Goal: Task Accomplishment & Management: Use online tool/utility

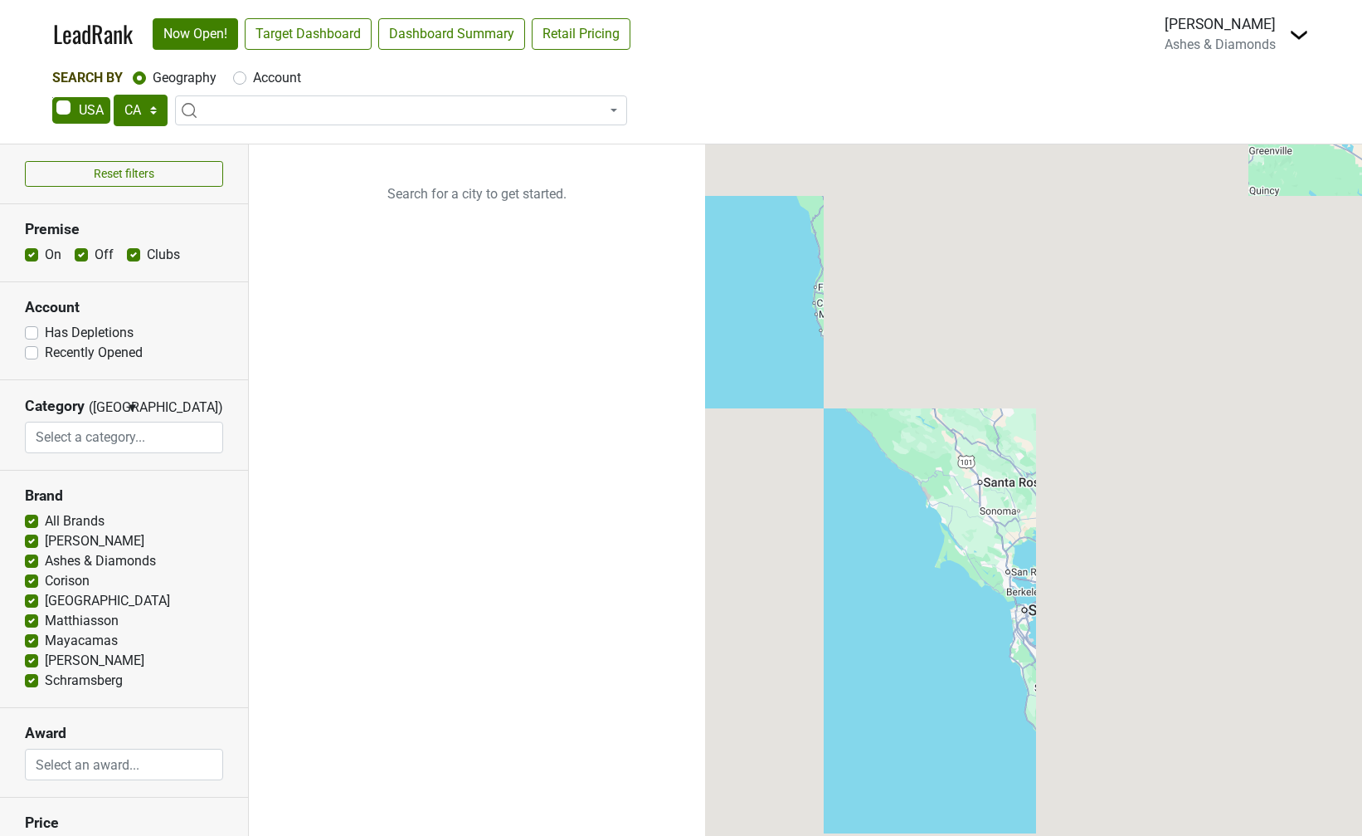
select select "CA"
select select
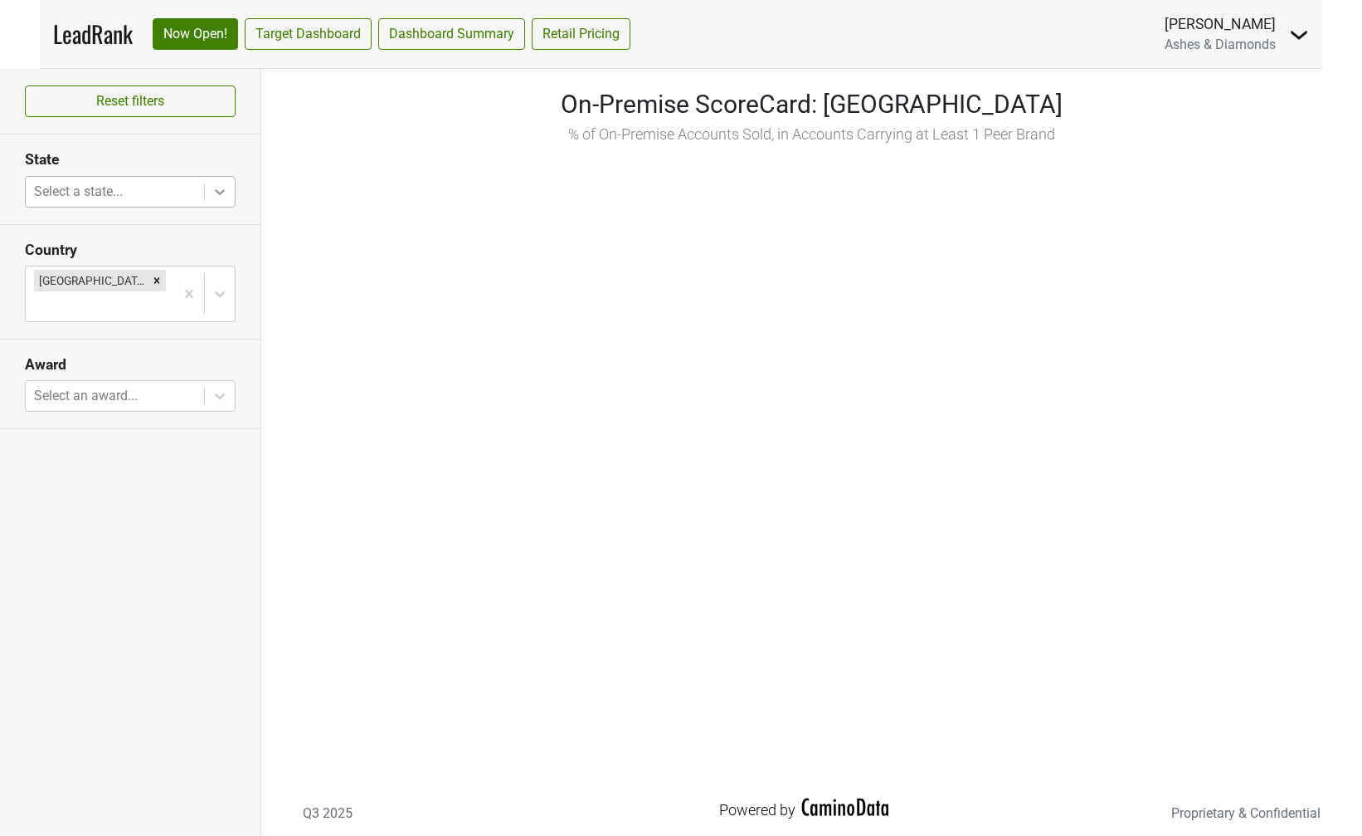
click at [207, 188] on div at bounding box center [220, 192] width 30 height 30
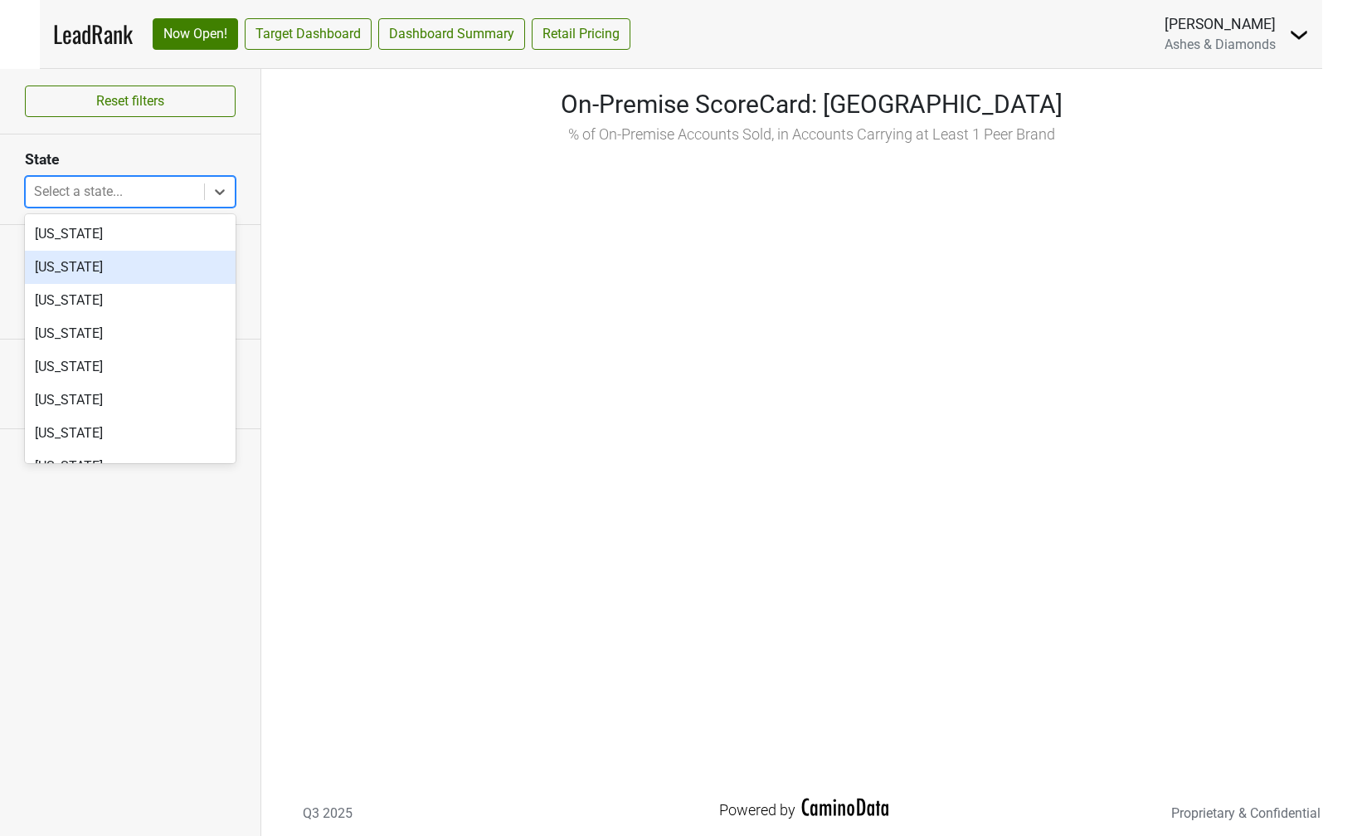
click at [149, 274] on div "Alaska" at bounding box center [130, 267] width 211 height 33
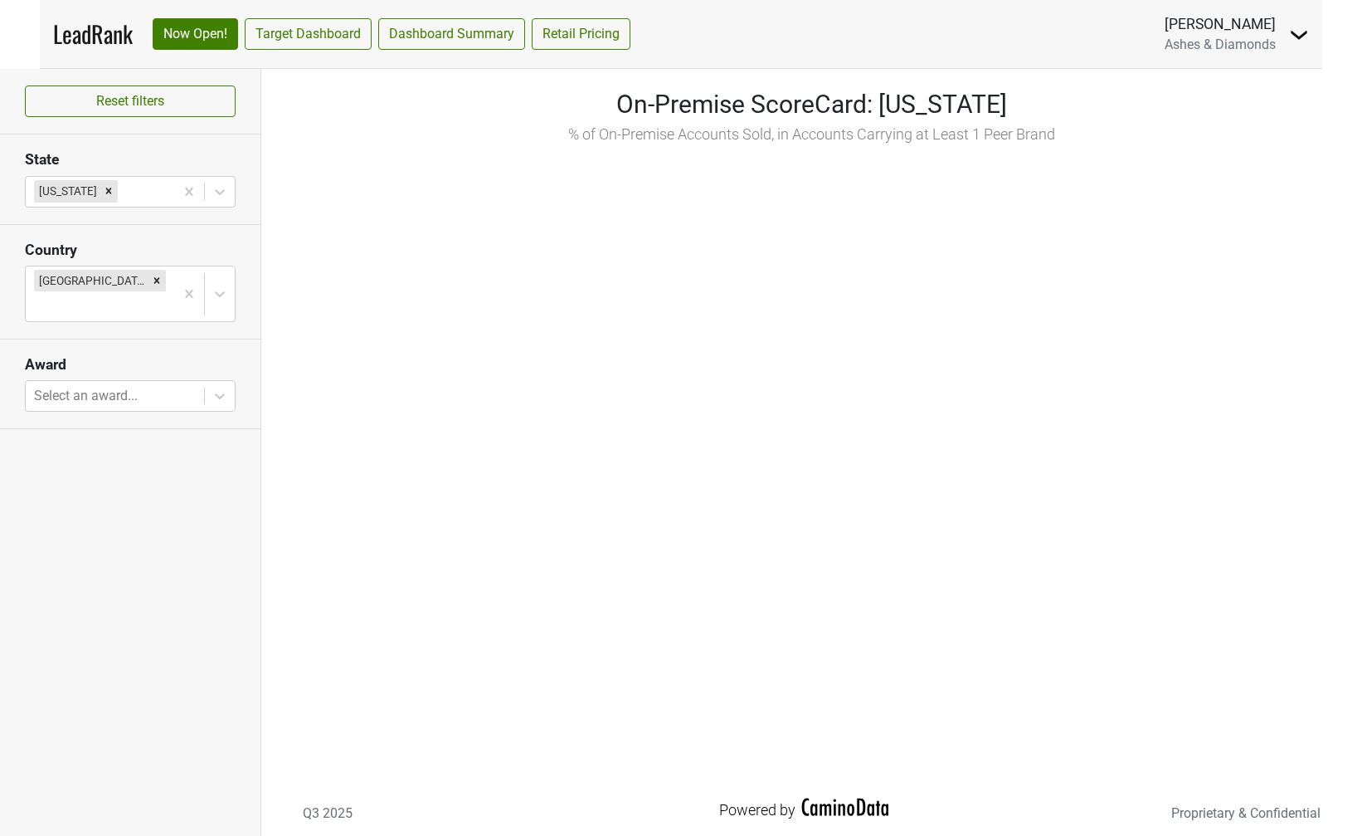
click at [1304, 38] on img at bounding box center [1299, 35] width 20 height 20
click at [1244, 115] on link "Logout" at bounding box center [1238, 120] width 139 height 27
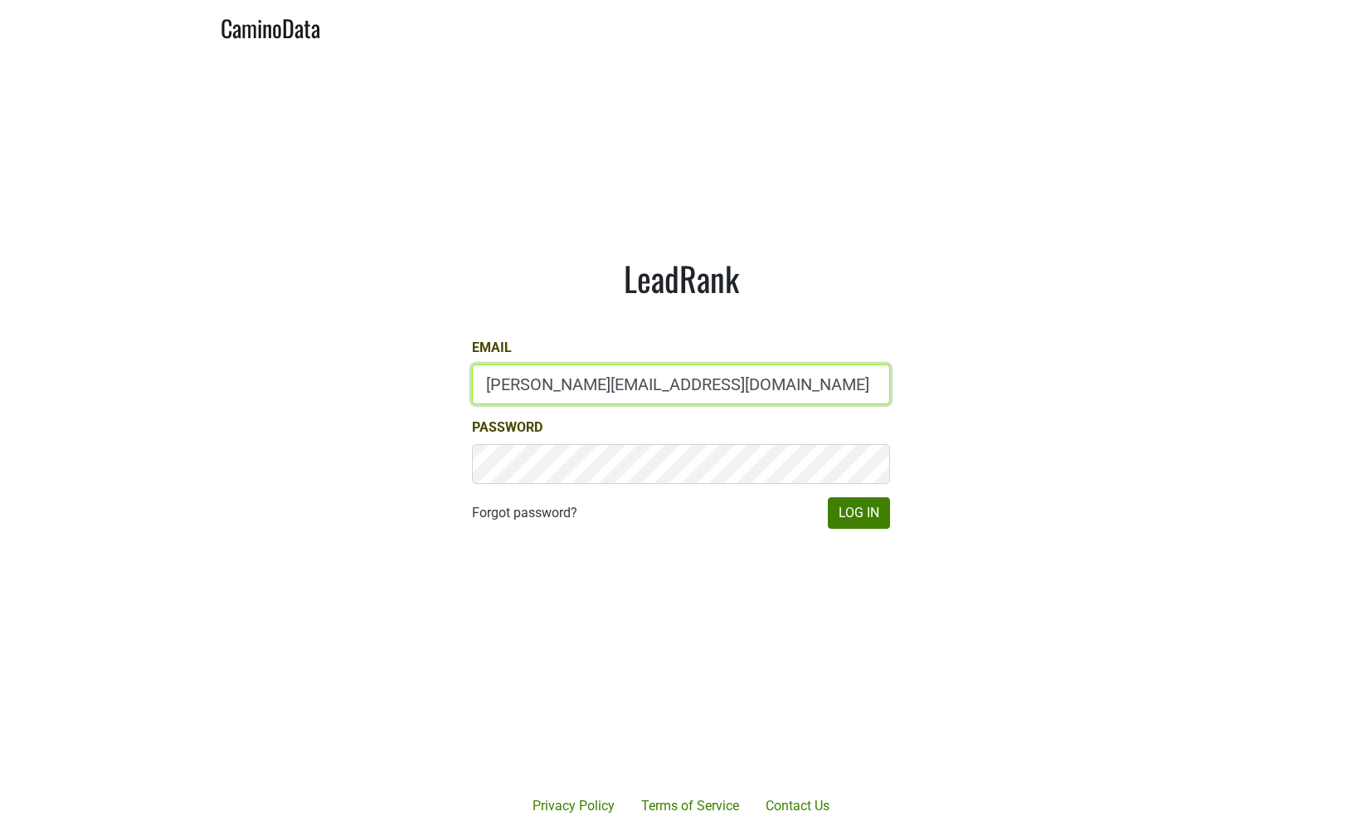
click at [574, 386] on input "dave@caminodata.com" at bounding box center [681, 384] width 418 height 40
type input "marc@dumol.com"
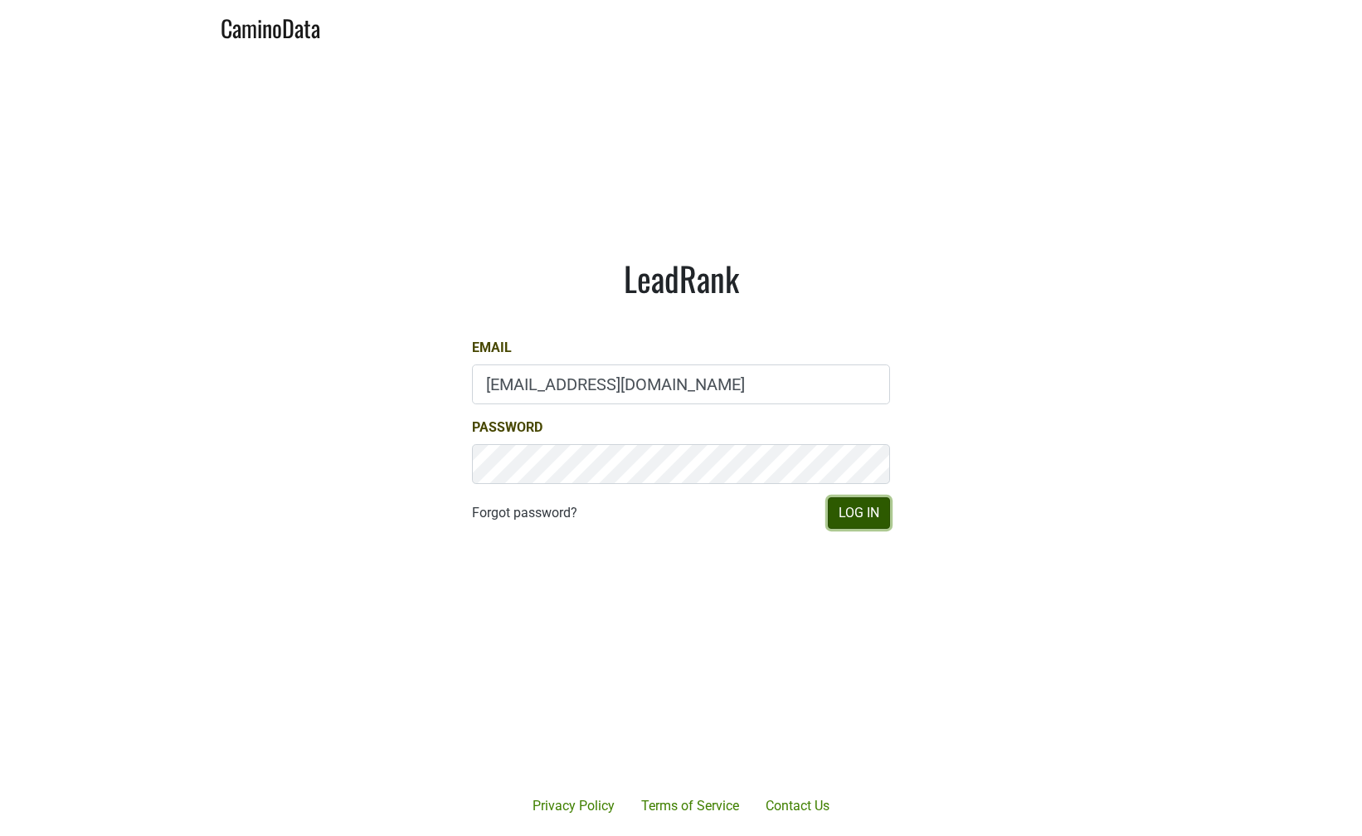
click at [836, 500] on button "Log In" at bounding box center [859, 513] width 62 height 32
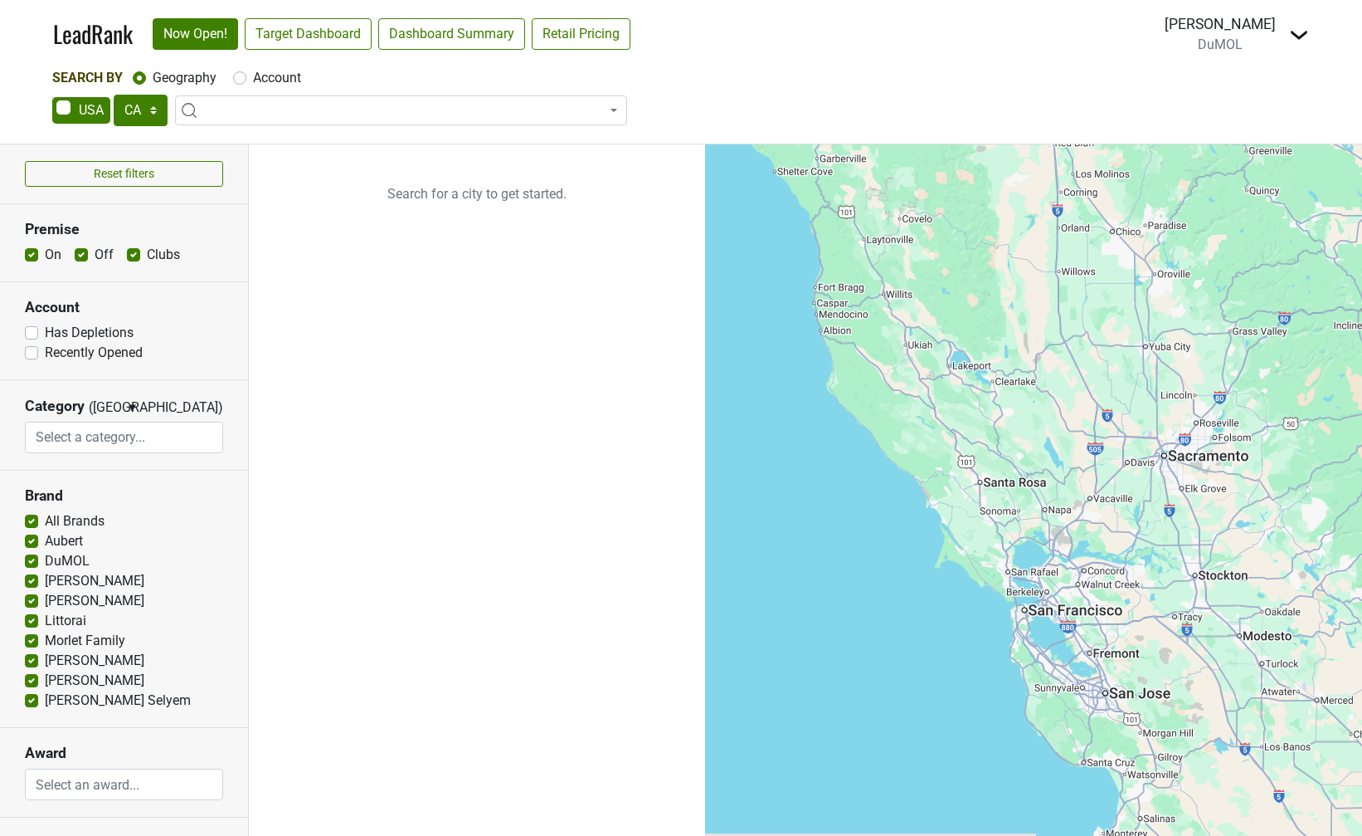
select select "CA"
select select
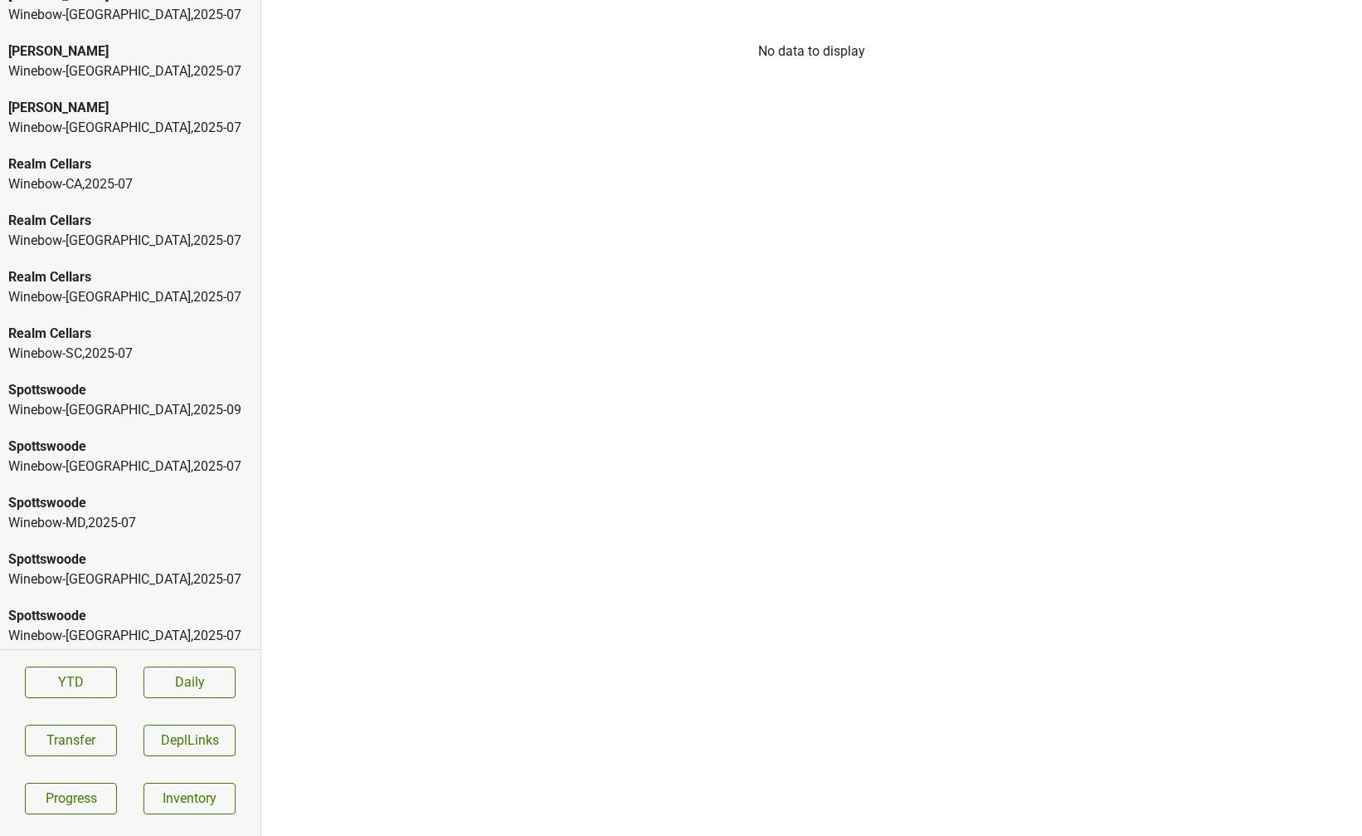
scroll to position [31, 0]
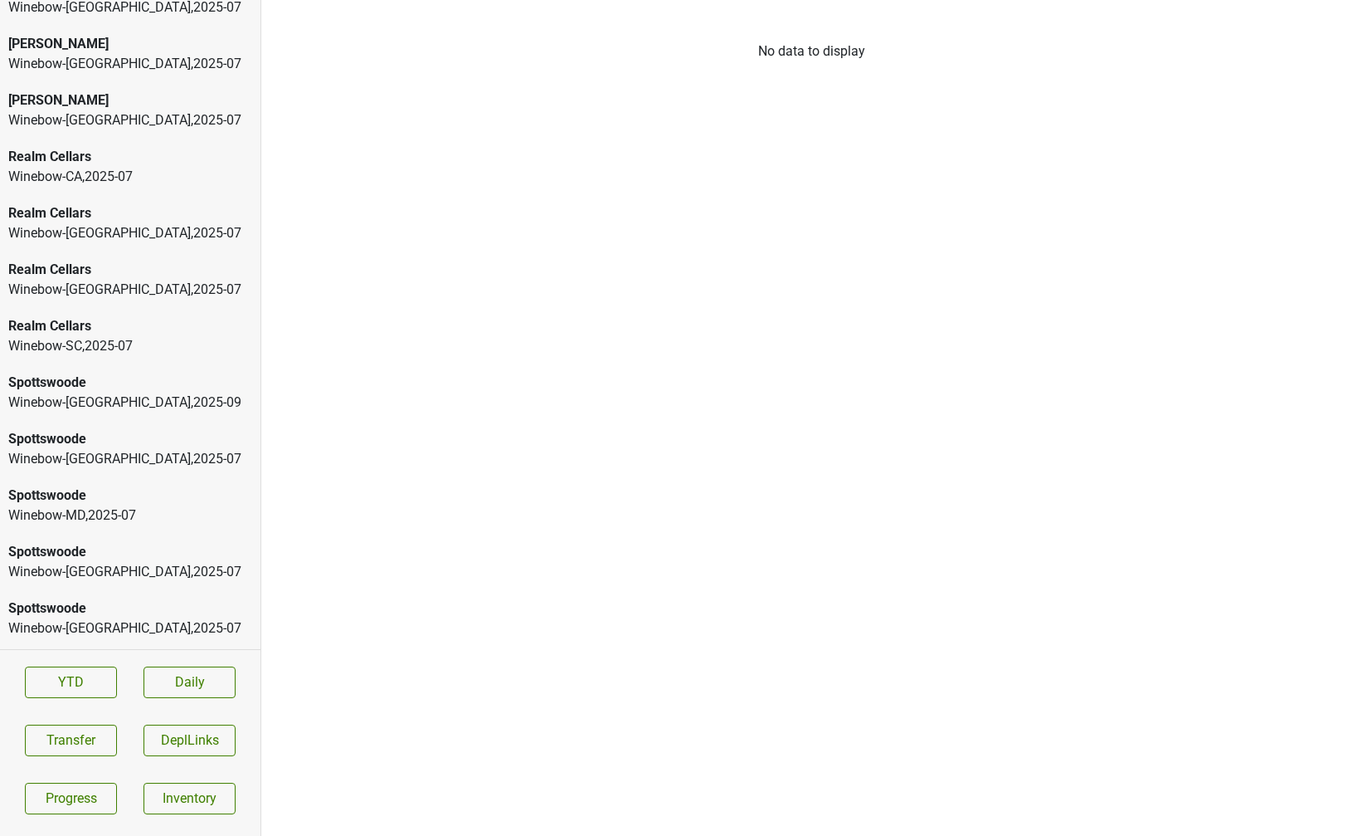
click at [88, 393] on div "Winebow-[GEOGRAPHIC_DATA] , 2025 - 09" at bounding box center [130, 402] width 244 height 20
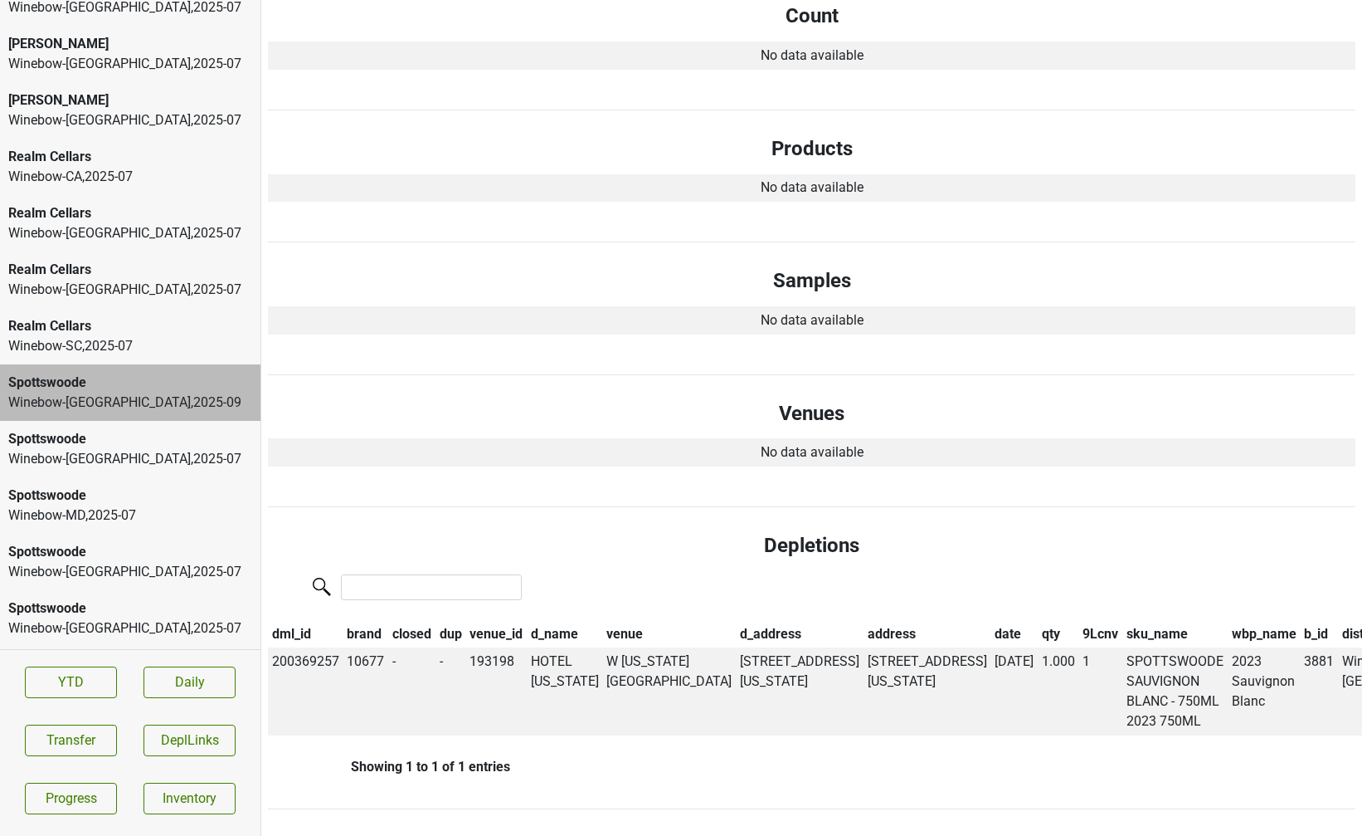
scroll to position [0, 0]
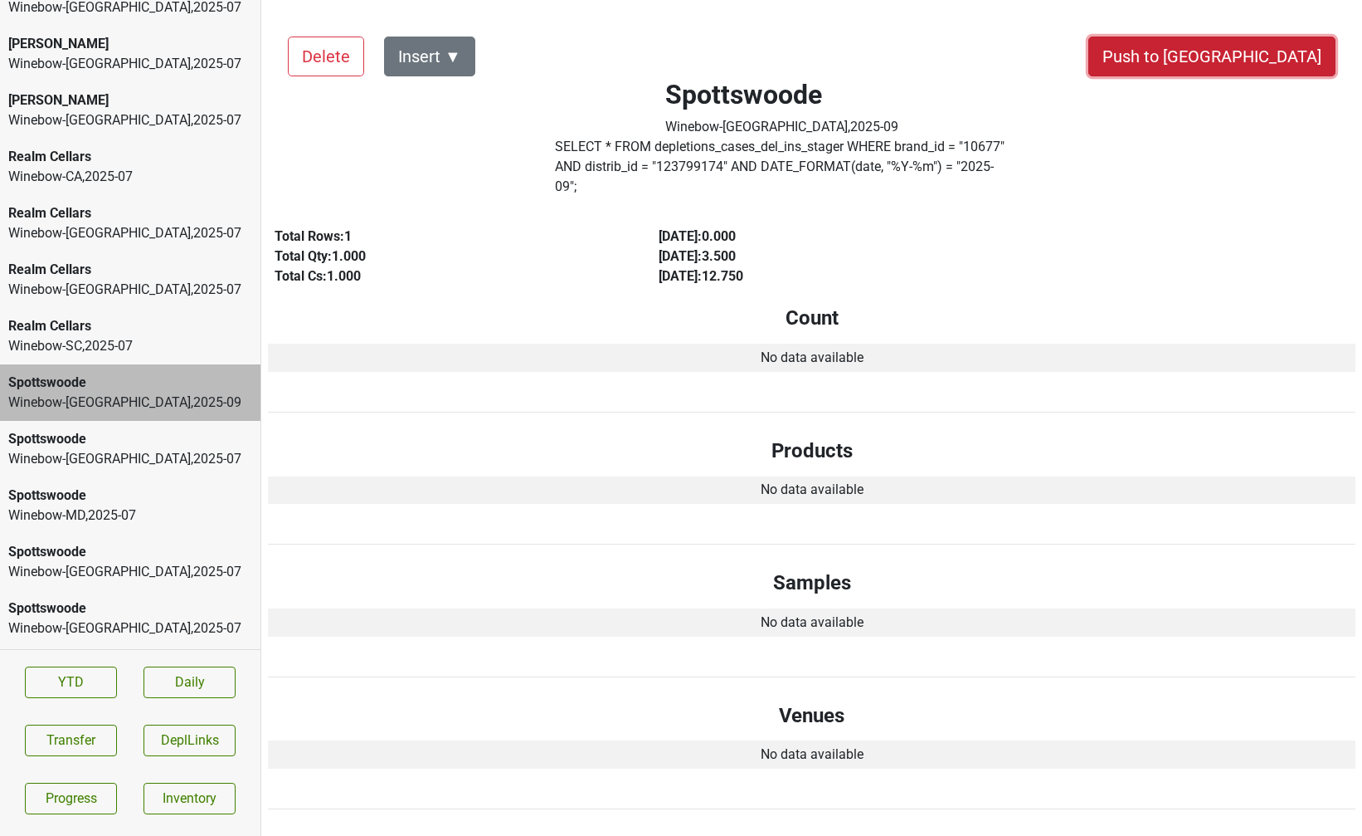
click at [1247, 66] on button "Push to [GEOGRAPHIC_DATA]" at bounding box center [1212, 57] width 247 height 40
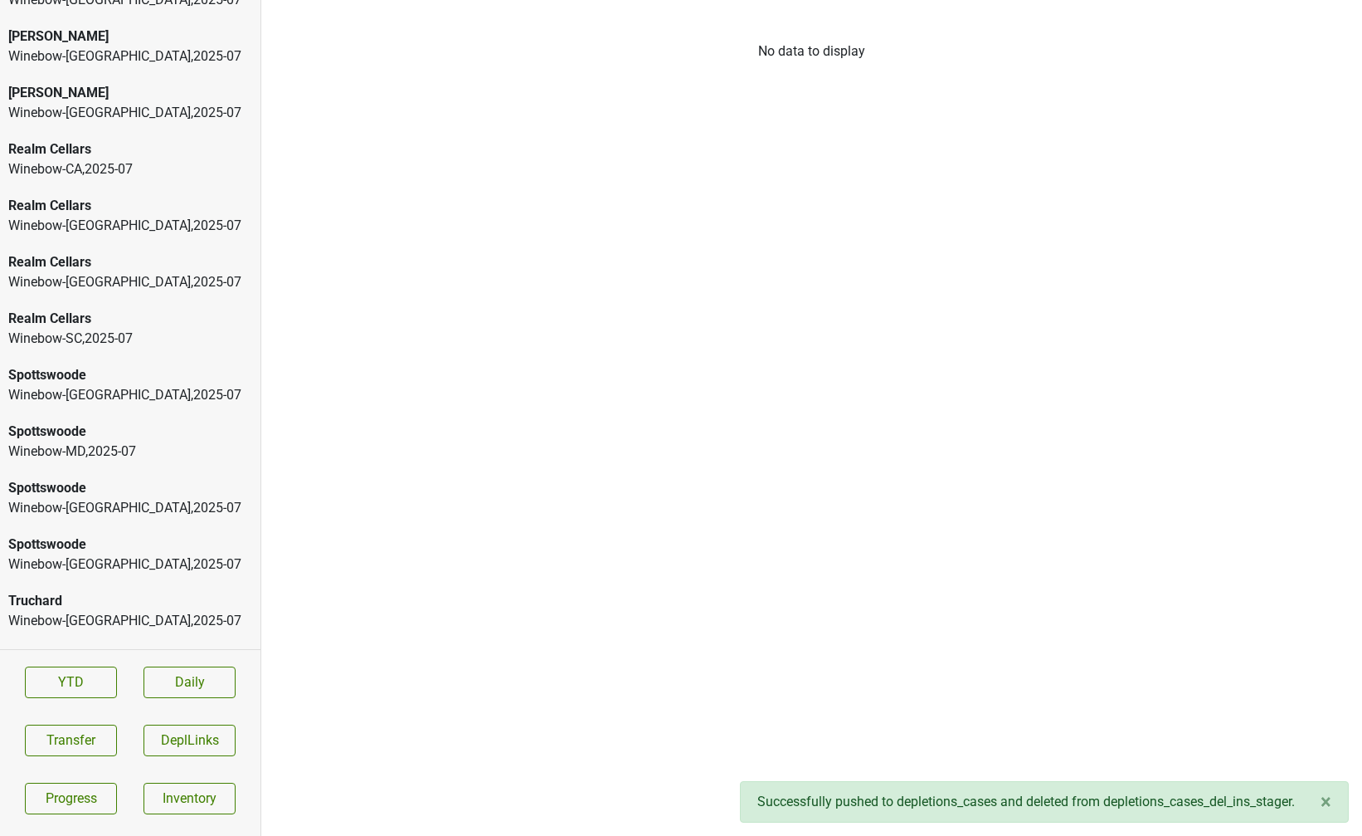
scroll to position [197, 0]
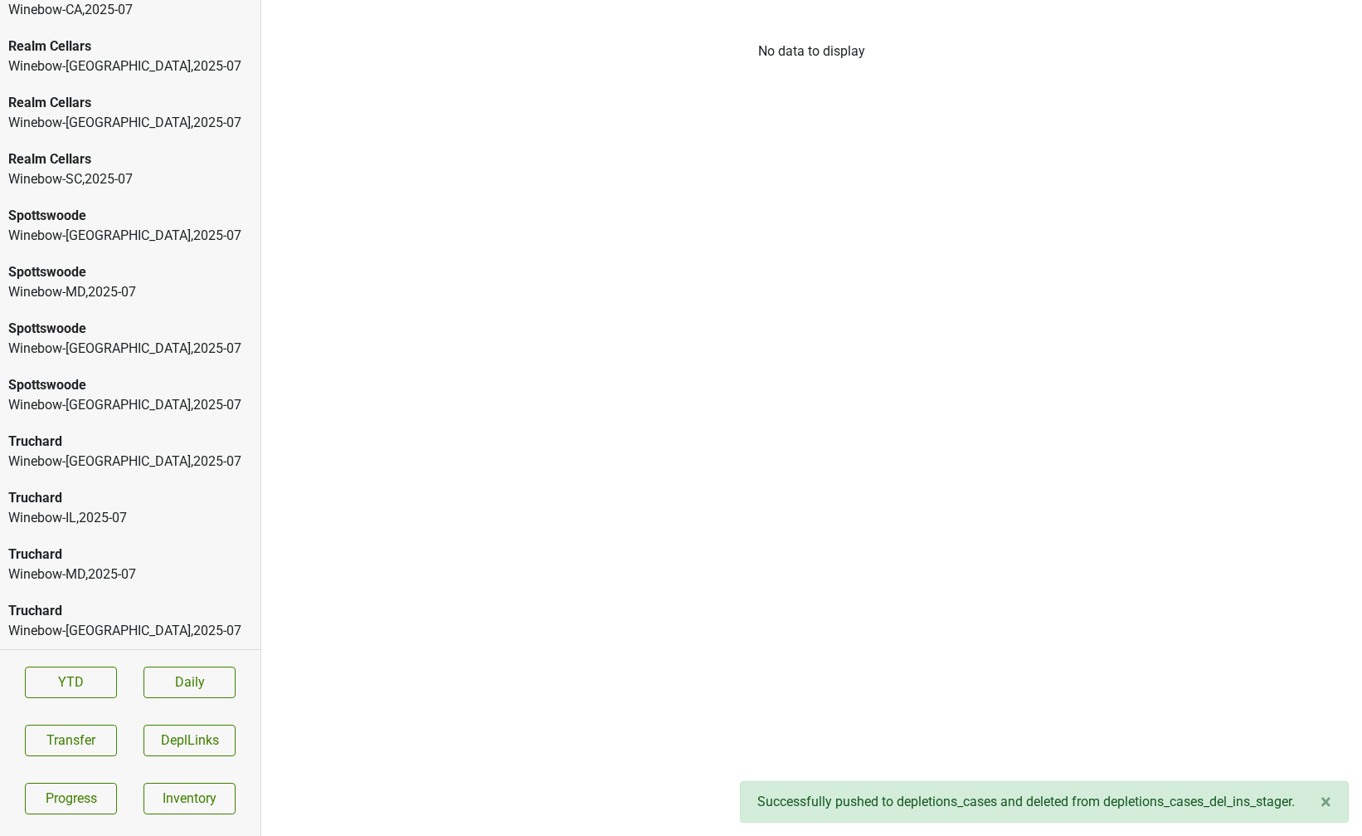
click at [137, 467] on div "Winebow-DC , 2025 - 07" at bounding box center [130, 461] width 244 height 20
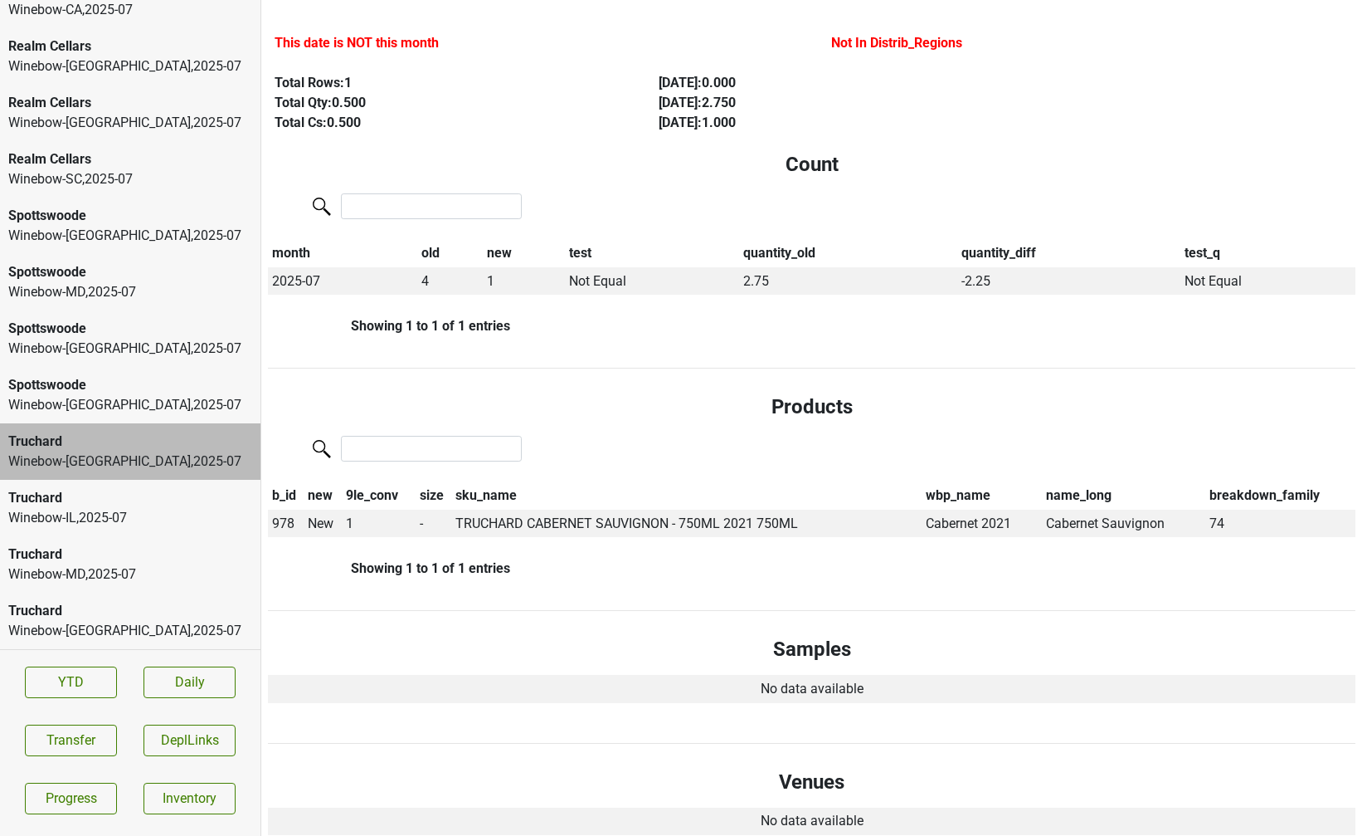
scroll to position [0, 0]
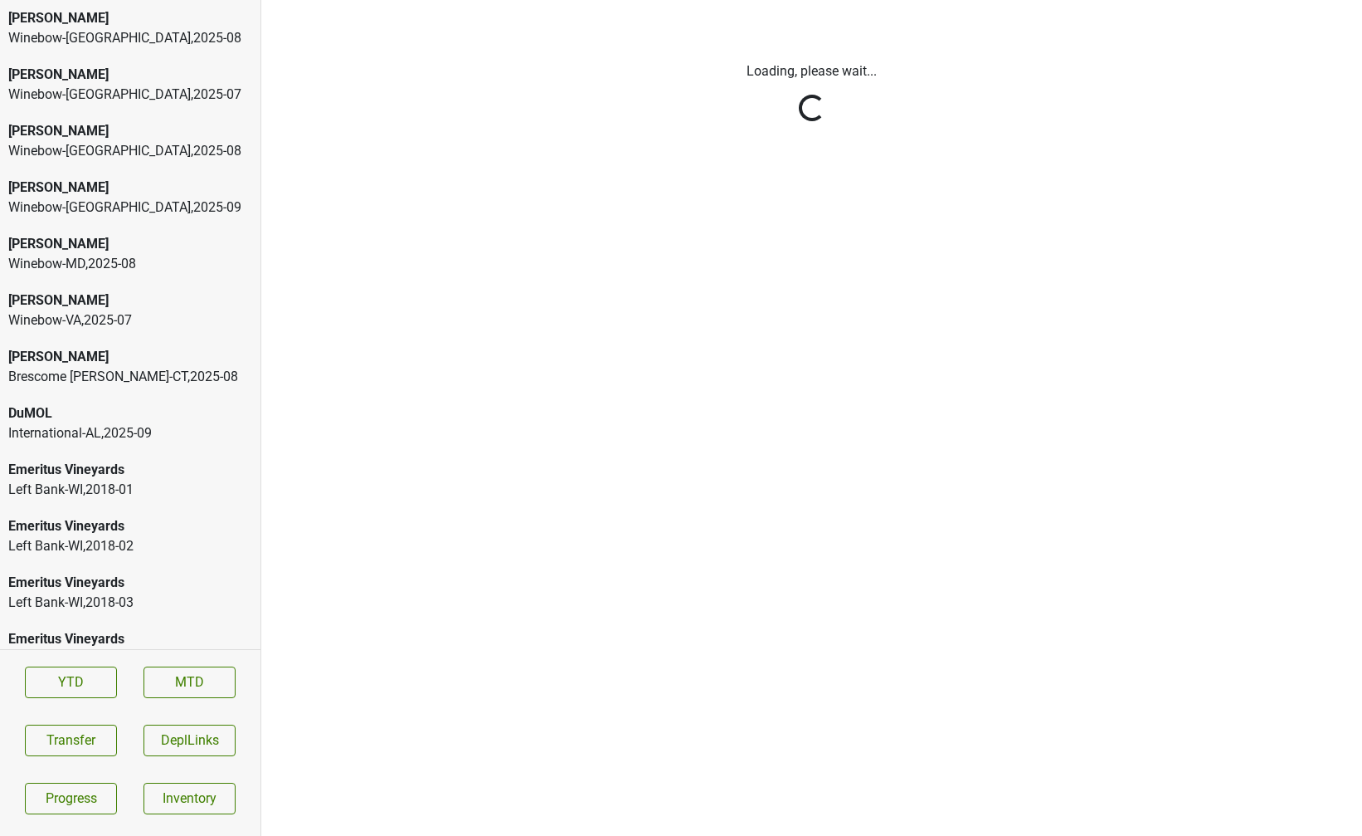
scroll to position [3413, 0]
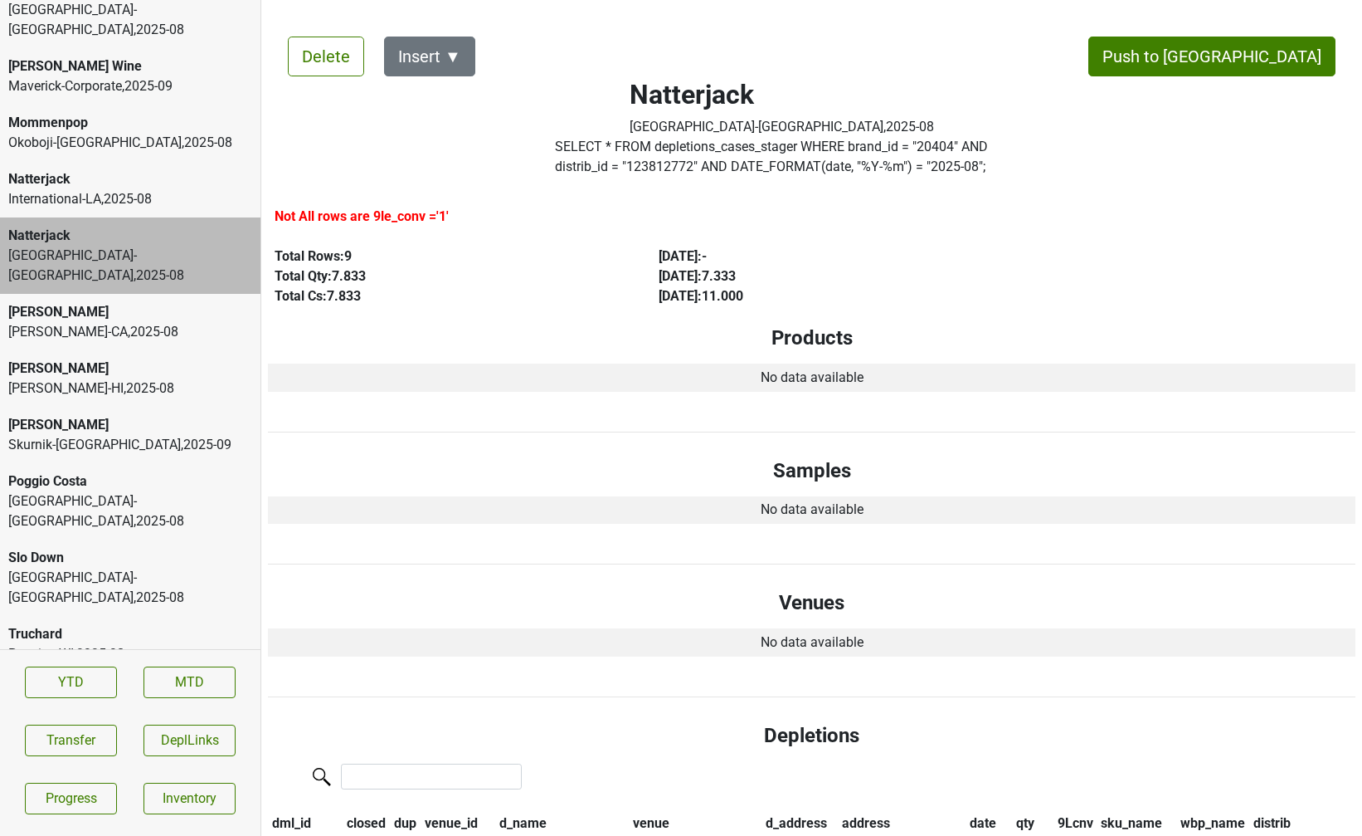
click at [133, 568] on div "[GEOGRAPHIC_DATA]-[GEOGRAPHIC_DATA] , 2025 - 08" at bounding box center [130, 588] width 244 height 40
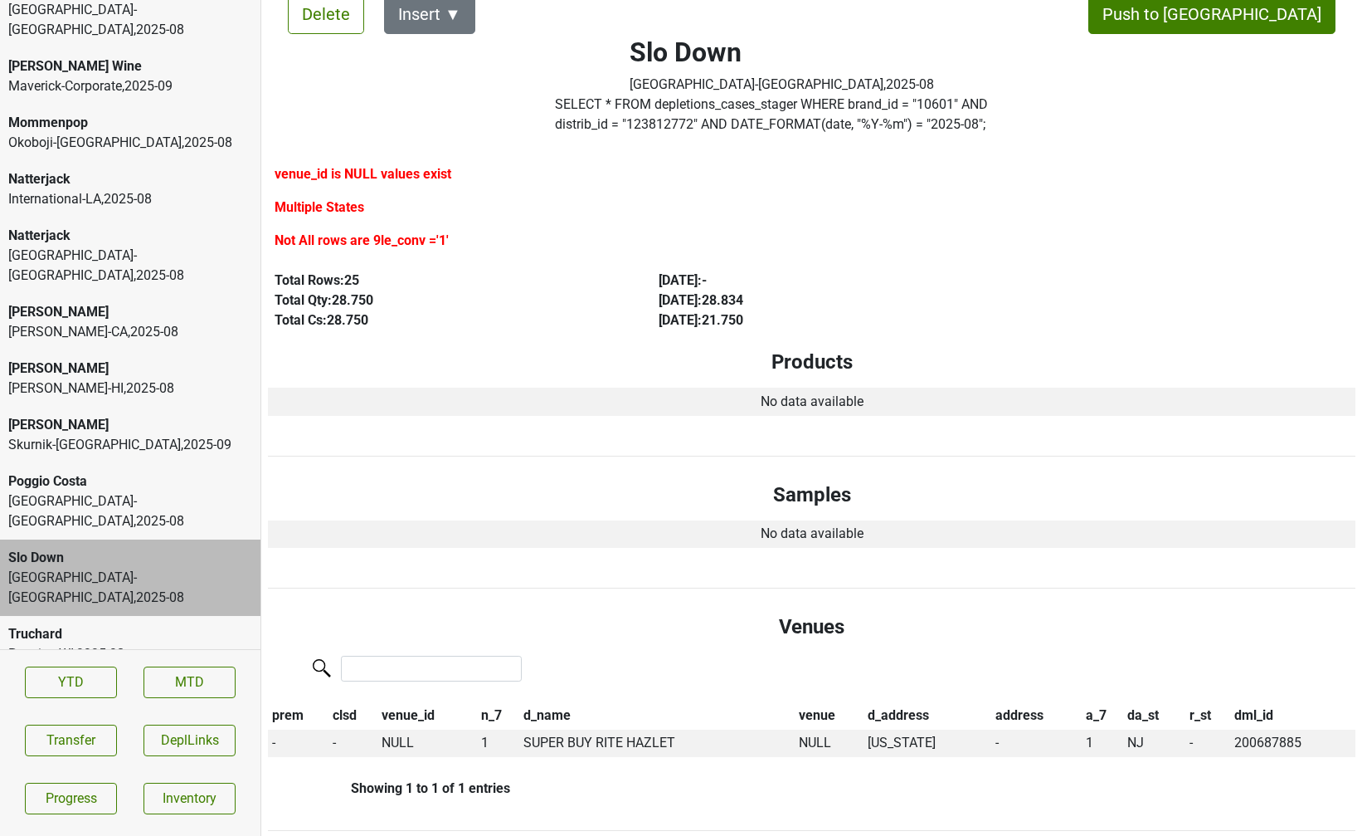
scroll to position [0, 0]
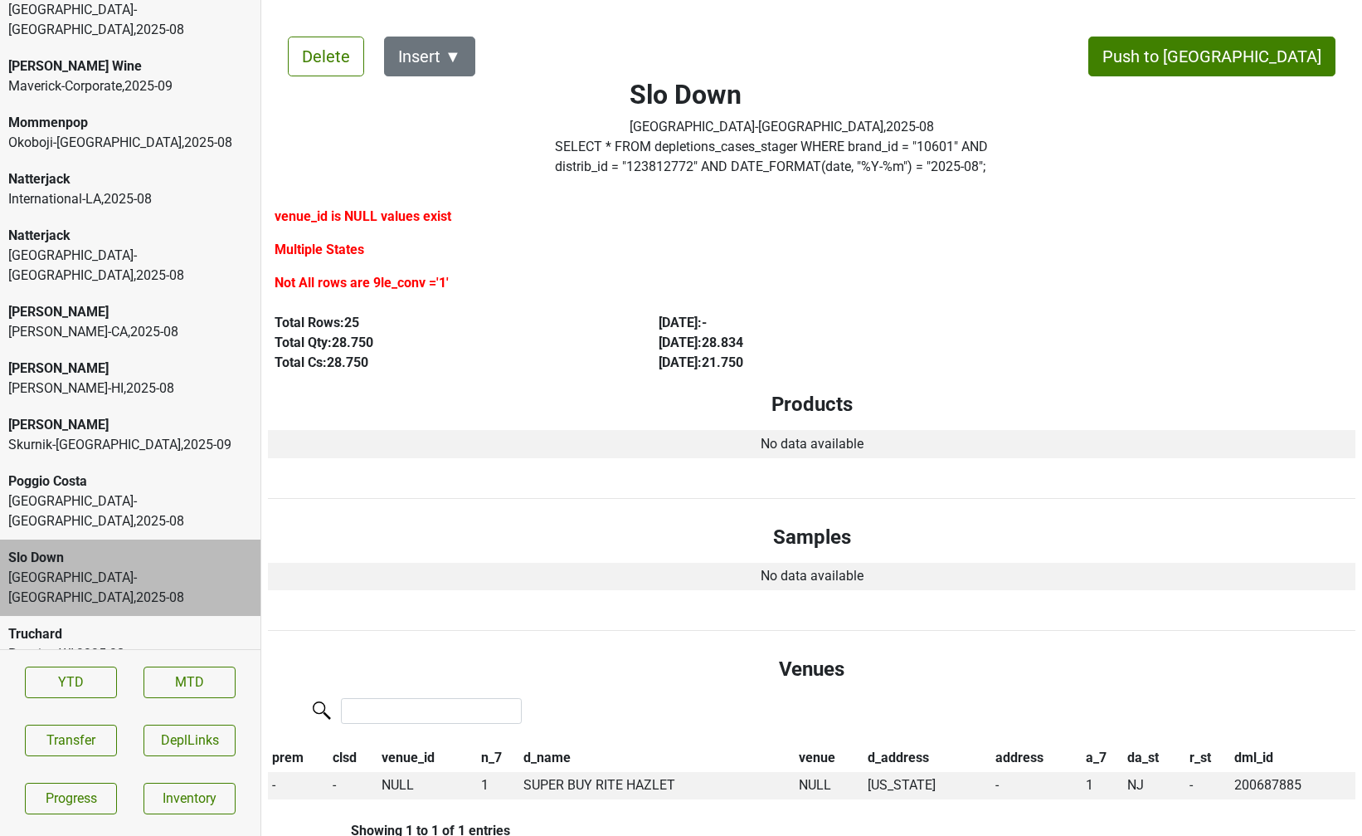
click at [146, 491] on div "Vine Street-NJ_PA , 2025 - 08" at bounding box center [130, 511] width 244 height 40
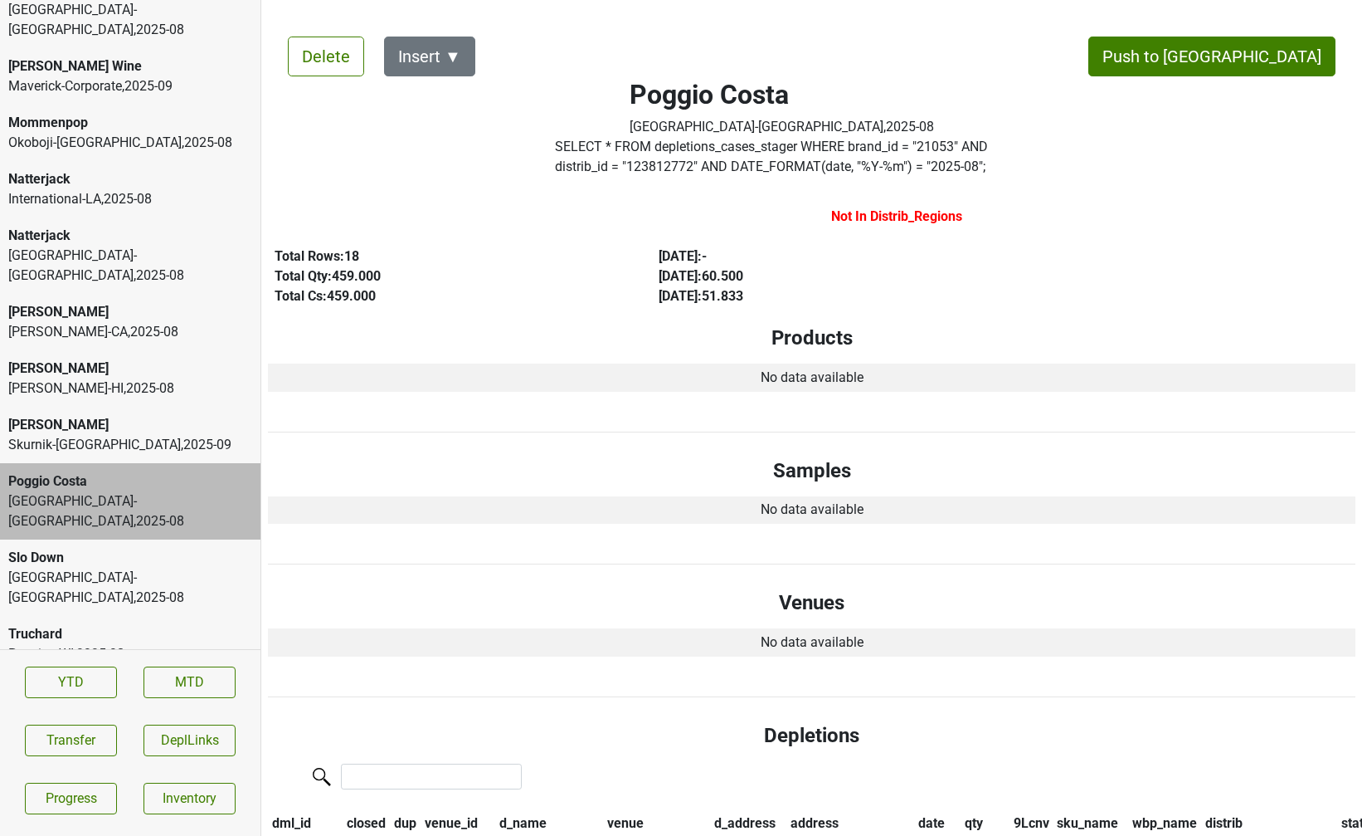
click at [708, 153] on label "SELECT * FROM depletions_cases_stager WHERE brand_id = " 21053 " AND distrib_id…" at bounding box center [781, 157] width 453 height 40
click at [82, 745] on button "Transfer" at bounding box center [71, 740] width 92 height 32
click at [318, 73] on button "Delete" at bounding box center [326, 57] width 76 height 40
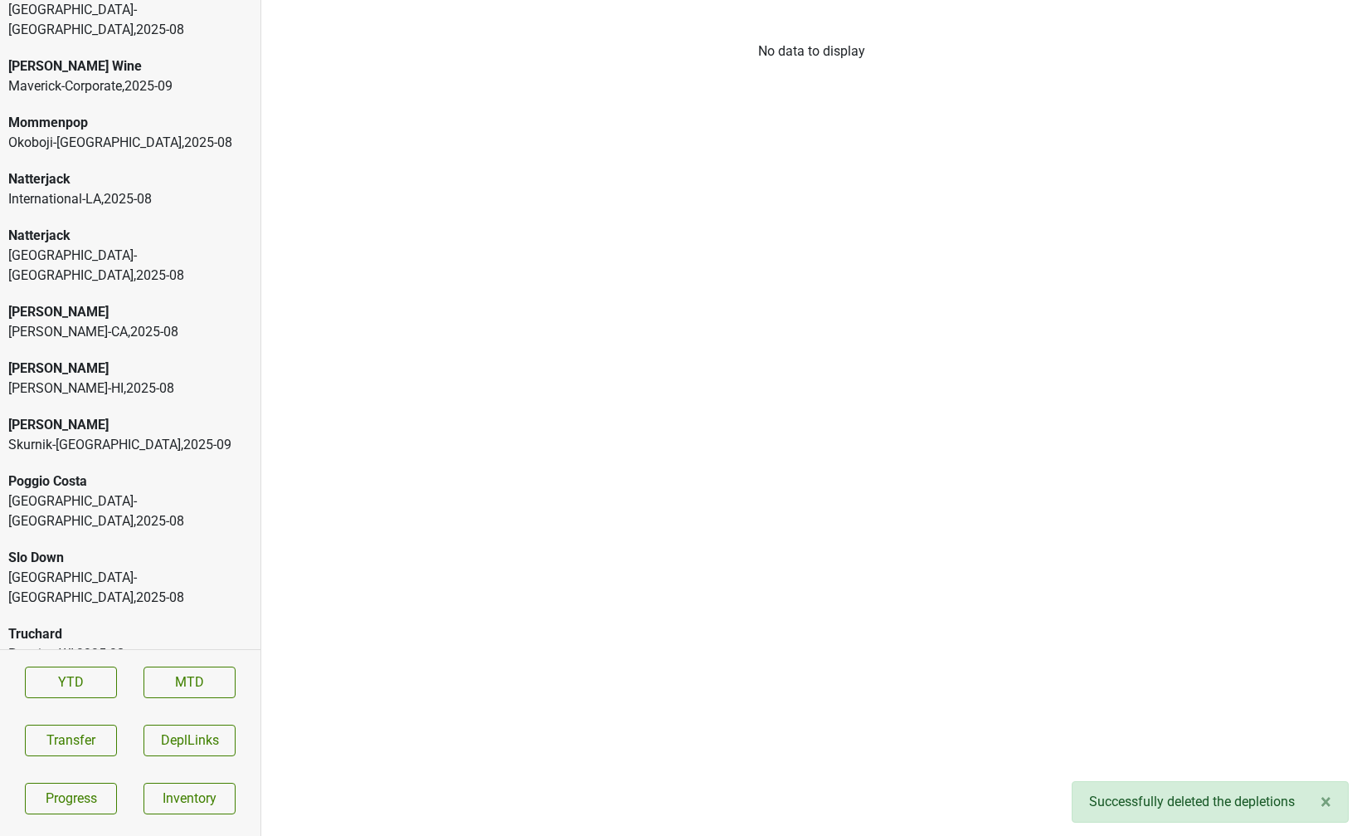
scroll to position [3357, 0]
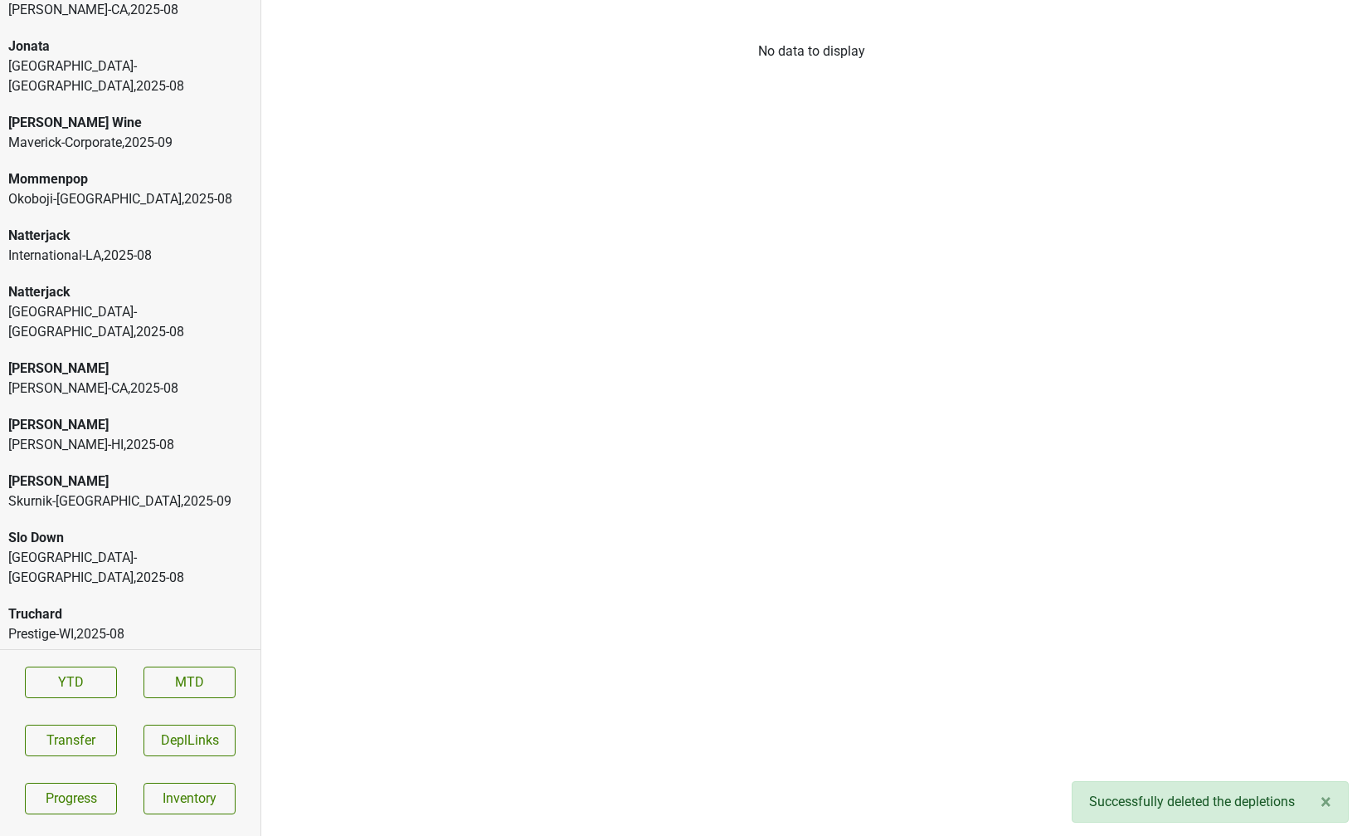
click at [107, 491] on div "Skurnik-NJ , 2025 - 09" at bounding box center [130, 501] width 244 height 20
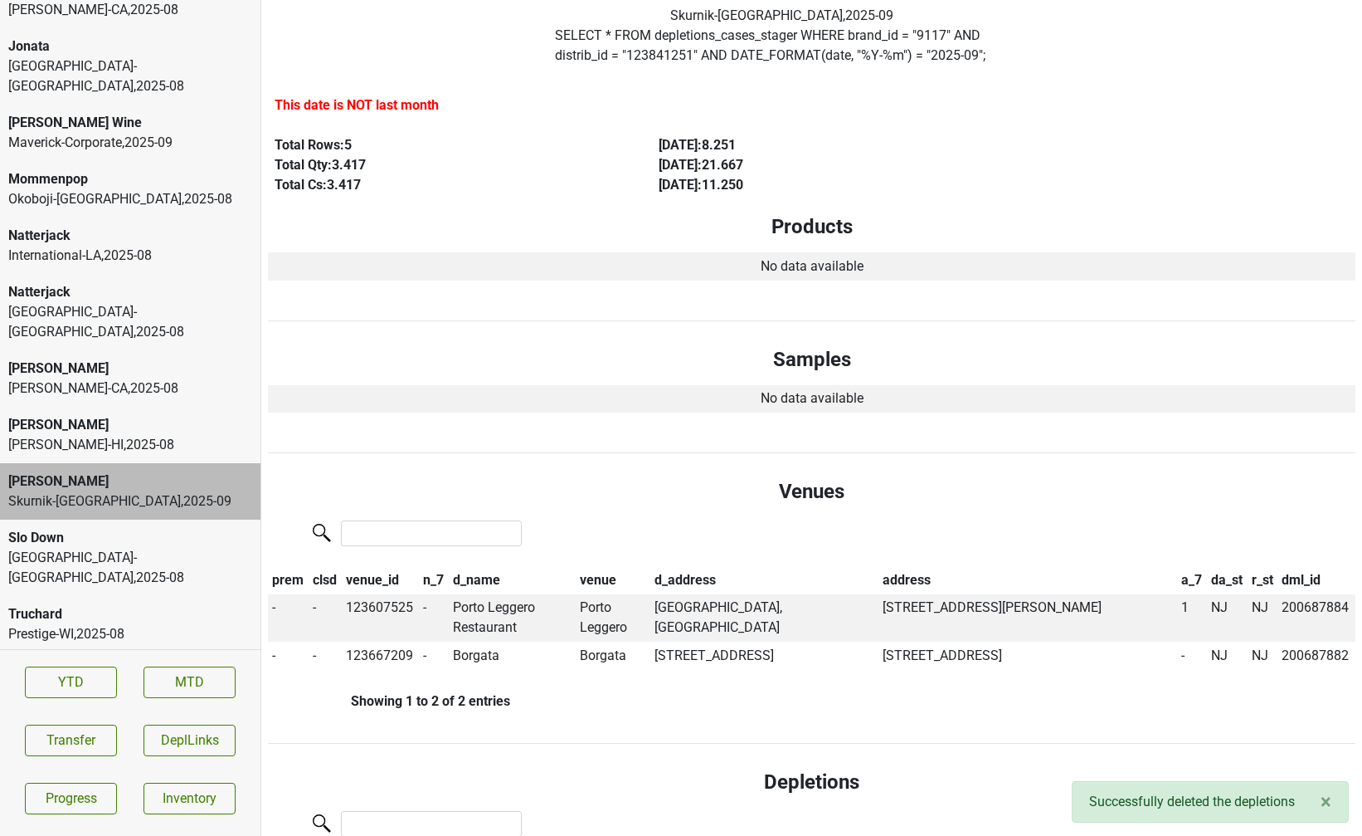
scroll to position [0, 0]
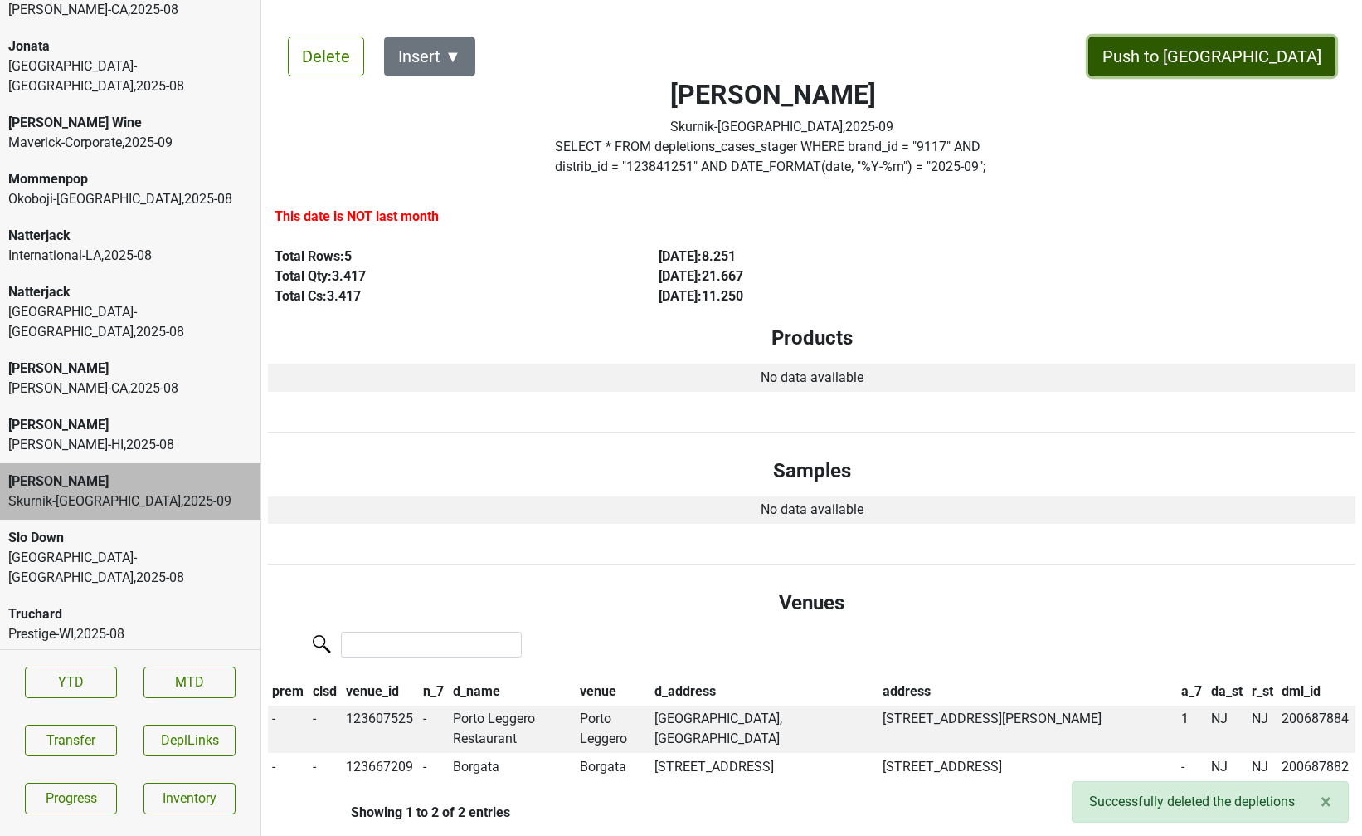
click at [1246, 45] on button "Push to DC" at bounding box center [1212, 57] width 247 height 40
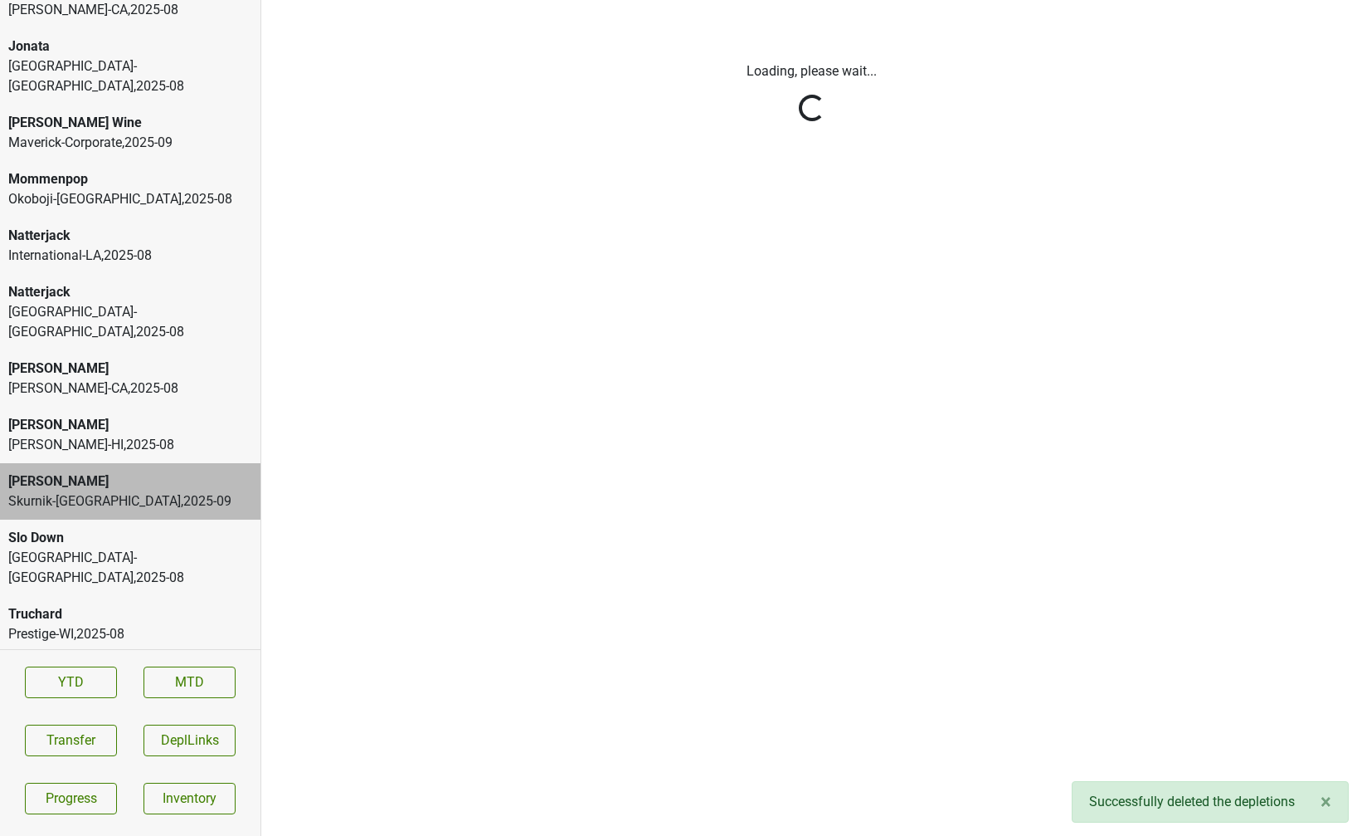
scroll to position [3301, 0]
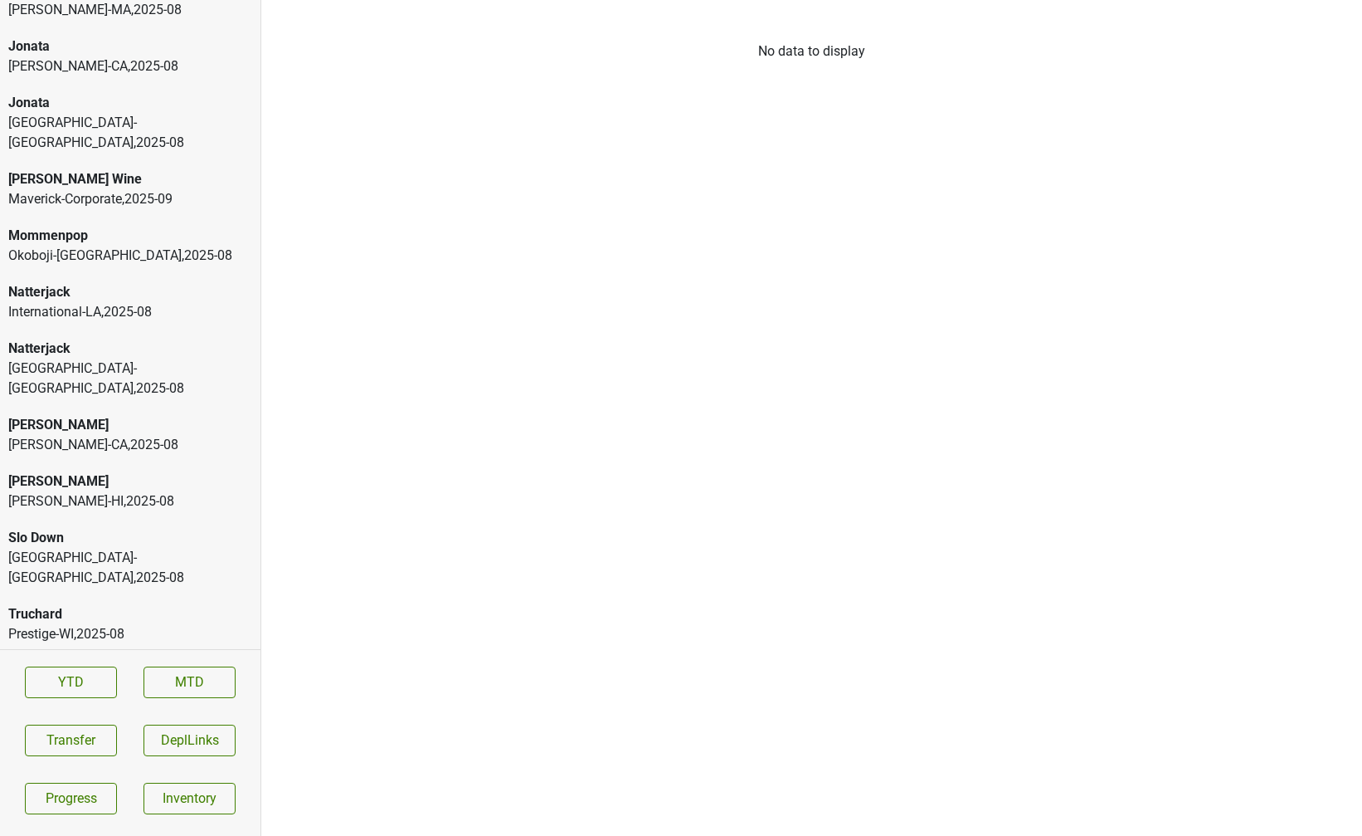
click at [119, 548] on div "Vine Street-NJ_PA , 2025 - 08" at bounding box center [130, 568] width 244 height 40
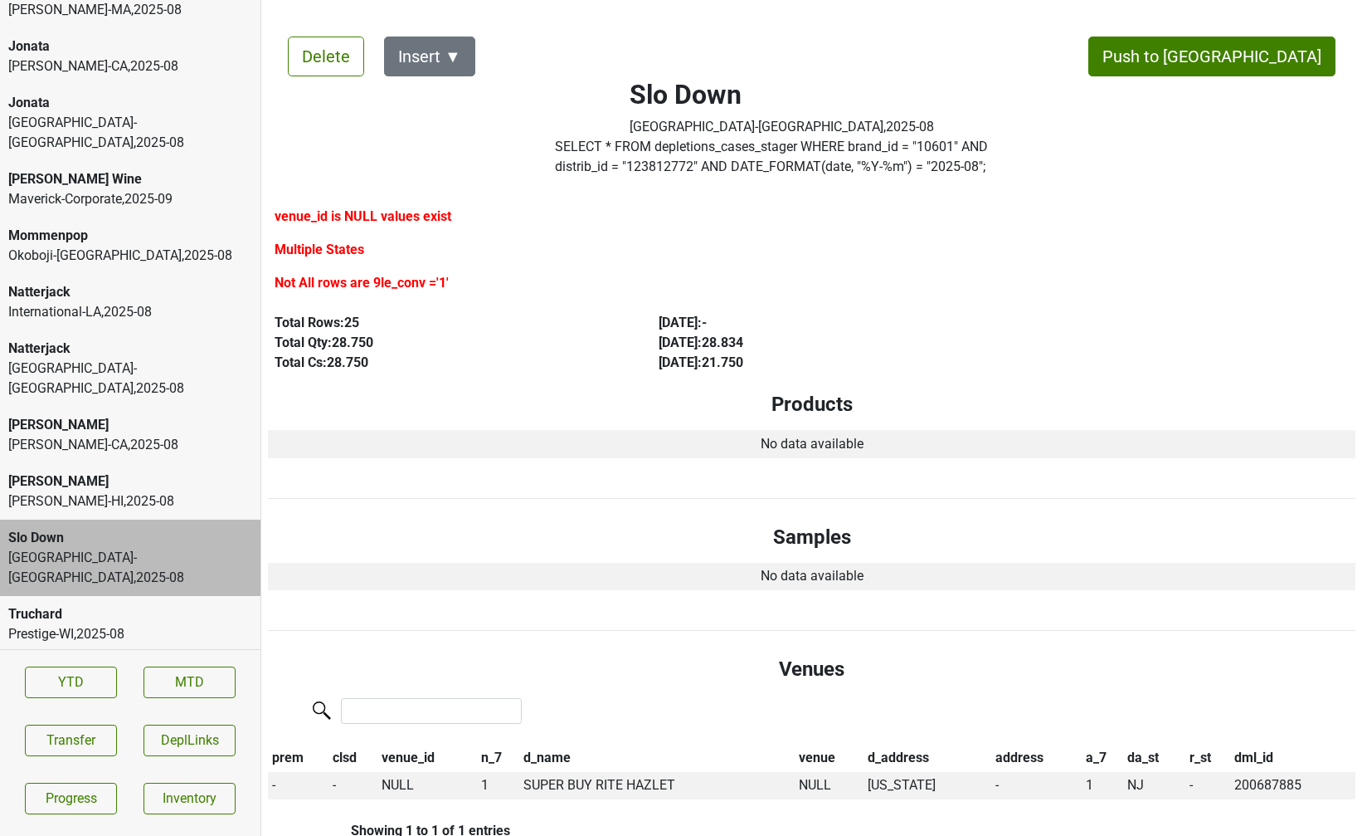
click at [52, 624] on div "Prestige-WI , 2025 - 08" at bounding box center [130, 634] width 244 height 20
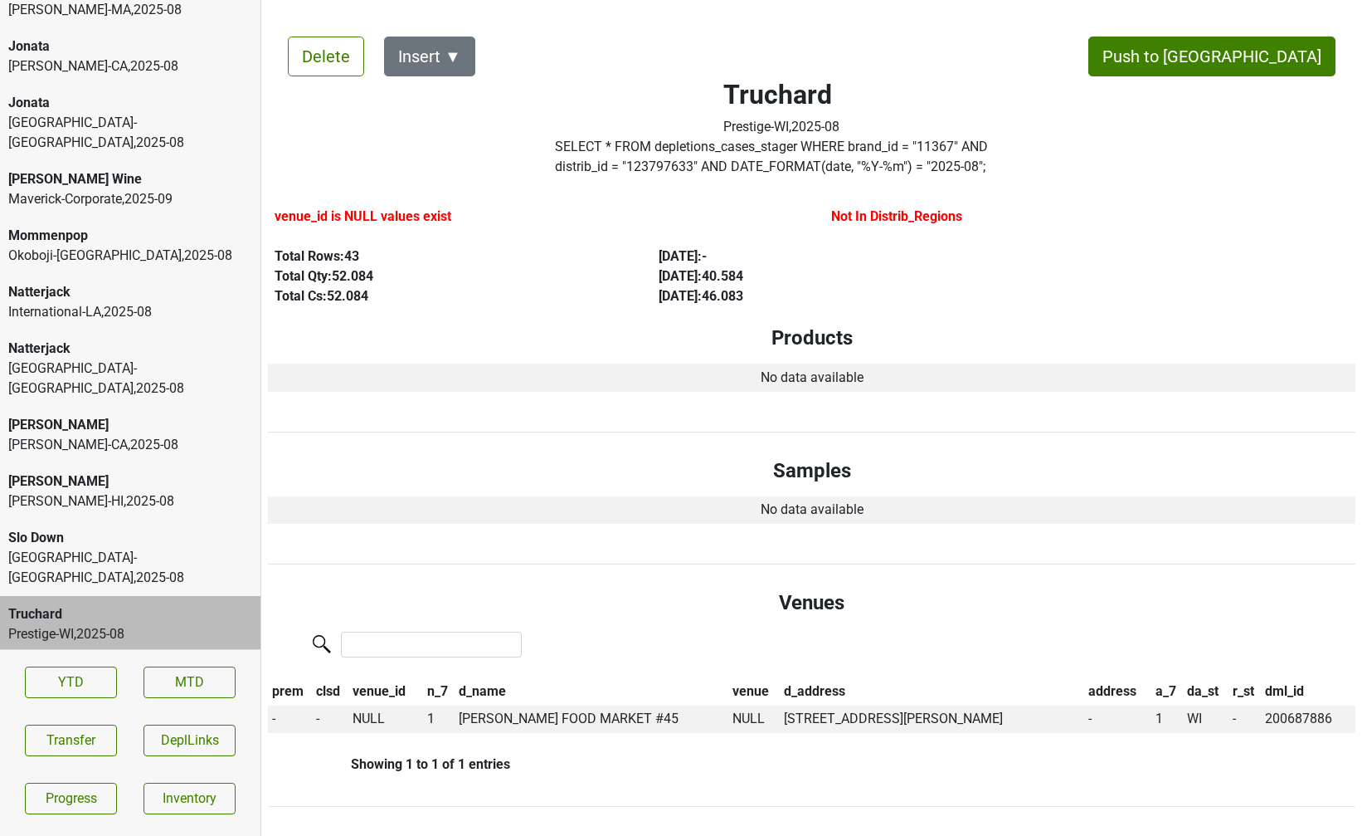
click at [162, 339] on div "Natterjack" at bounding box center [130, 349] width 244 height 20
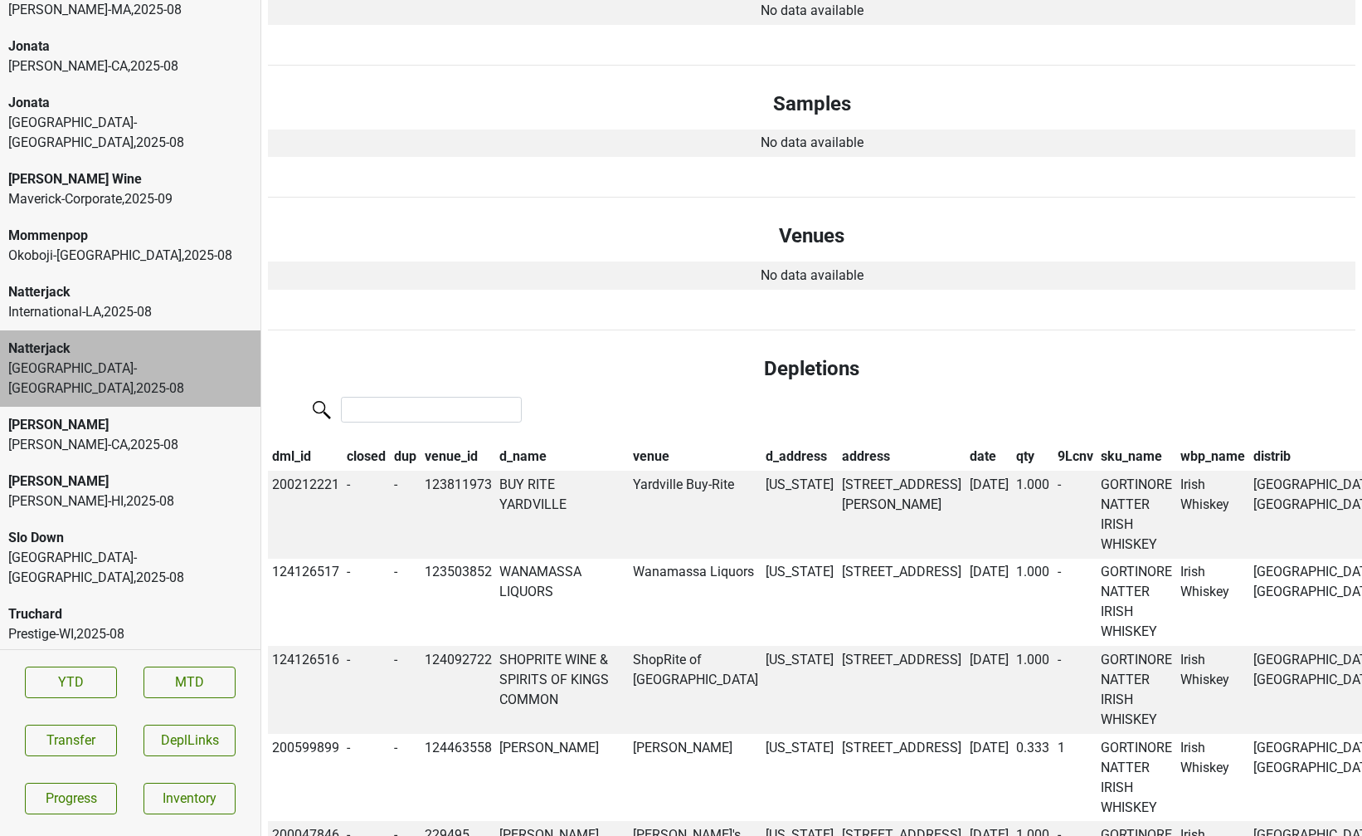
scroll to position [0, 0]
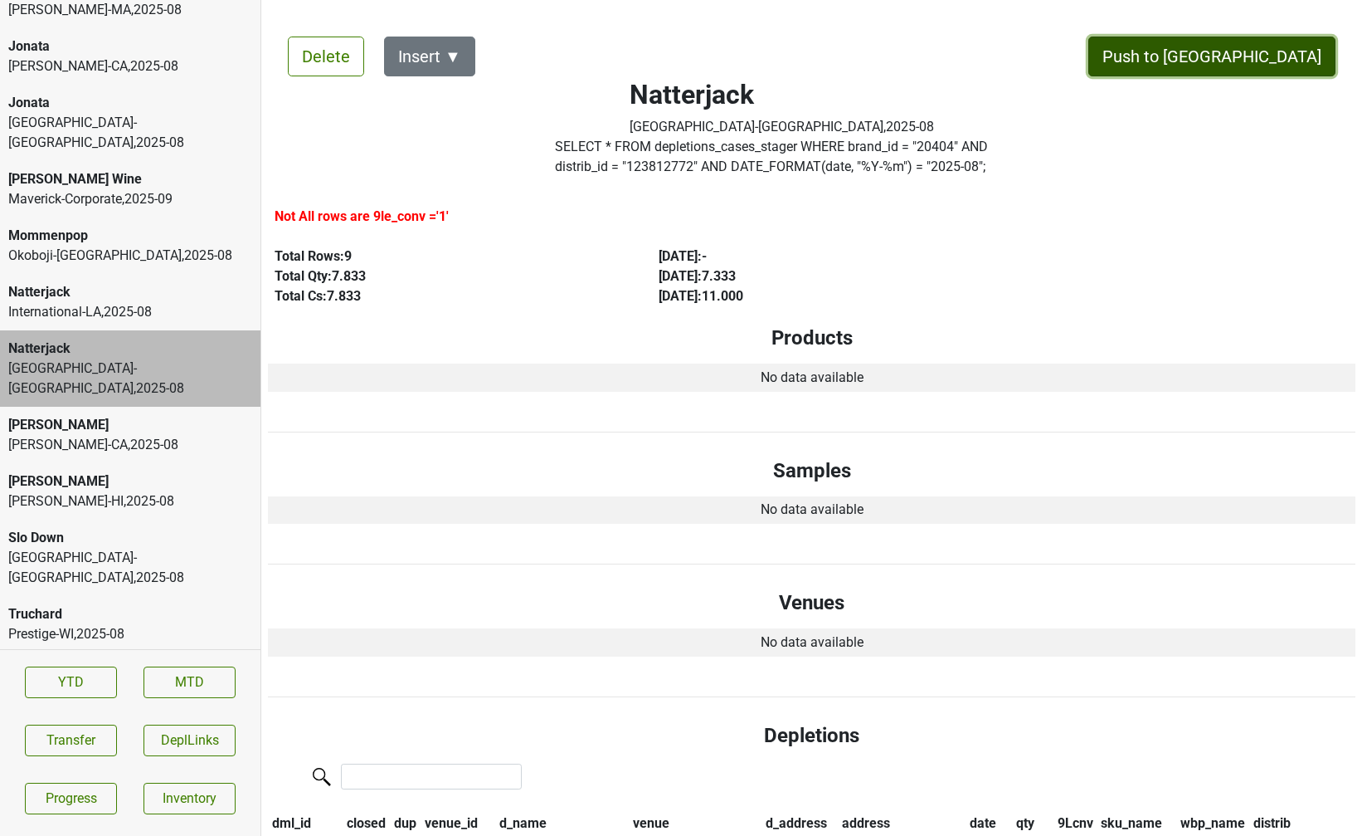
click at [1265, 61] on button "Push to DC" at bounding box center [1212, 57] width 247 height 40
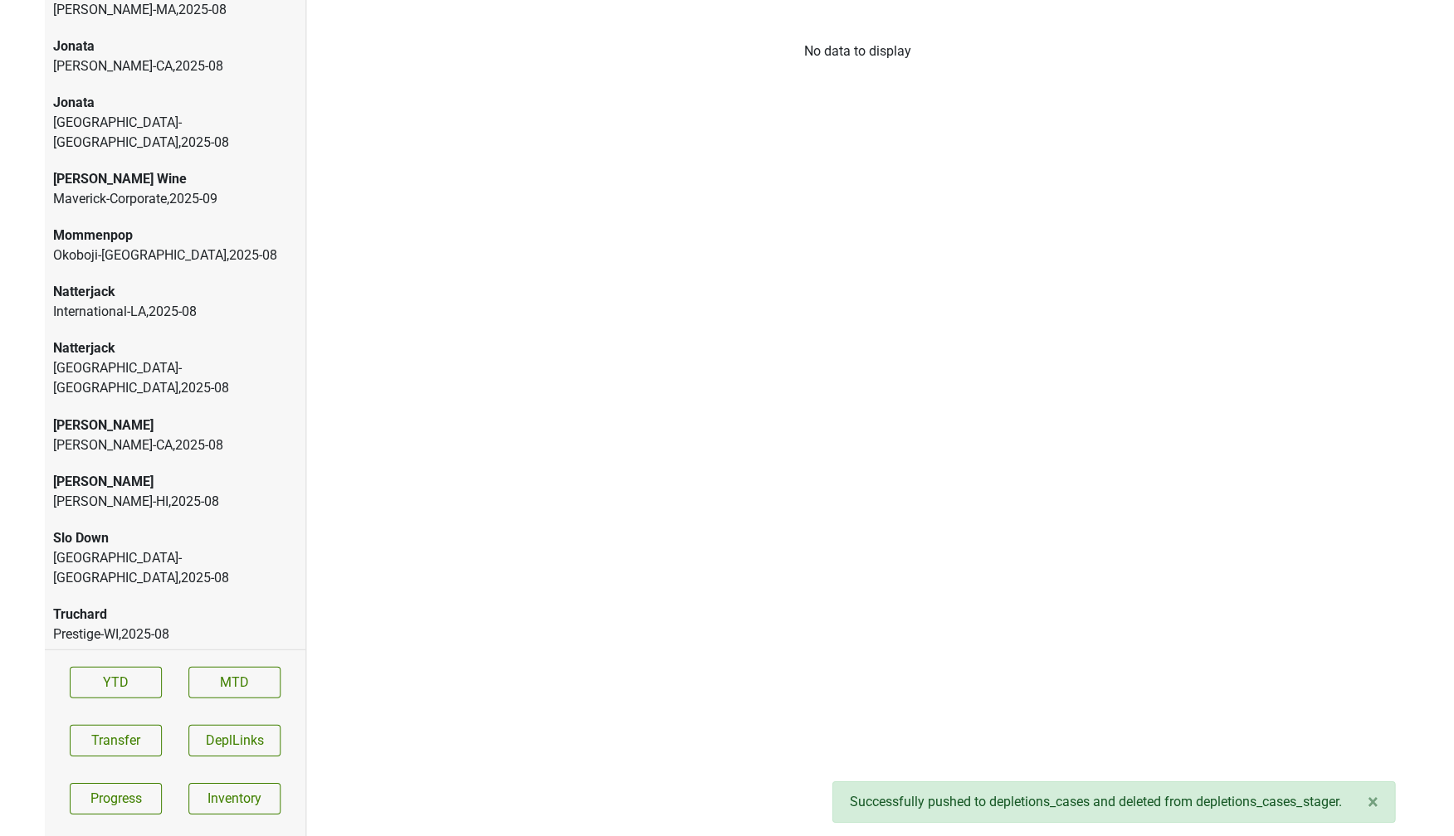
scroll to position [3244, 0]
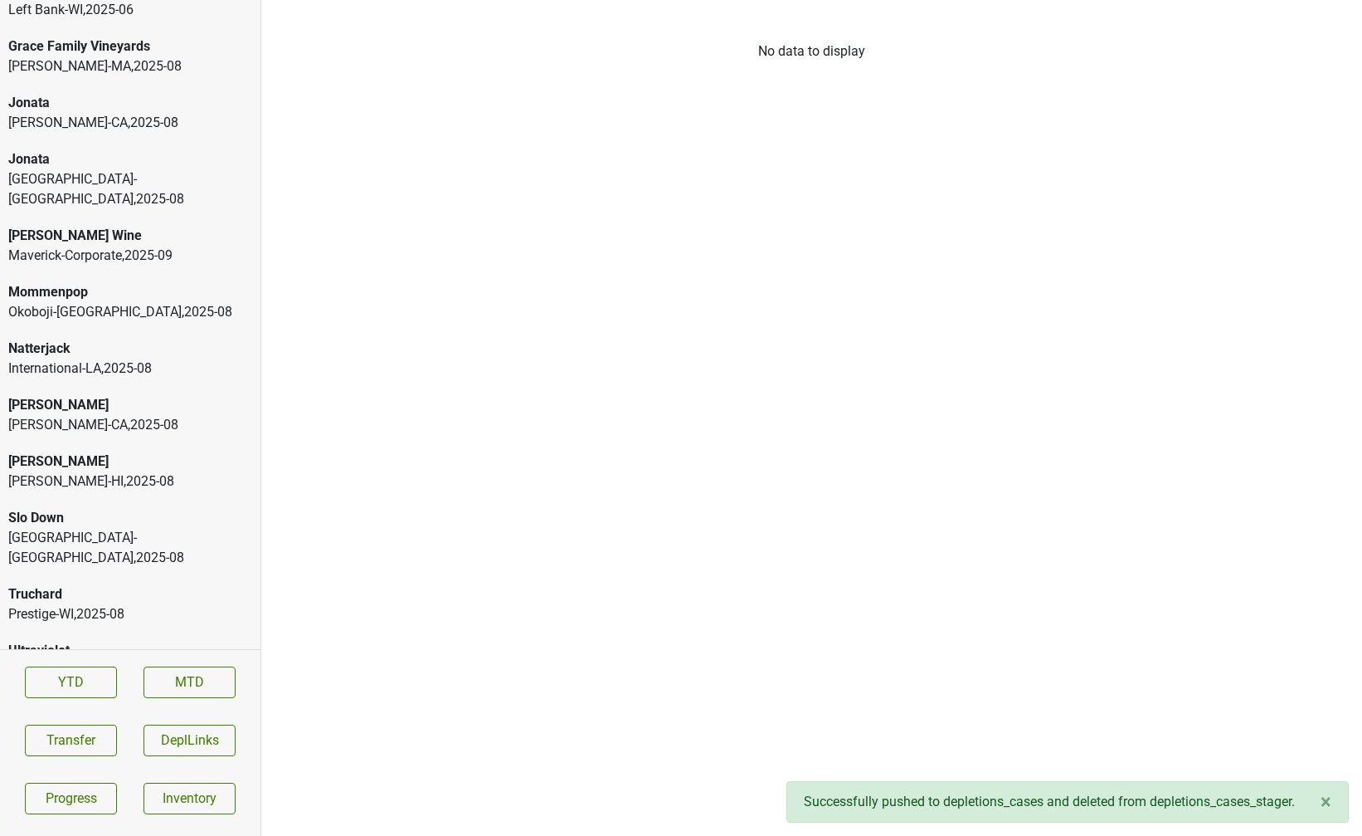
click at [201, 174] on div "Vine Street-NJ_PA , 2025 - 08" at bounding box center [130, 189] width 244 height 40
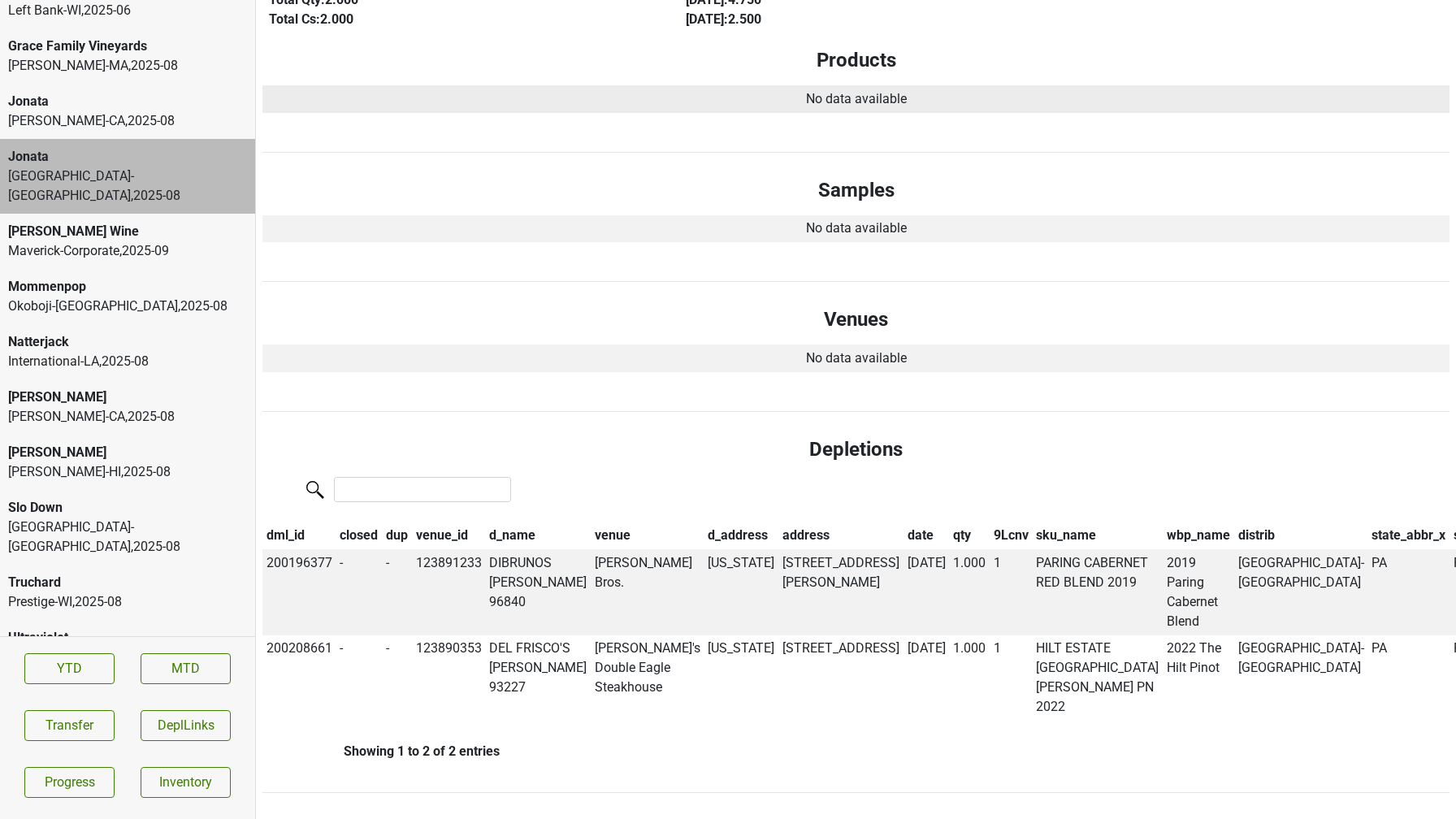
scroll to position [8, 0]
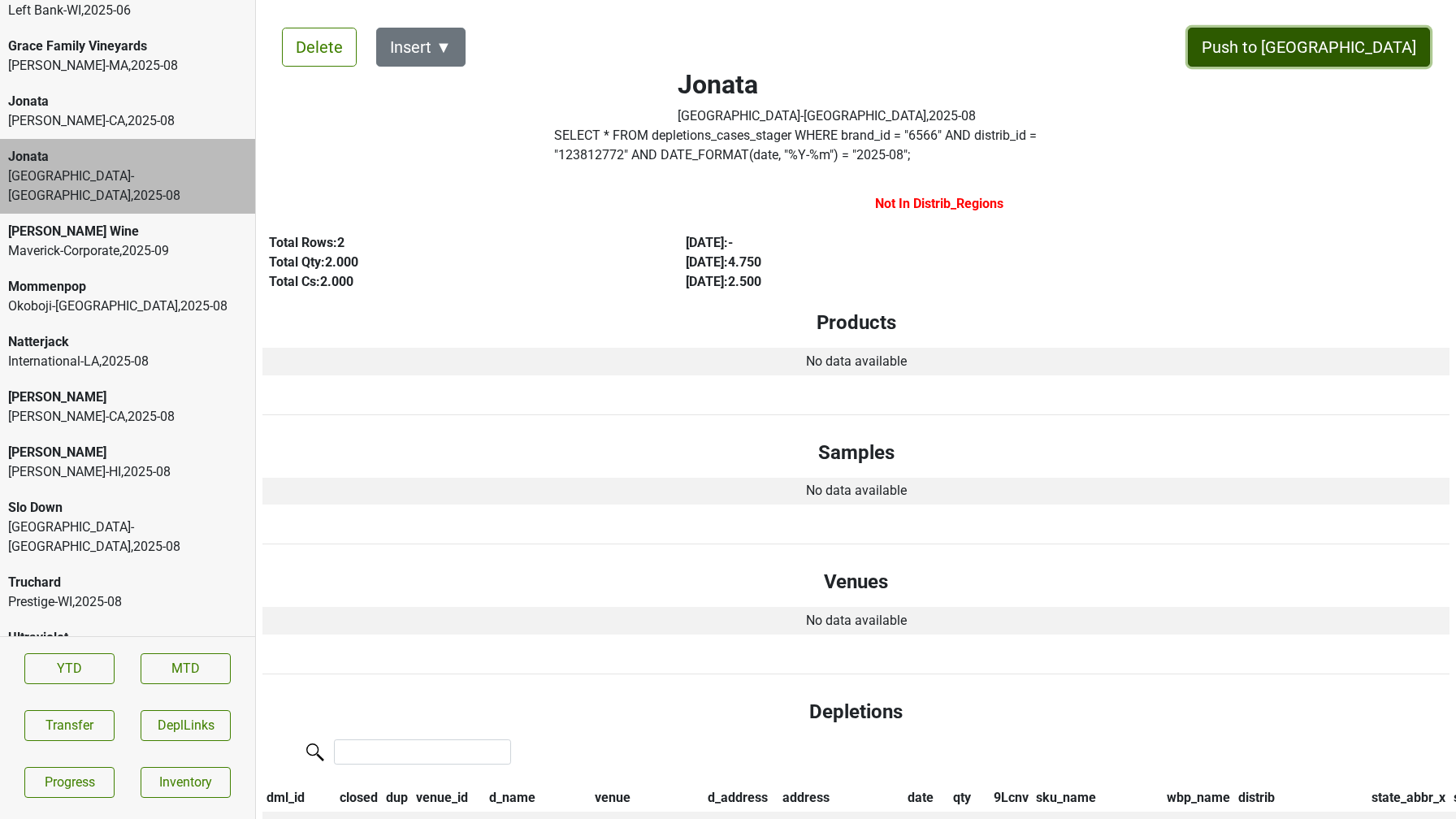
click at [1334, 40] on button "Push to DC" at bounding box center [1308, 47] width 242 height 39
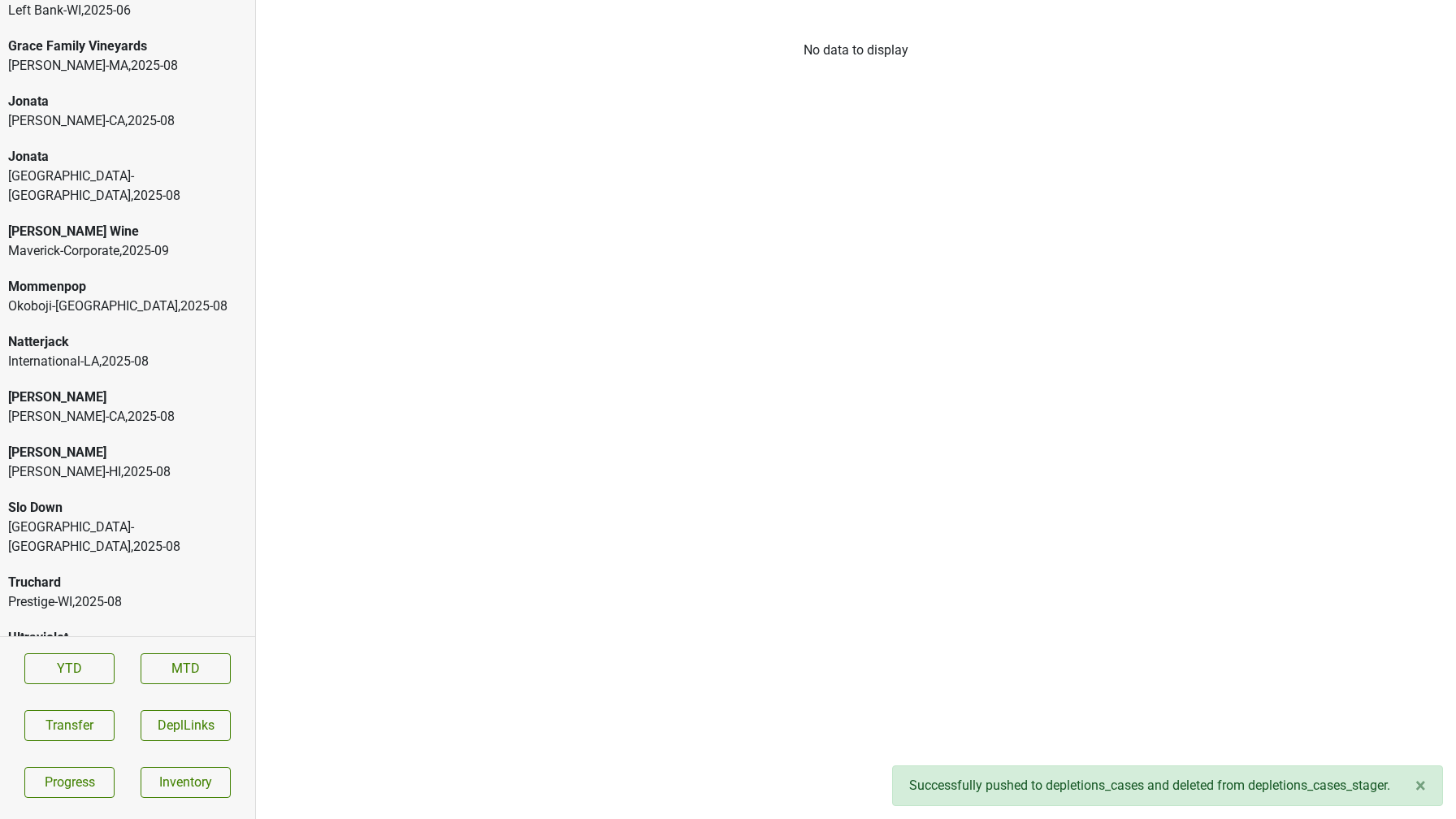
scroll to position [3122, 0]
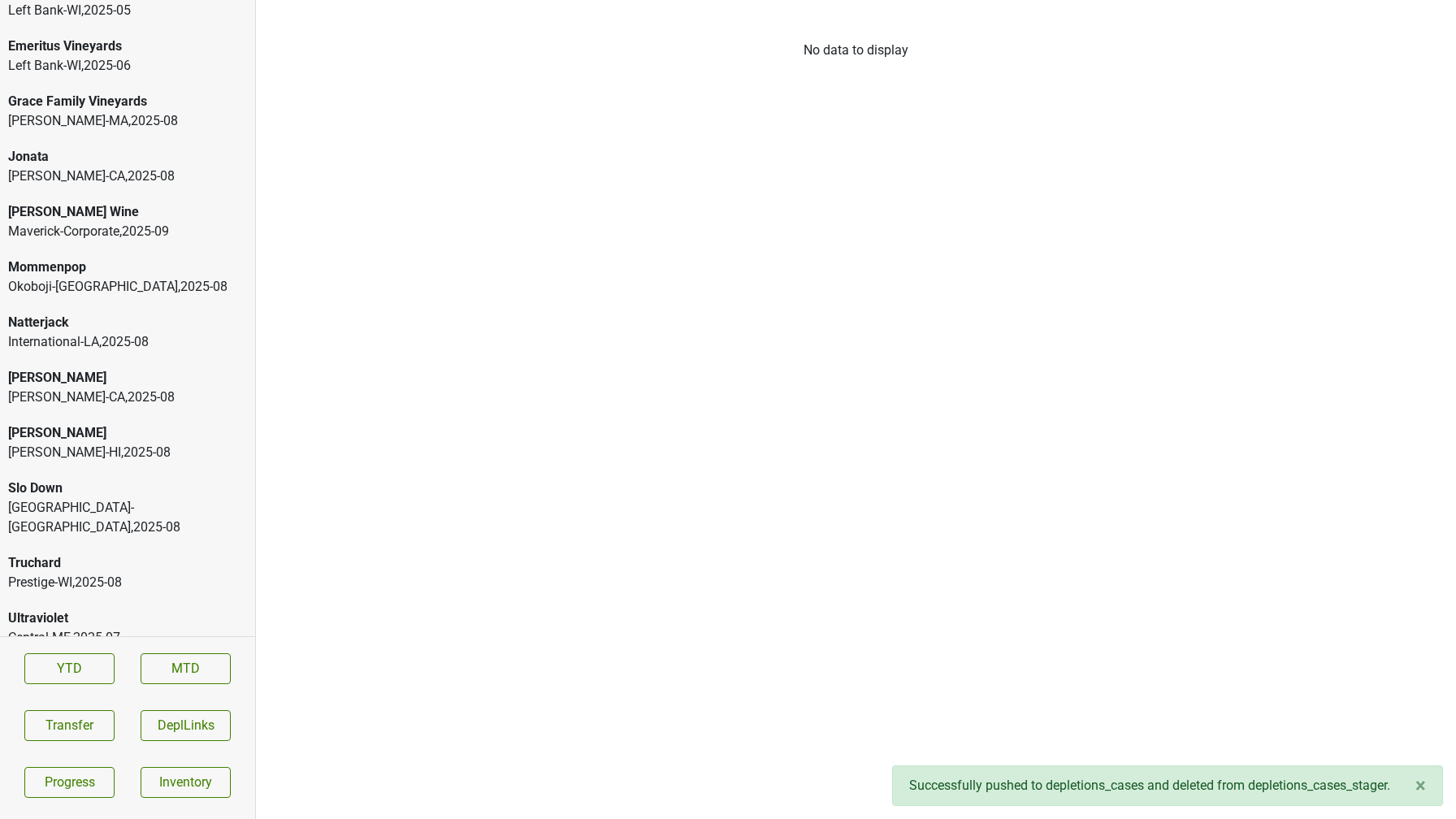
click at [131, 186] on div "Jonata Chambers-CA , 2025 - 08" at bounding box center [127, 167] width 256 height 55
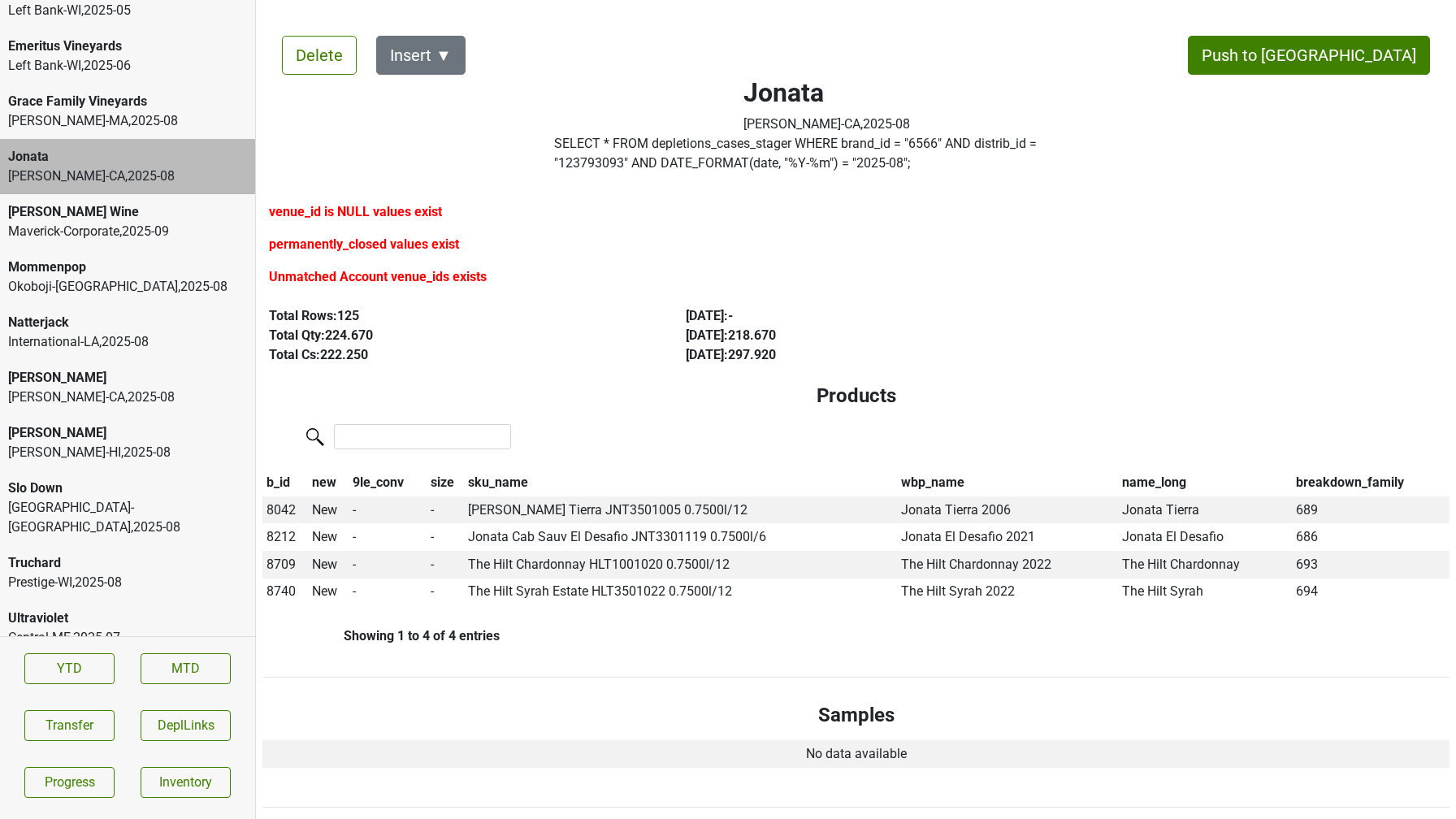
click at [149, 502] on div "Vine Street-NJ_PA , 2025 - 08" at bounding box center [127, 518] width 239 height 39
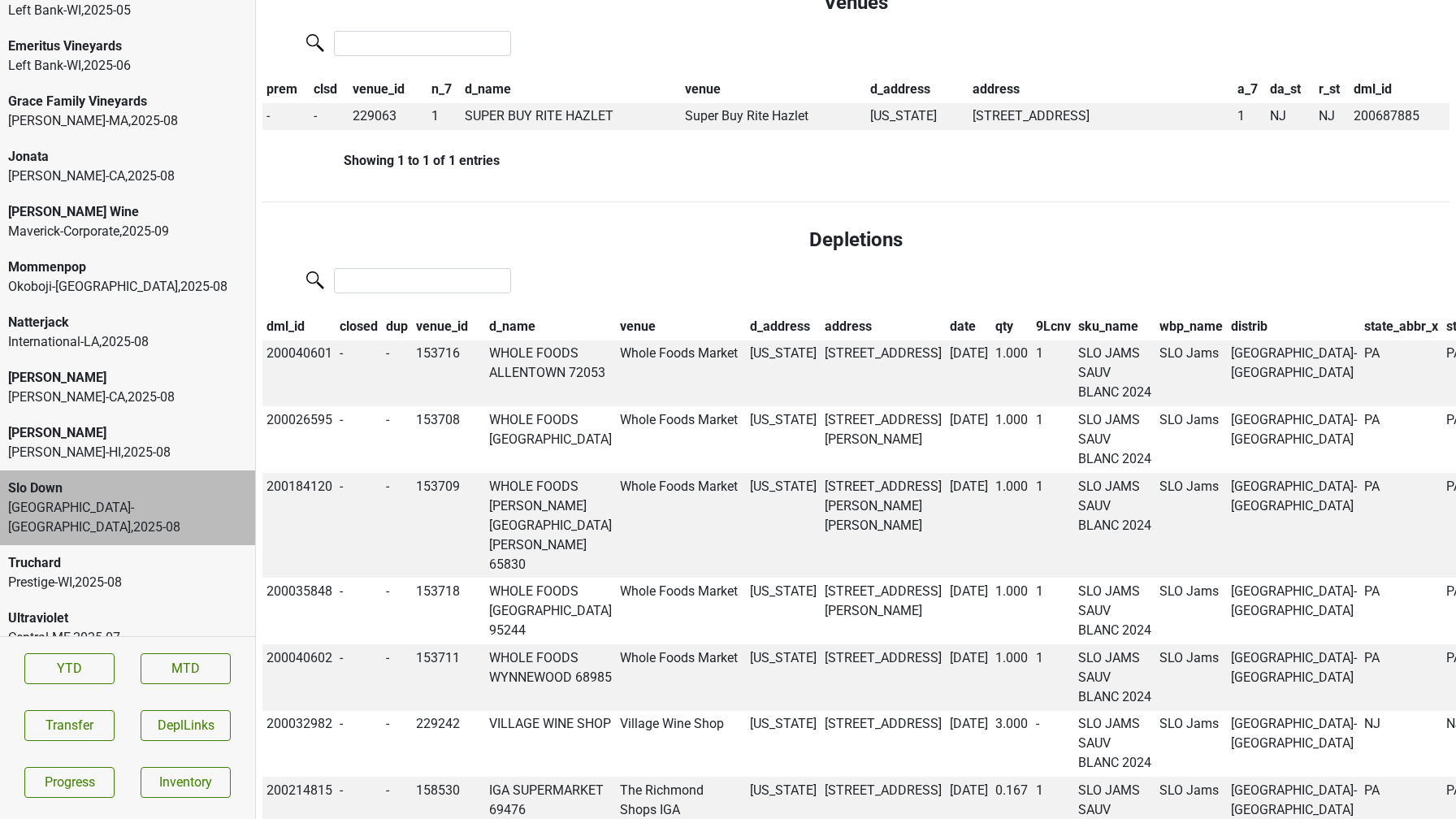
scroll to position [0, 0]
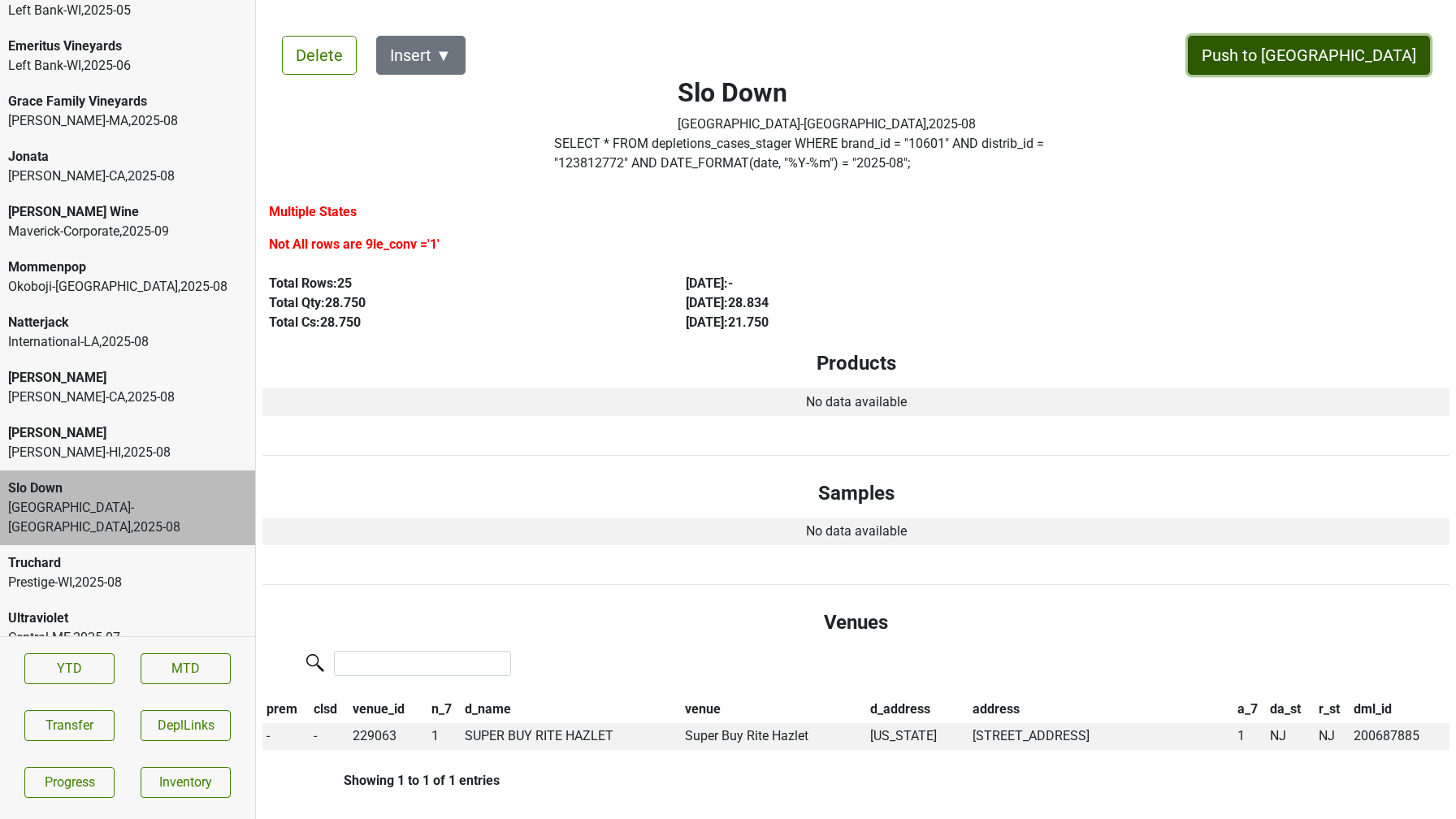
click at [1334, 53] on button "Push to DC" at bounding box center [1308, 56] width 242 height 39
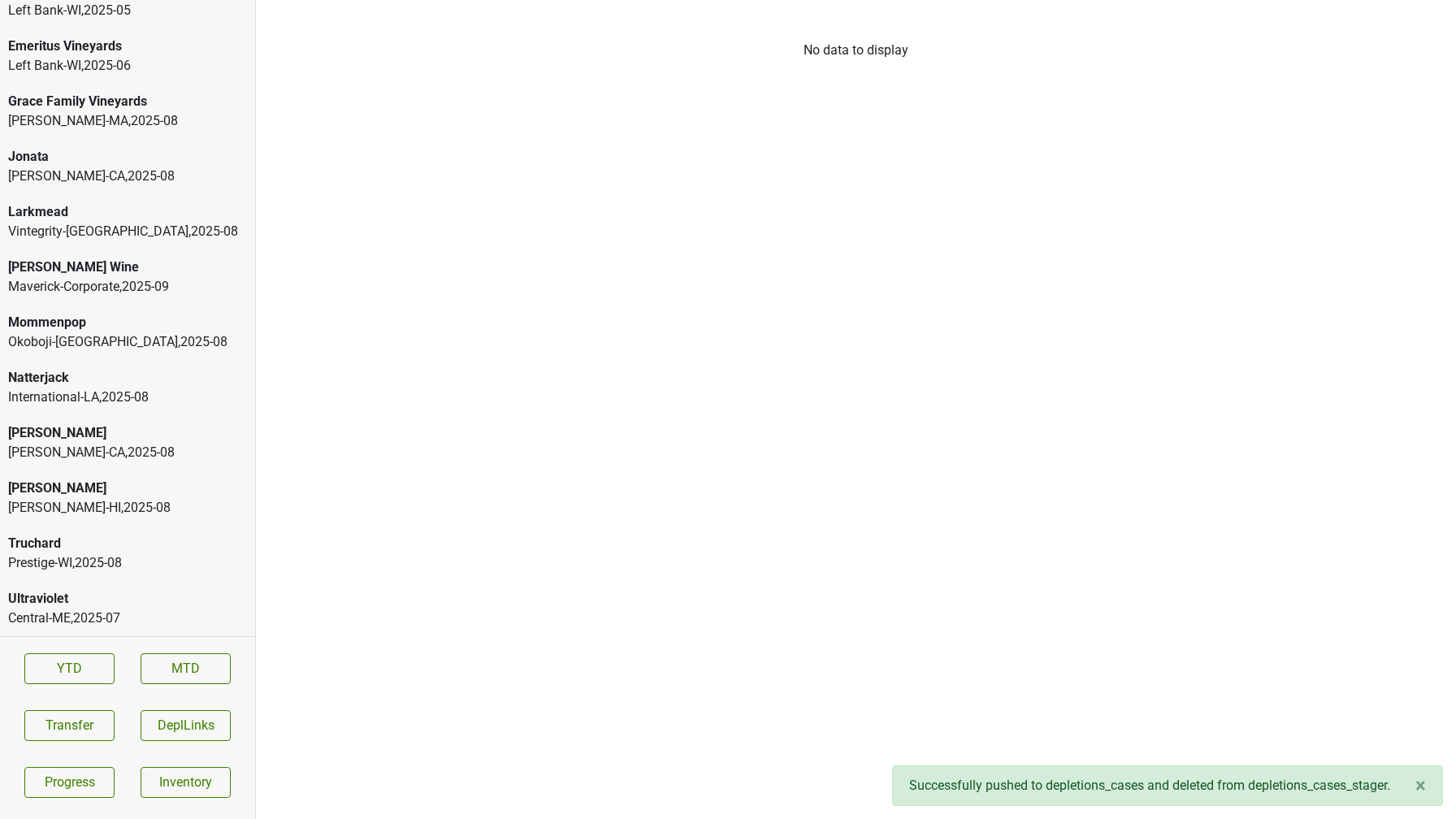
click at [95, 558] on div "Prestige-WI , 2025 - 08" at bounding box center [127, 563] width 239 height 20
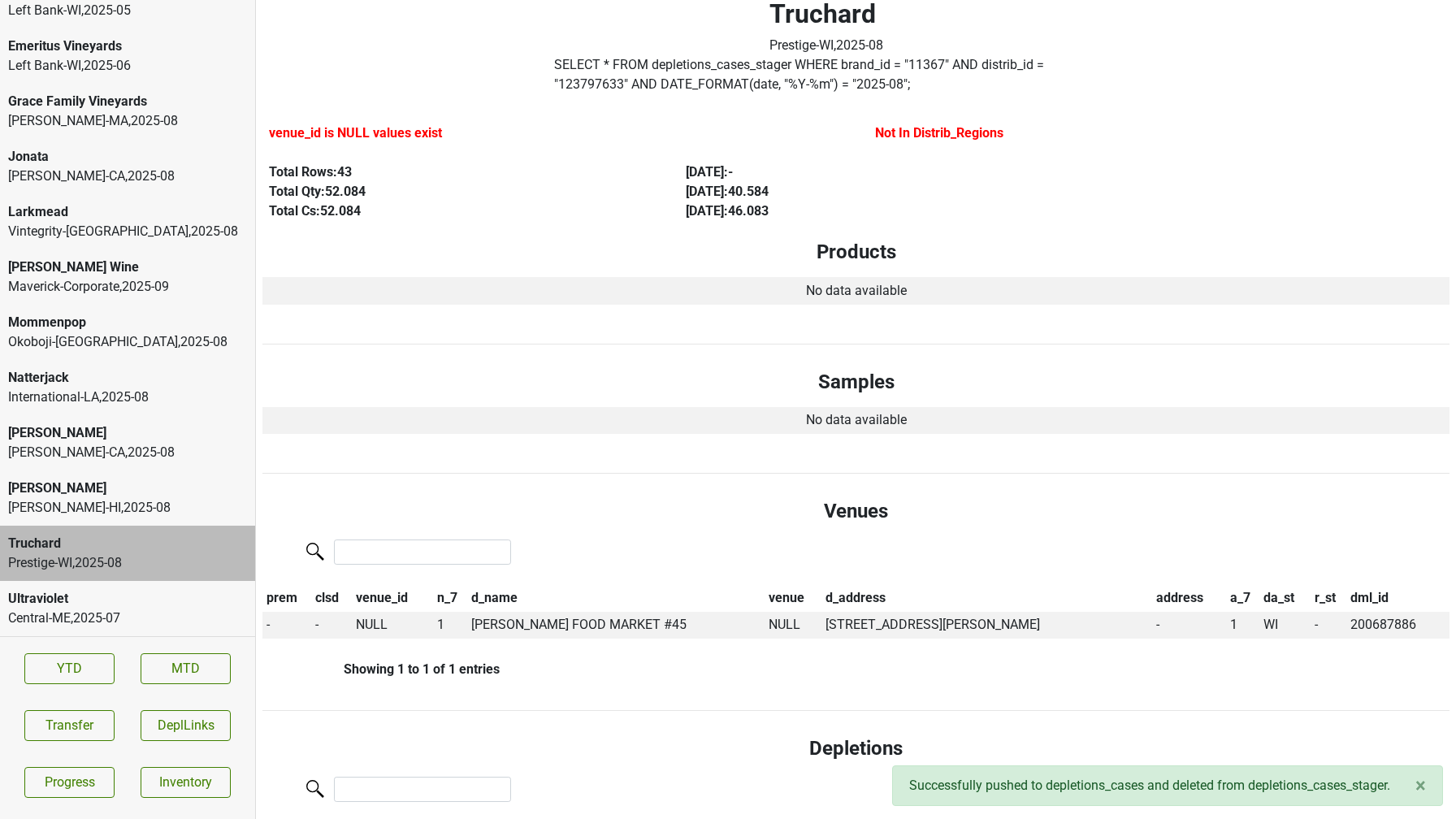
scroll to position [78, 0]
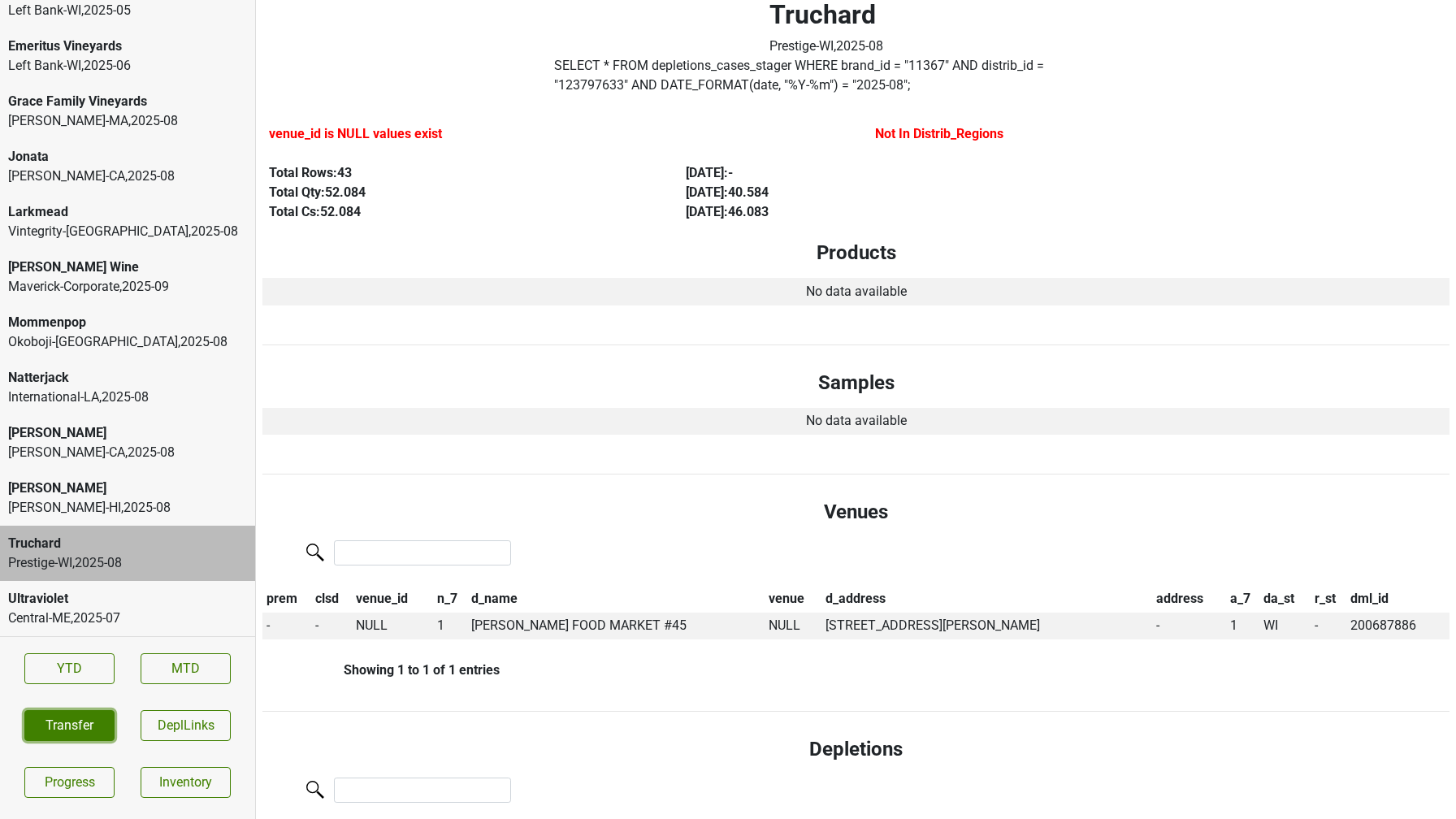
click at [108, 729] on button "Transfer" at bounding box center [70, 726] width 90 height 31
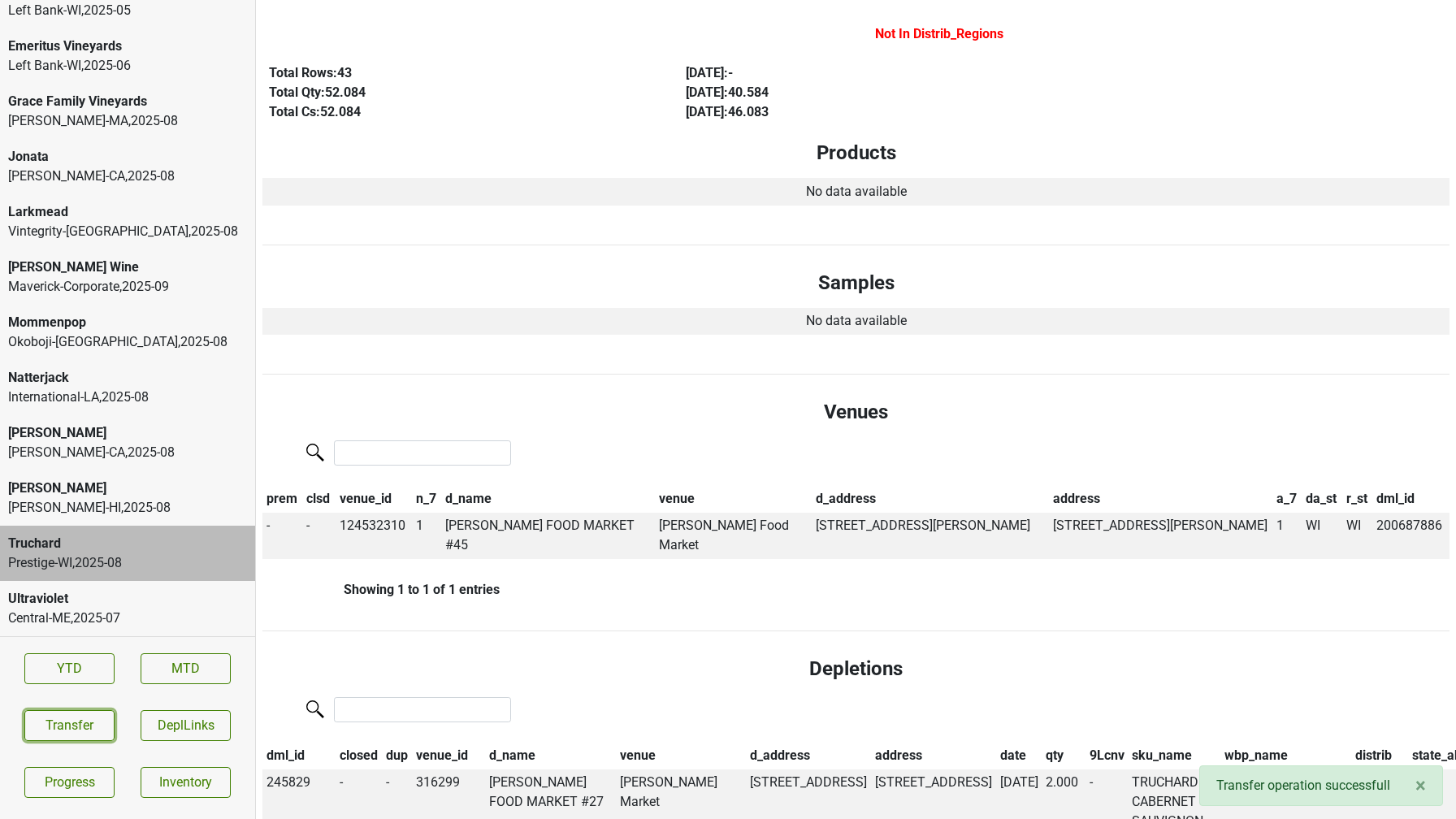
scroll to position [0, 0]
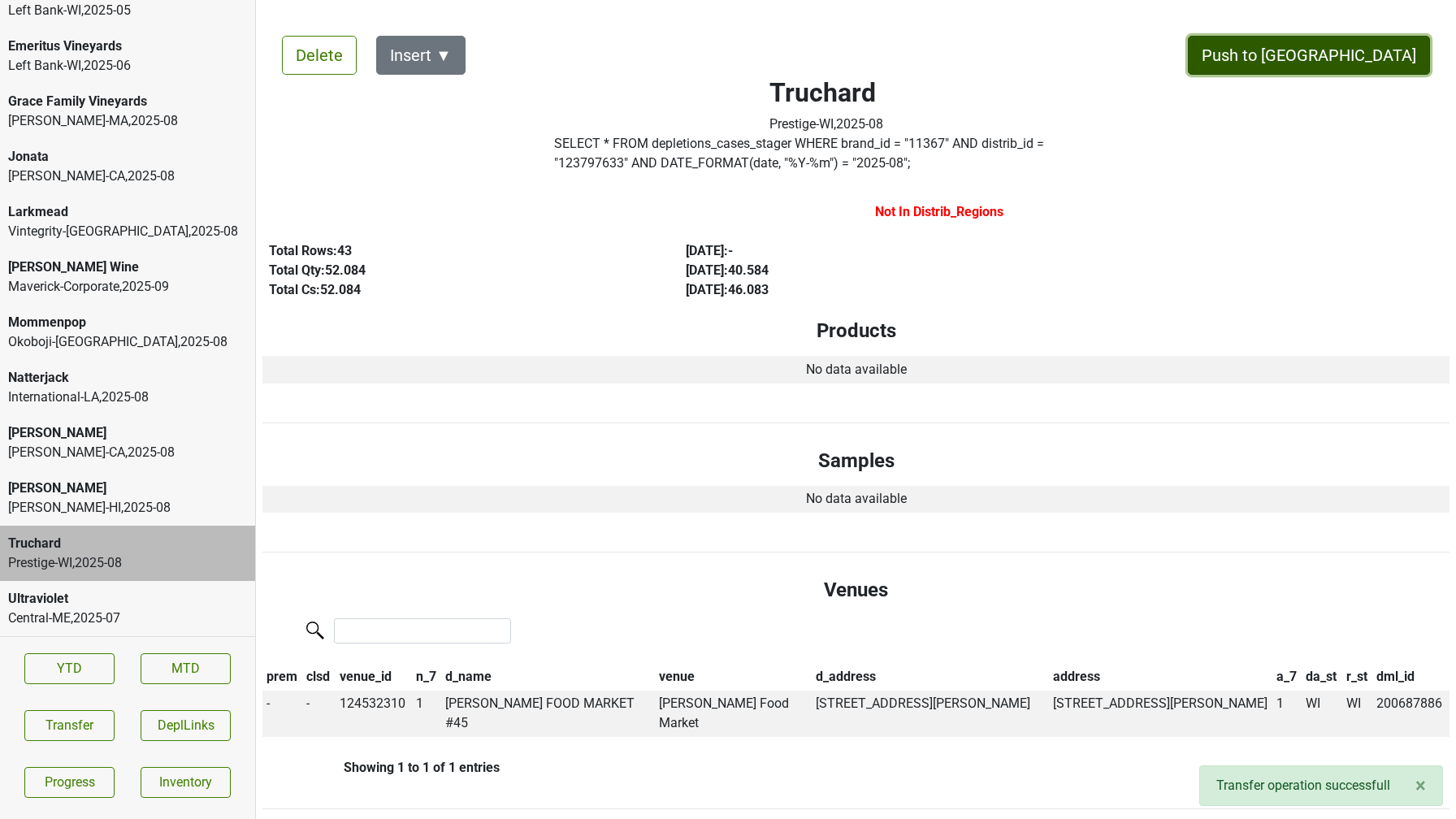
click at [1334, 60] on button "Push to DC" at bounding box center [1308, 56] width 242 height 39
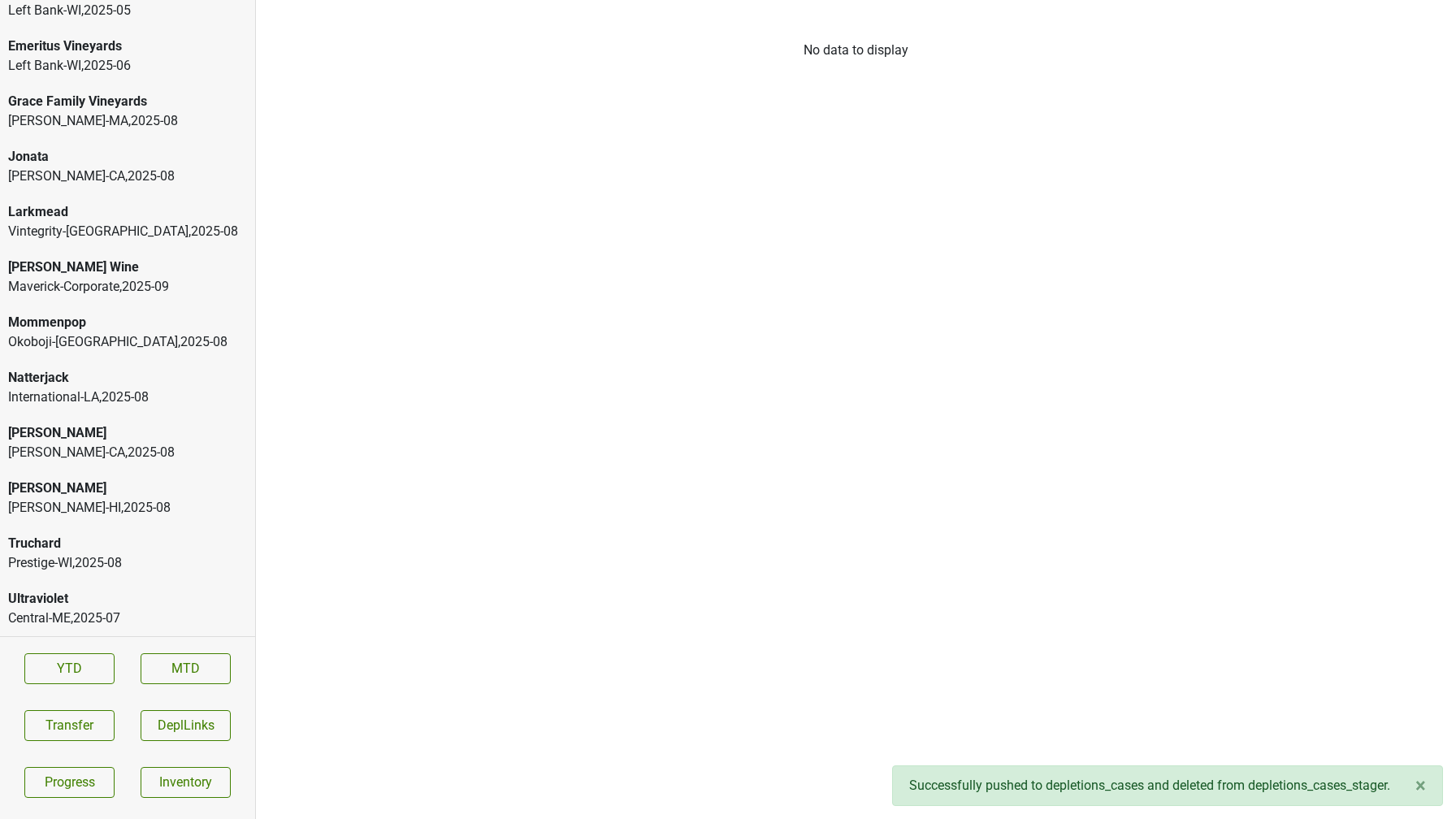
scroll to position [3066, 0]
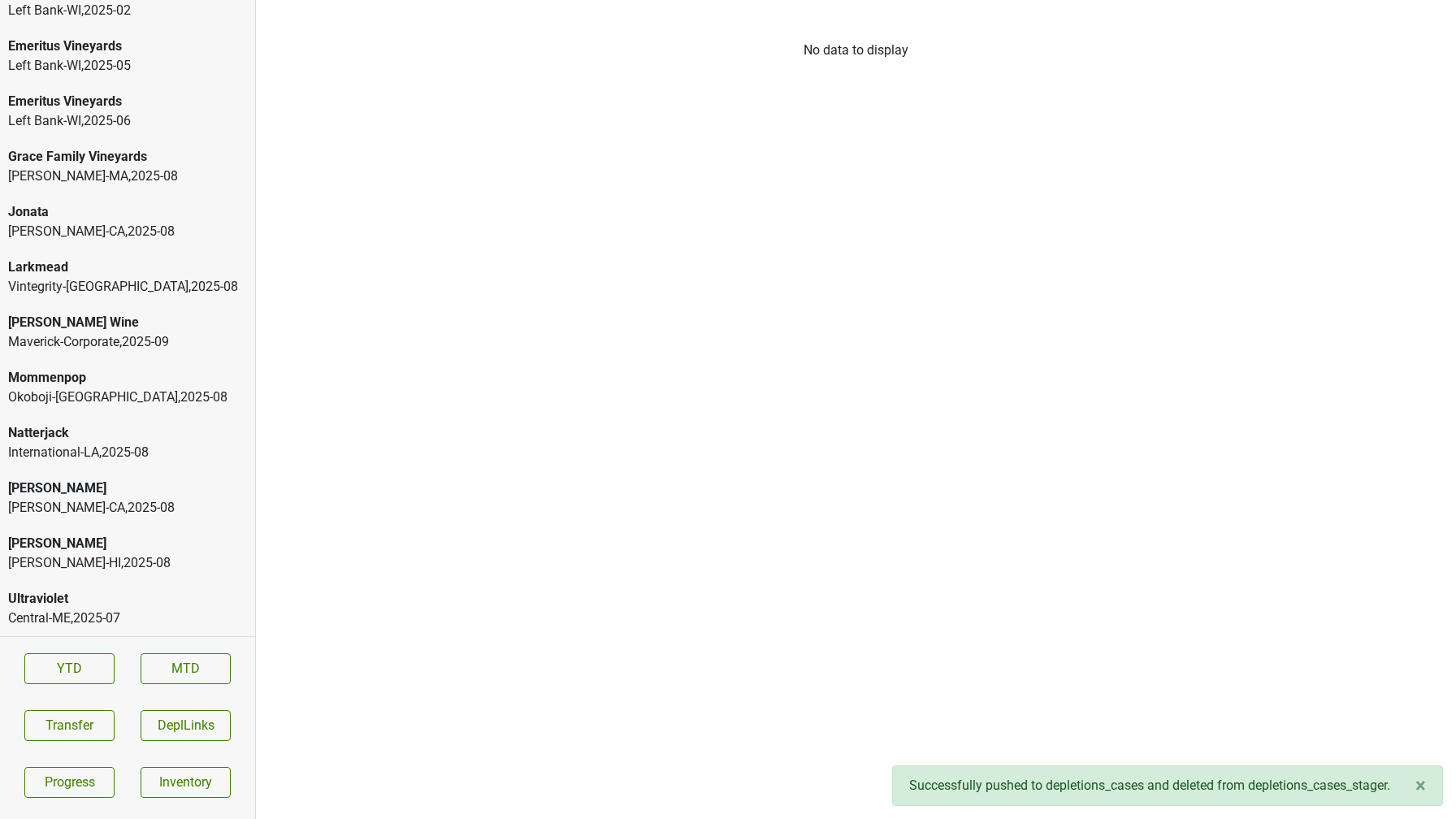
click at [181, 448] on div "International-LA , 2025 - 08" at bounding box center [127, 453] width 239 height 20
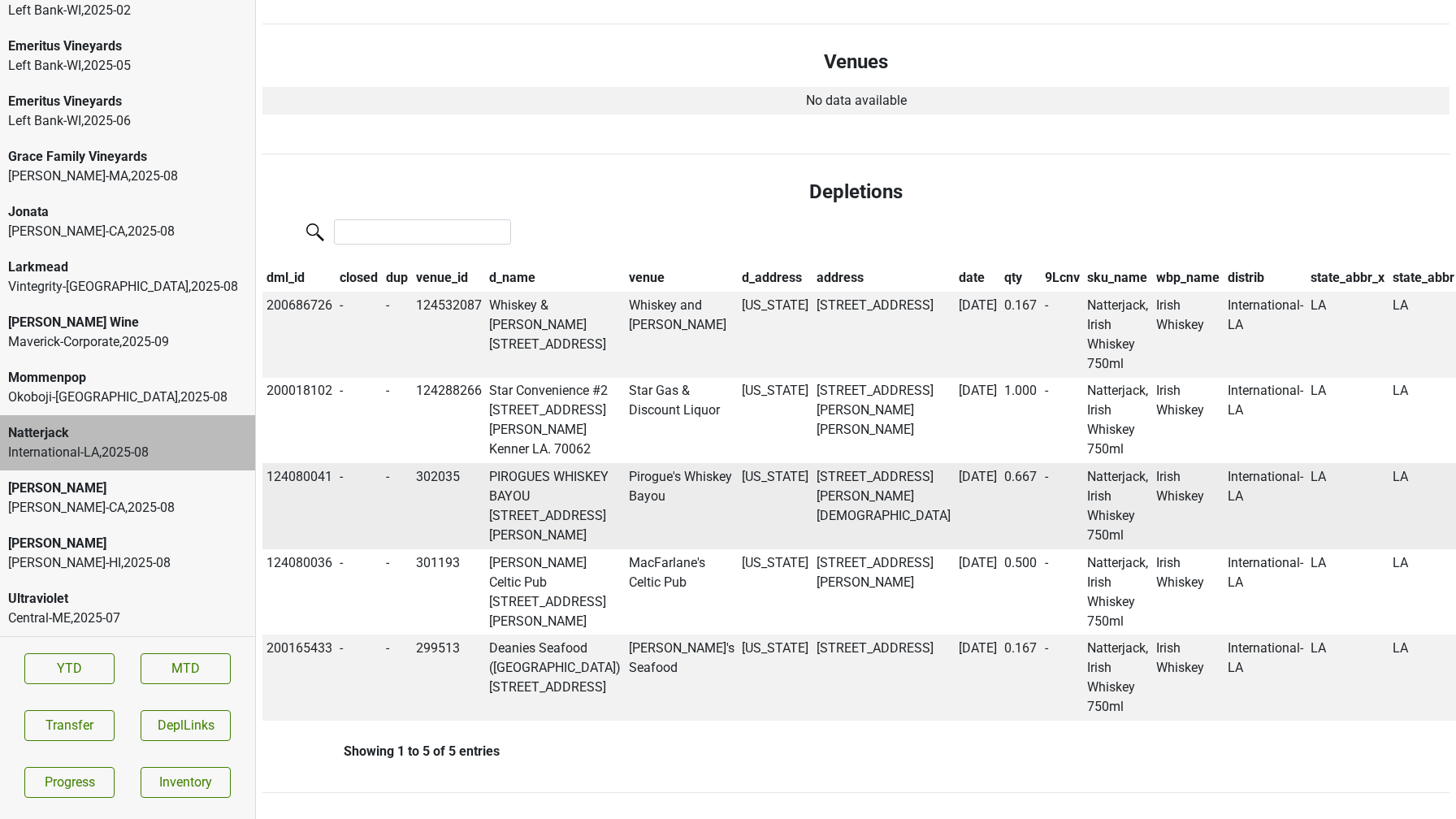
scroll to position [0, 0]
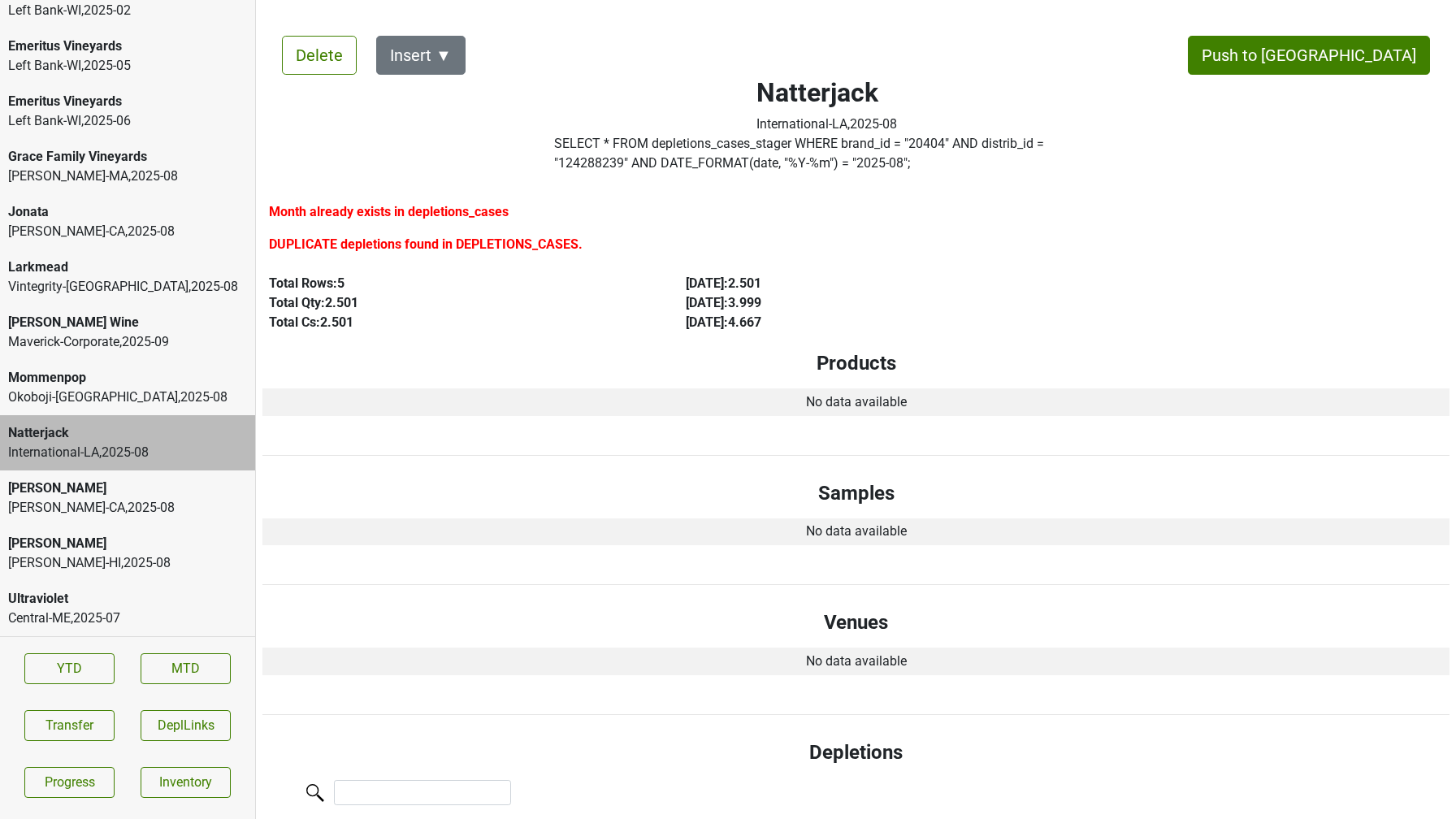
click at [120, 495] on div "Peter Michael" at bounding box center [127, 489] width 239 height 20
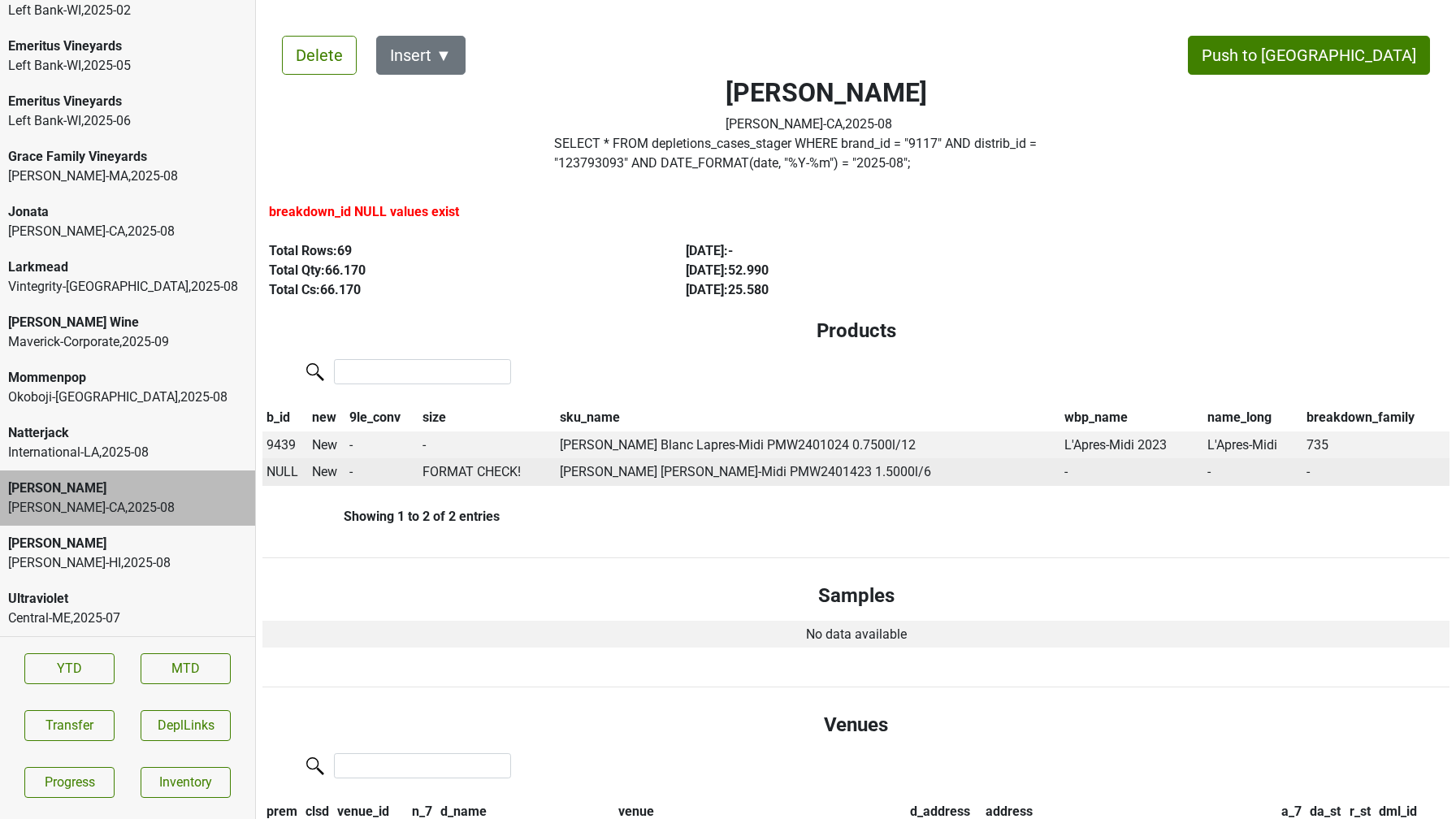
click at [284, 474] on span "NULL" at bounding box center [282, 472] width 31 height 16
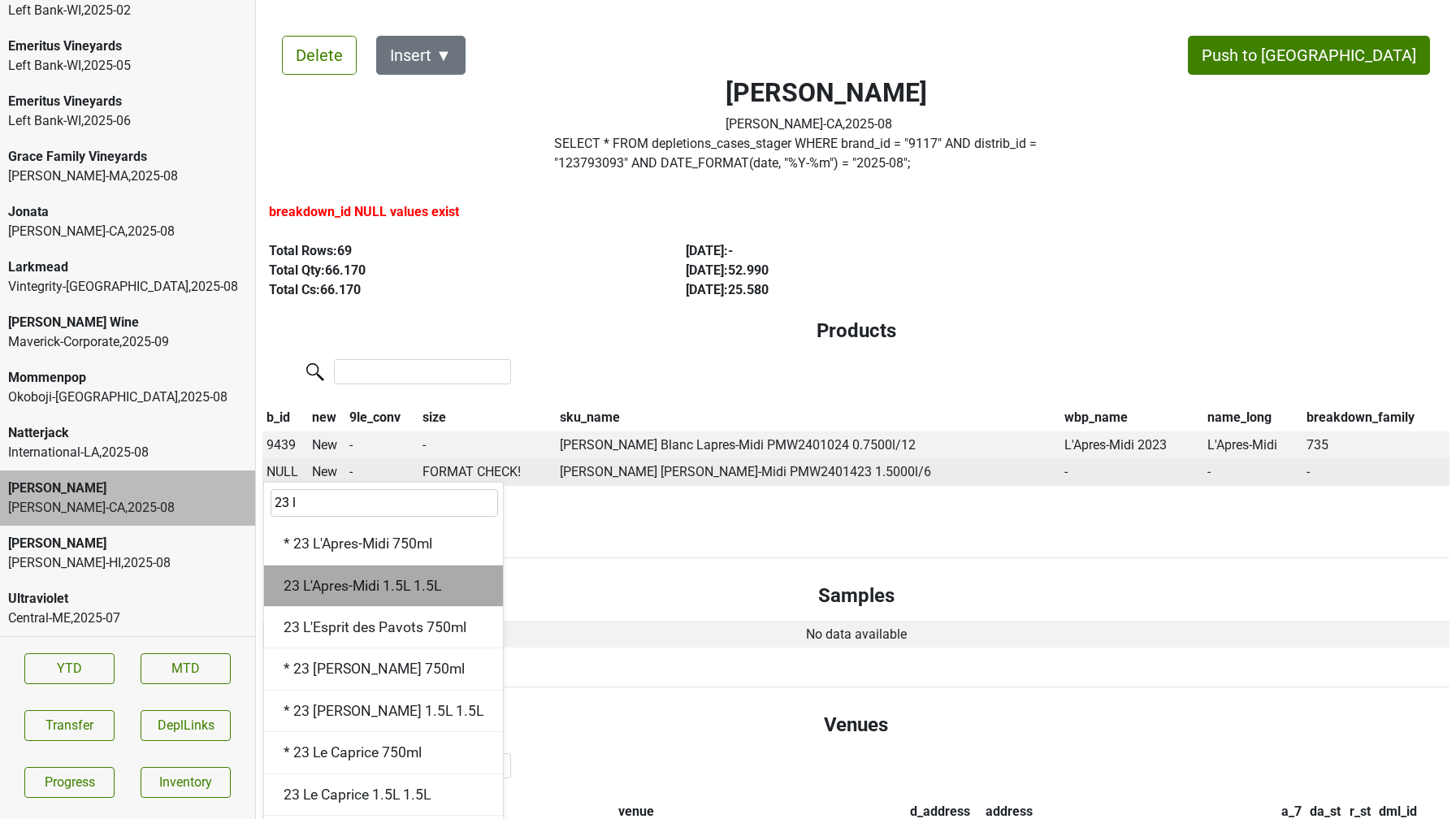
type input "23 l"
click at [399, 589] on div "23 L'Apres-Midi 1.5L 1.5L" at bounding box center [384, 586] width 239 height 41
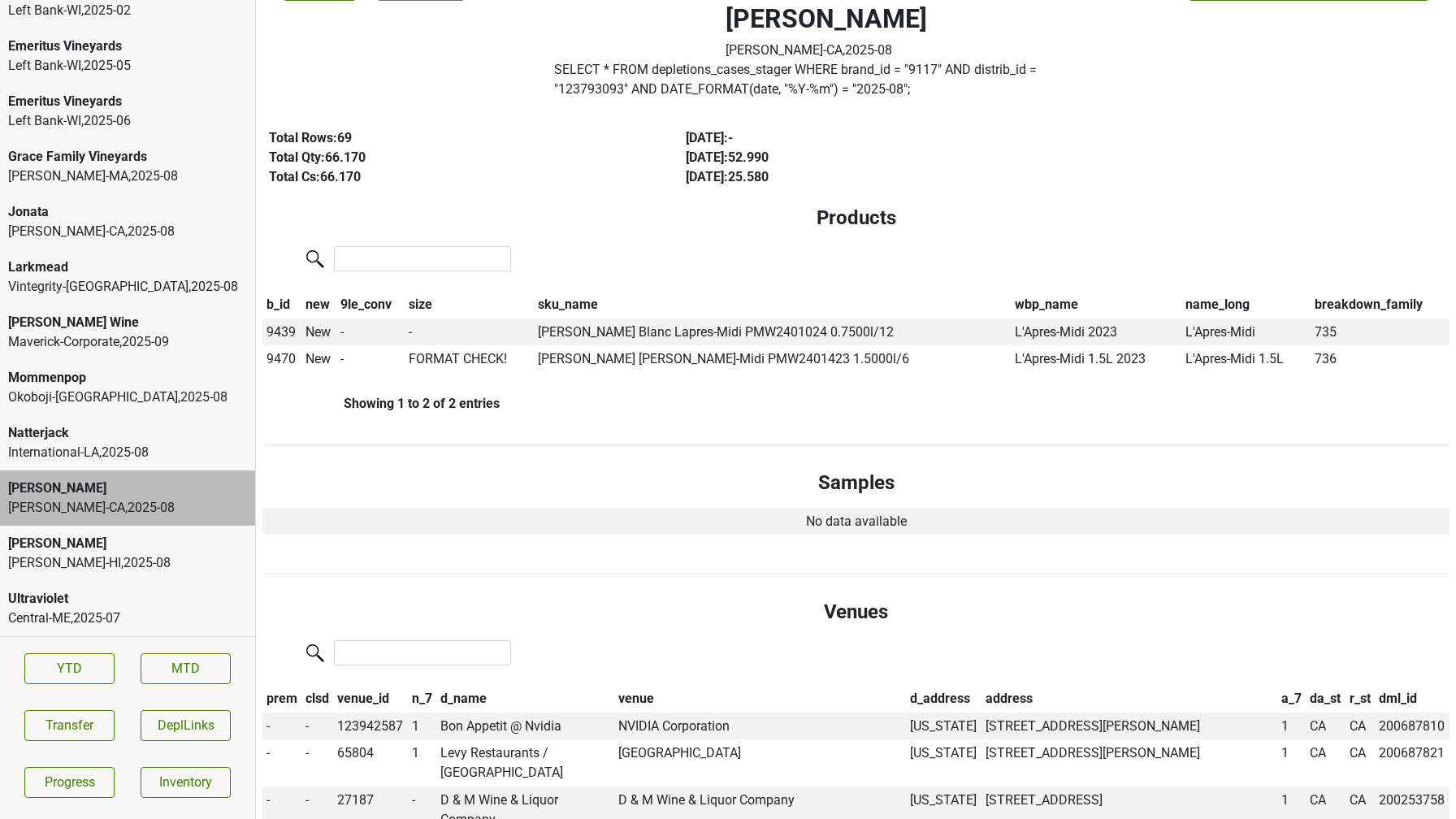
scroll to position [78, 0]
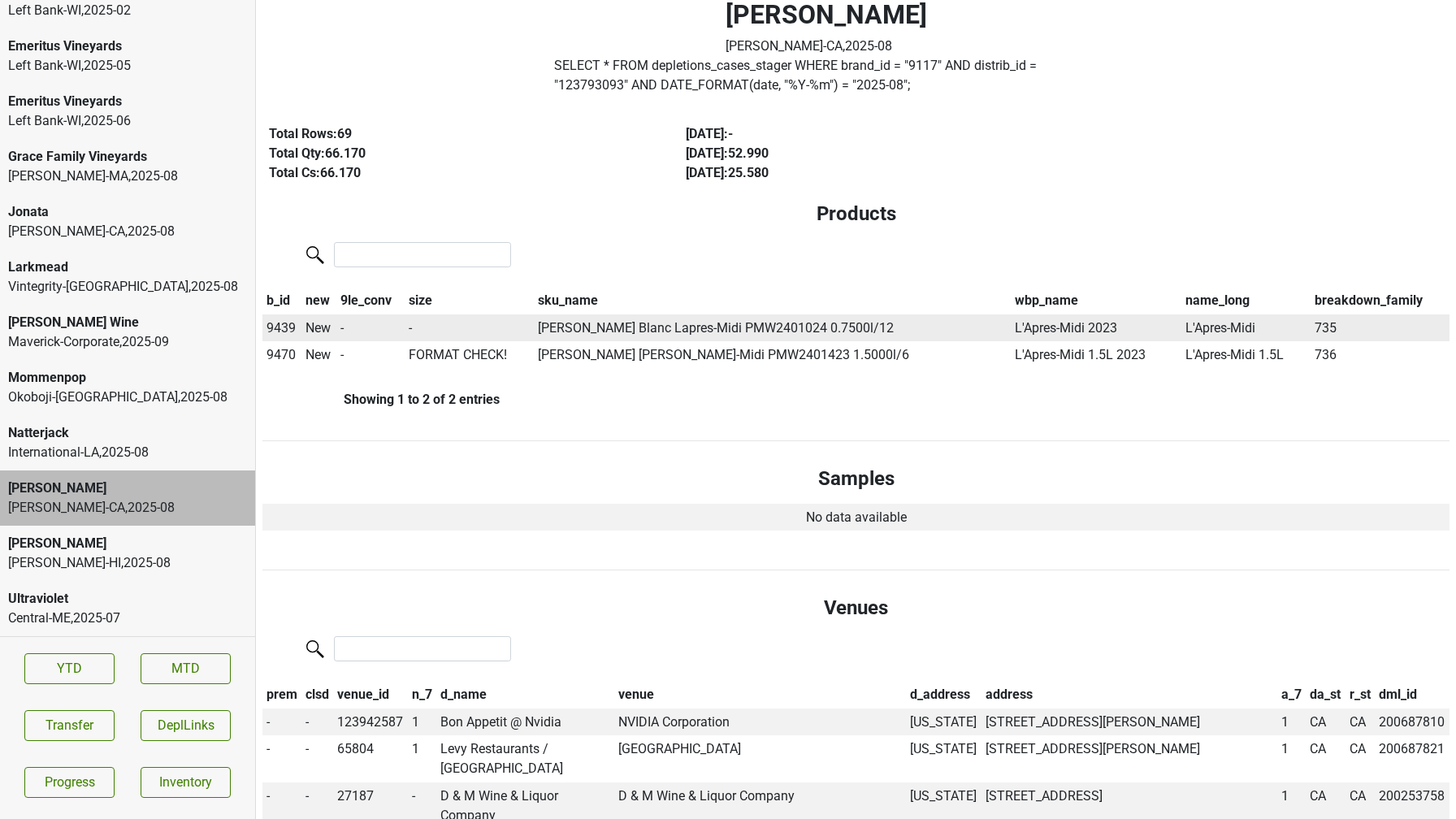
click at [281, 327] on span "9439" at bounding box center [281, 328] width 29 height 16
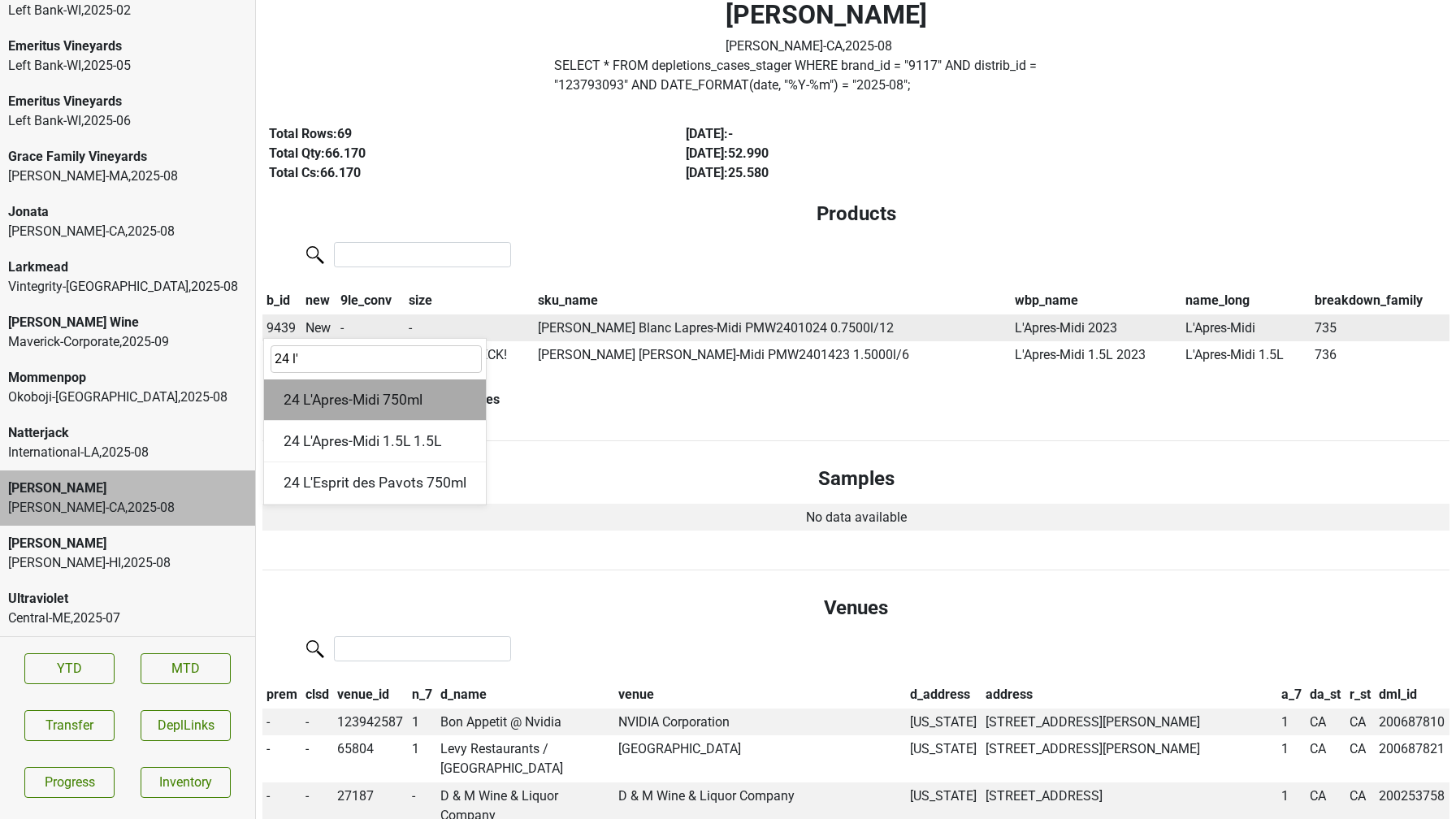
type input "24 l'"
click at [336, 399] on div "24 L'Apres-Midi 750ml" at bounding box center [375, 400] width 222 height 41
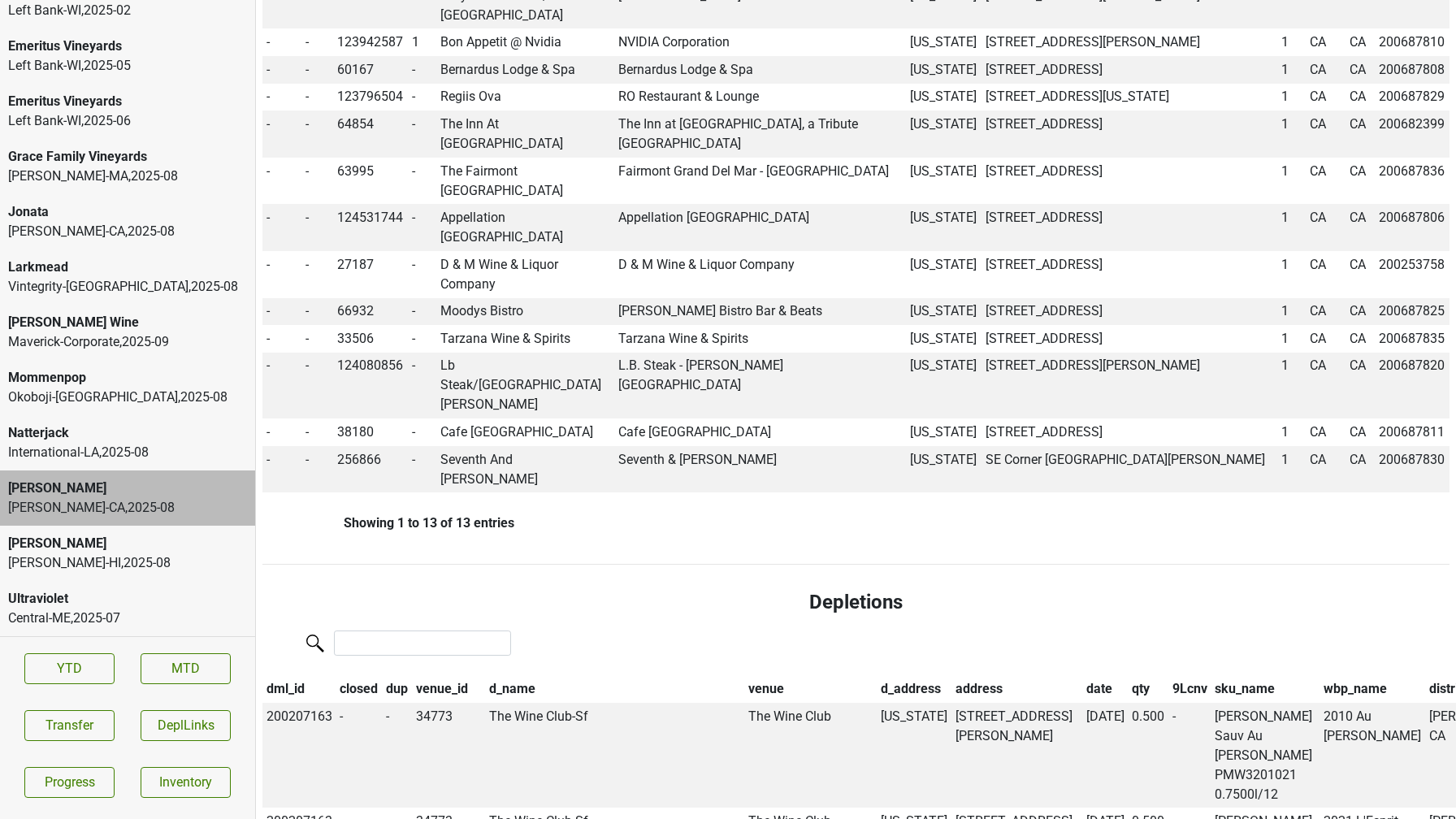
scroll to position [809, 0]
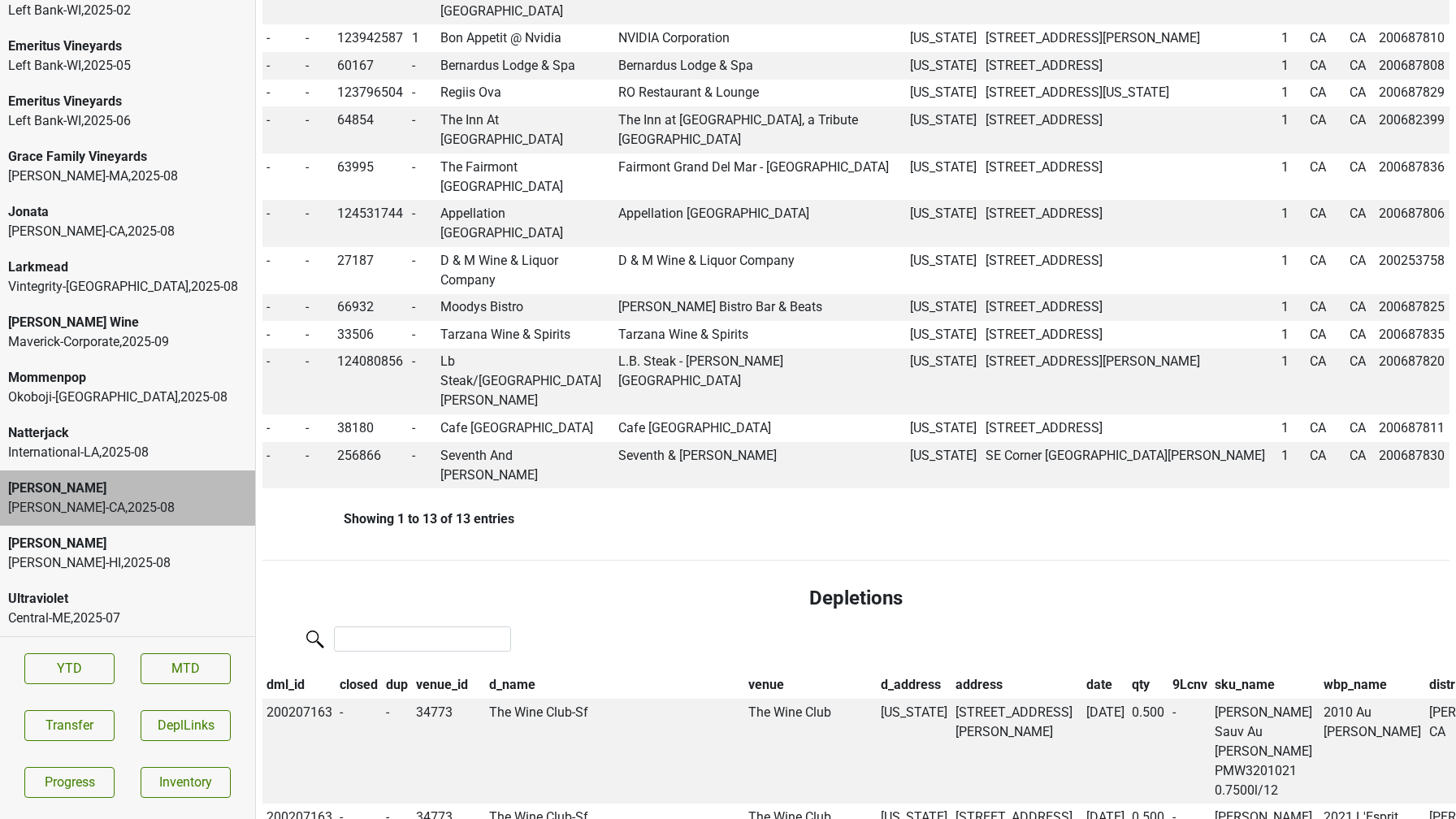
click at [151, 556] on div "Chambers-HI , 2025 - 08" at bounding box center [127, 563] width 239 height 20
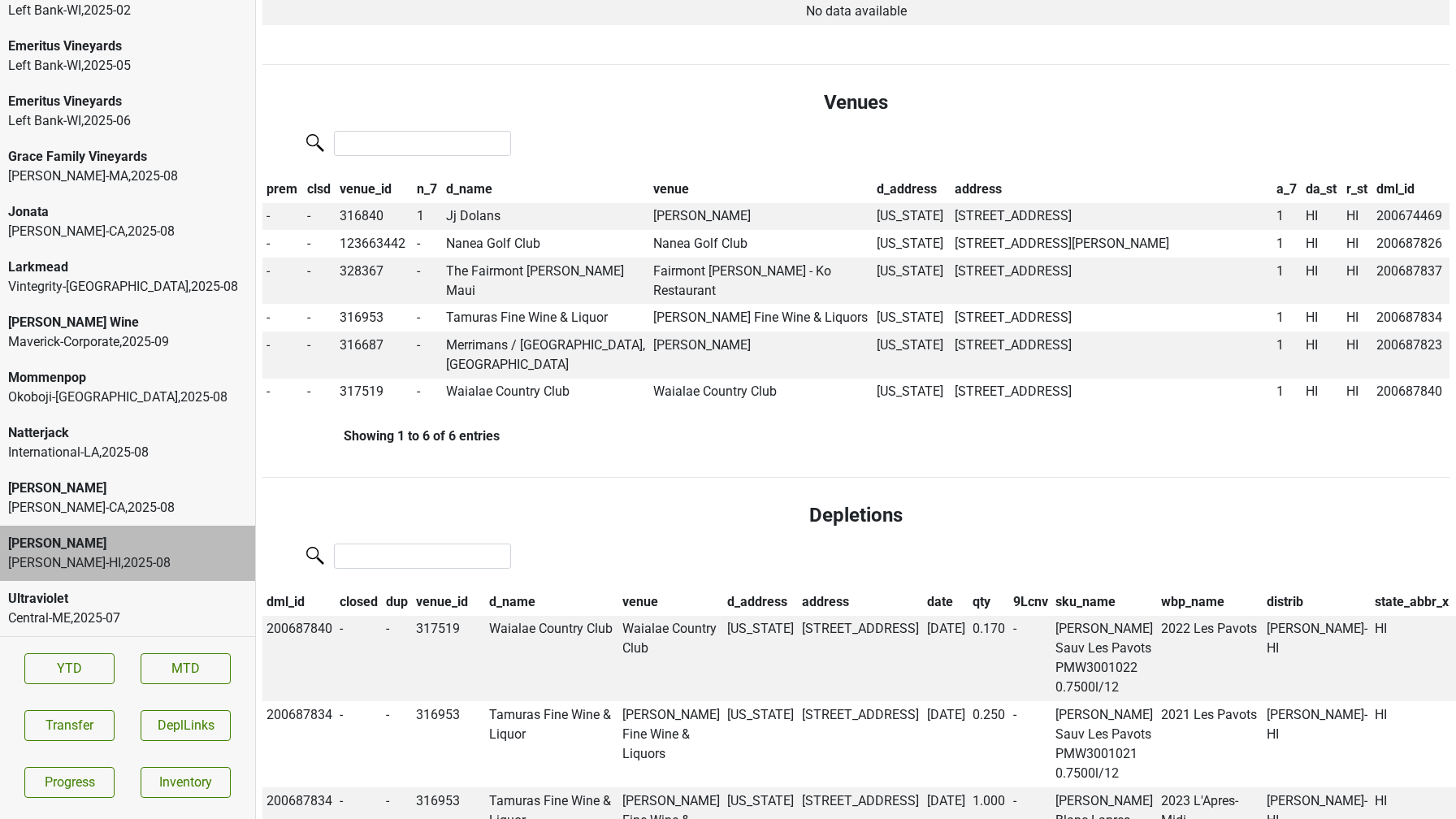
scroll to position [0, 0]
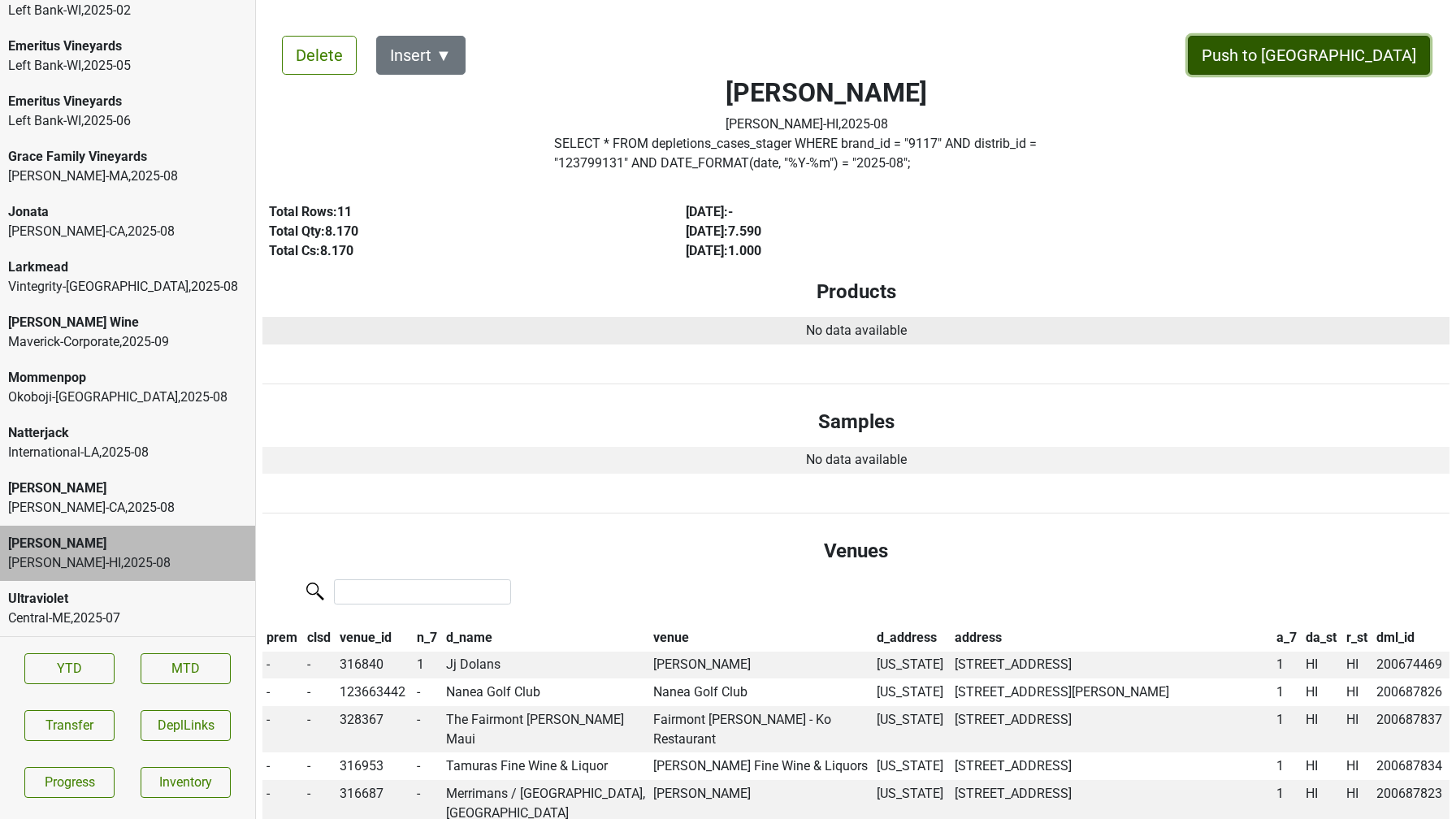
drag, startPoint x: 1358, startPoint y: 60, endPoint x: 1004, endPoint y: 334, distance: 447.7
click at [1334, 51] on button "Push to DC" at bounding box center [1308, 56] width 242 height 39
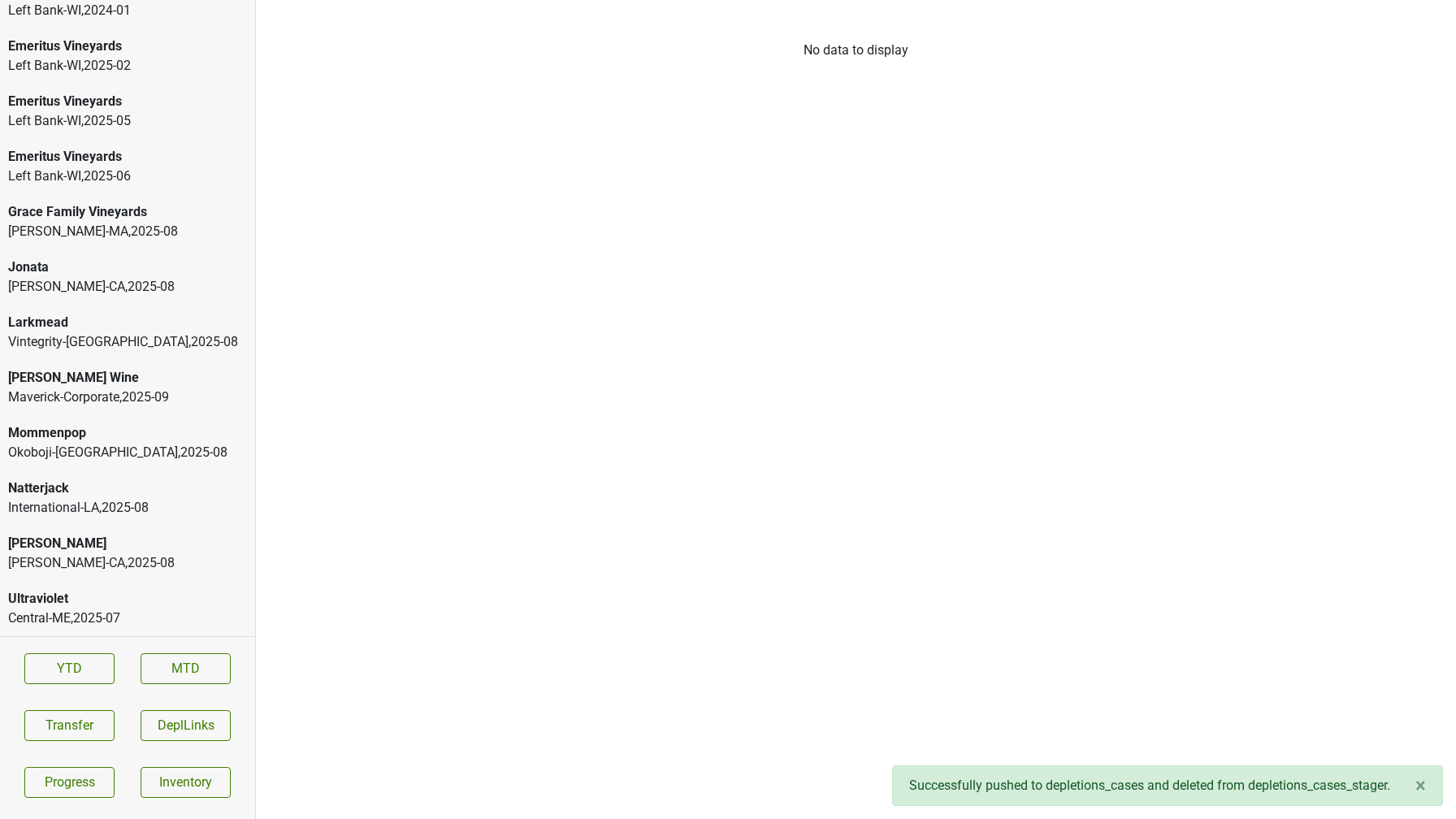
scroll to position [3011, 0]
click at [173, 543] on div "Peter Michael" at bounding box center [127, 544] width 239 height 20
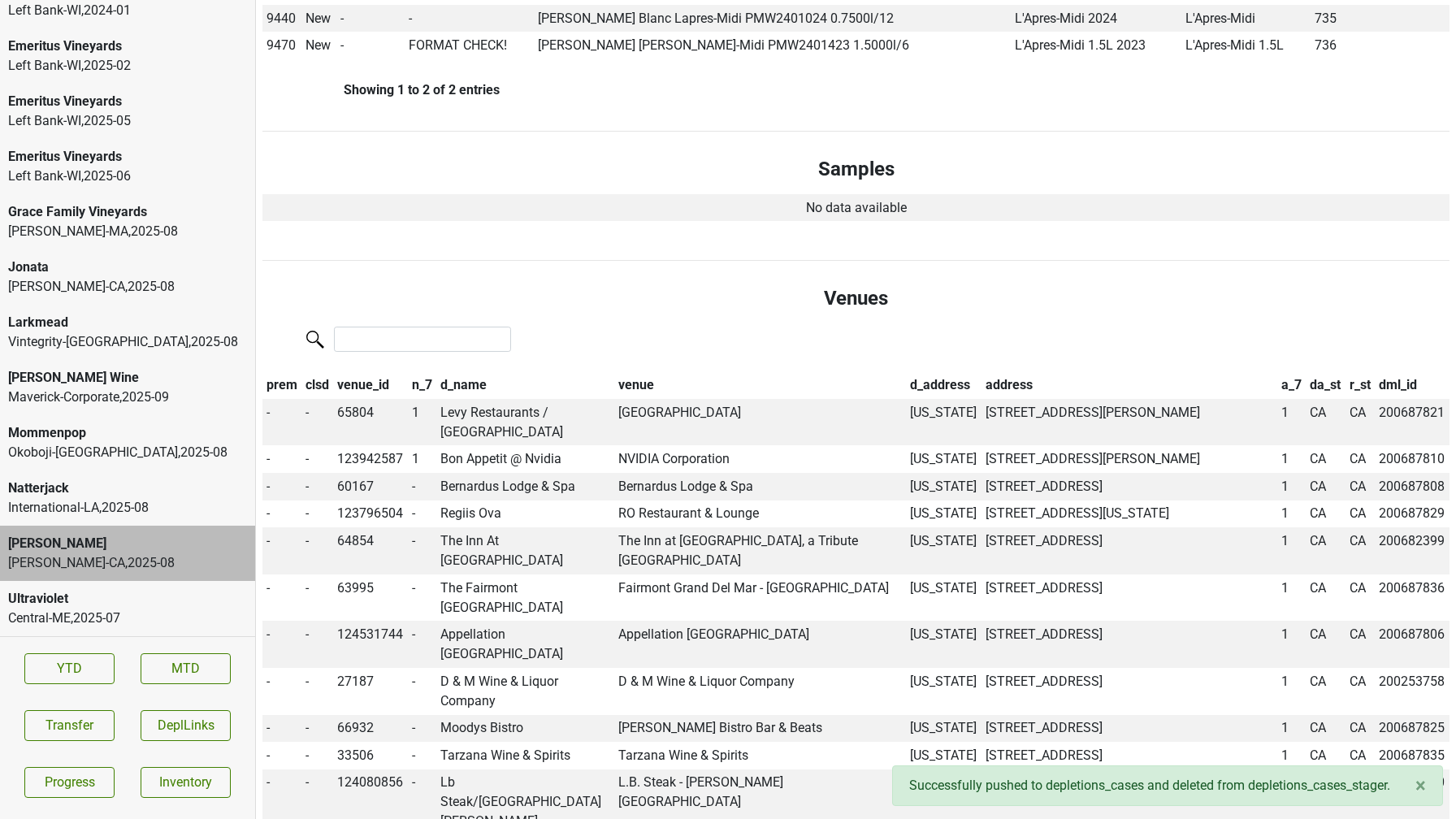
scroll to position [0, 0]
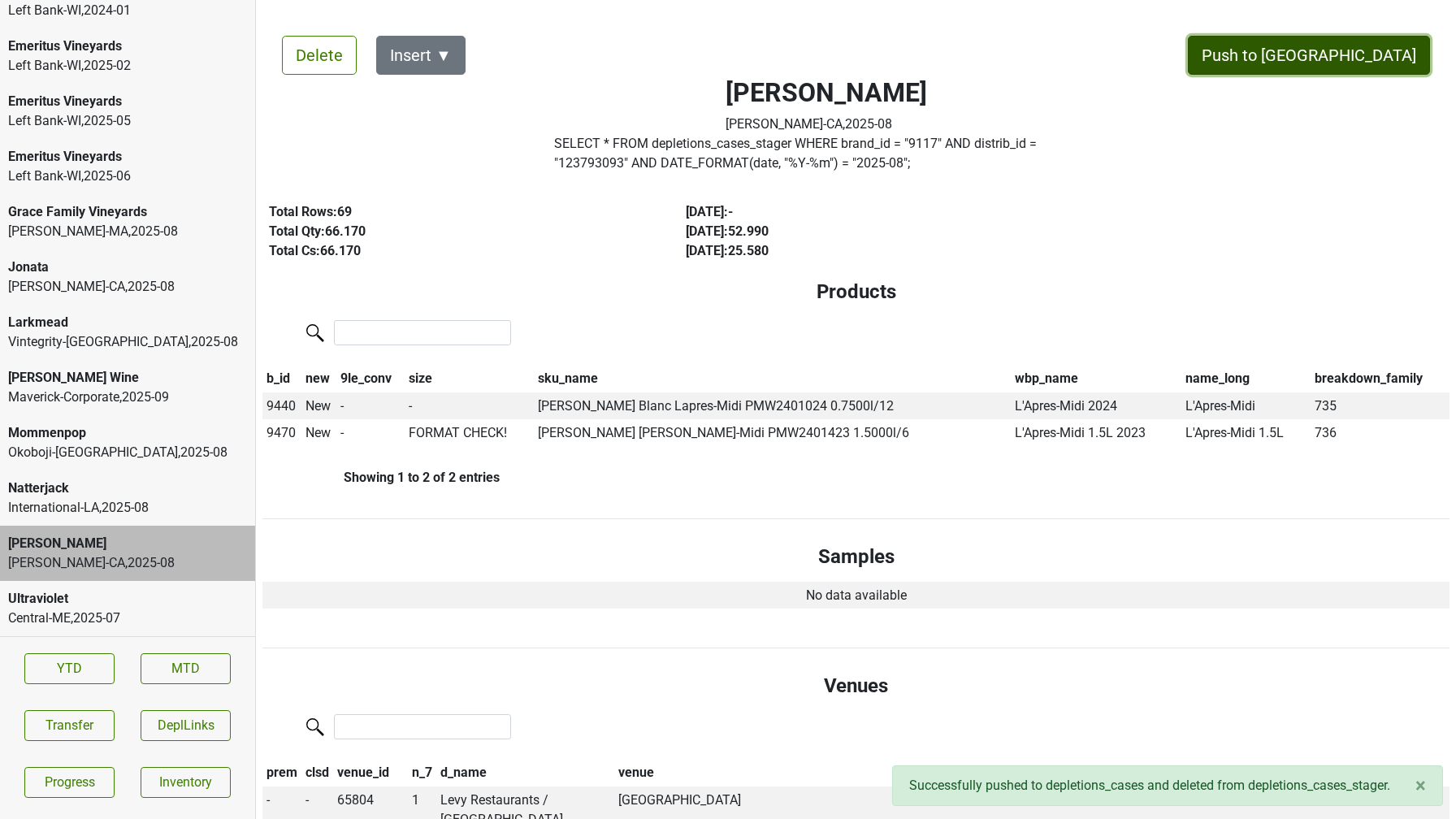
click at [1334, 52] on button "Push to DC" at bounding box center [1308, 56] width 242 height 39
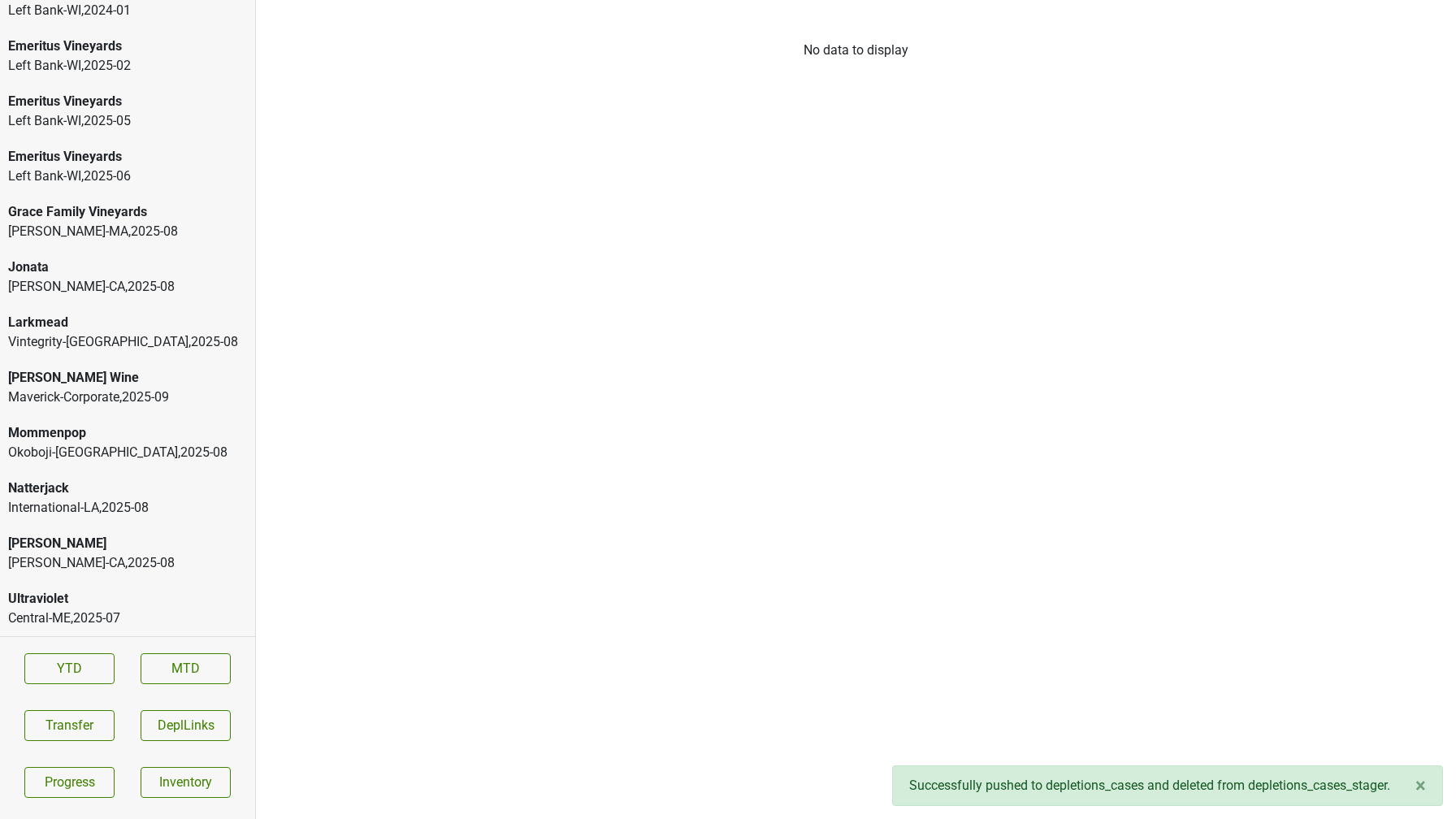
scroll to position [2957, 0]
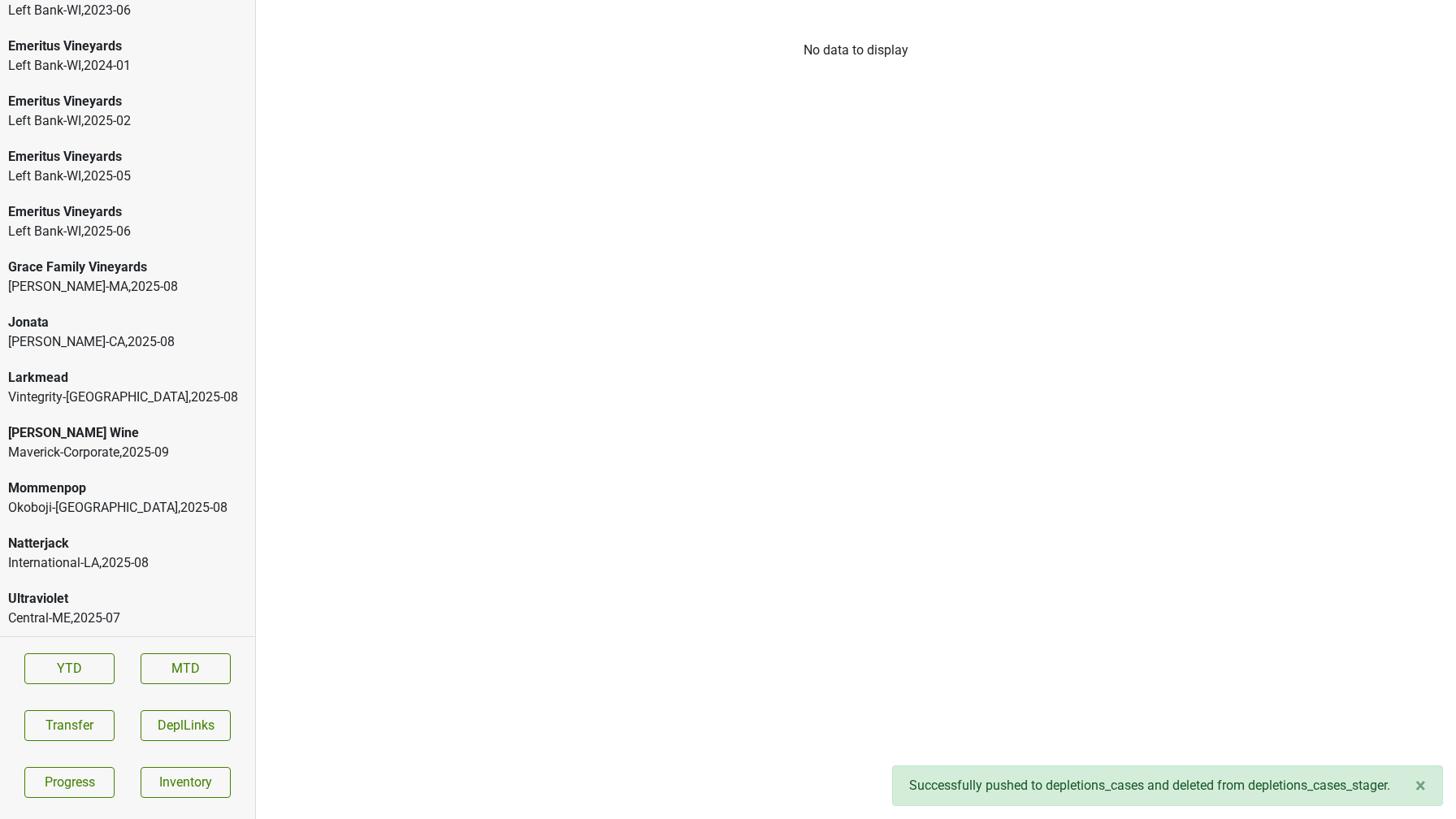
click at [131, 391] on div "Vintegrity-MO , 2025 - 08" at bounding box center [127, 398] width 239 height 20
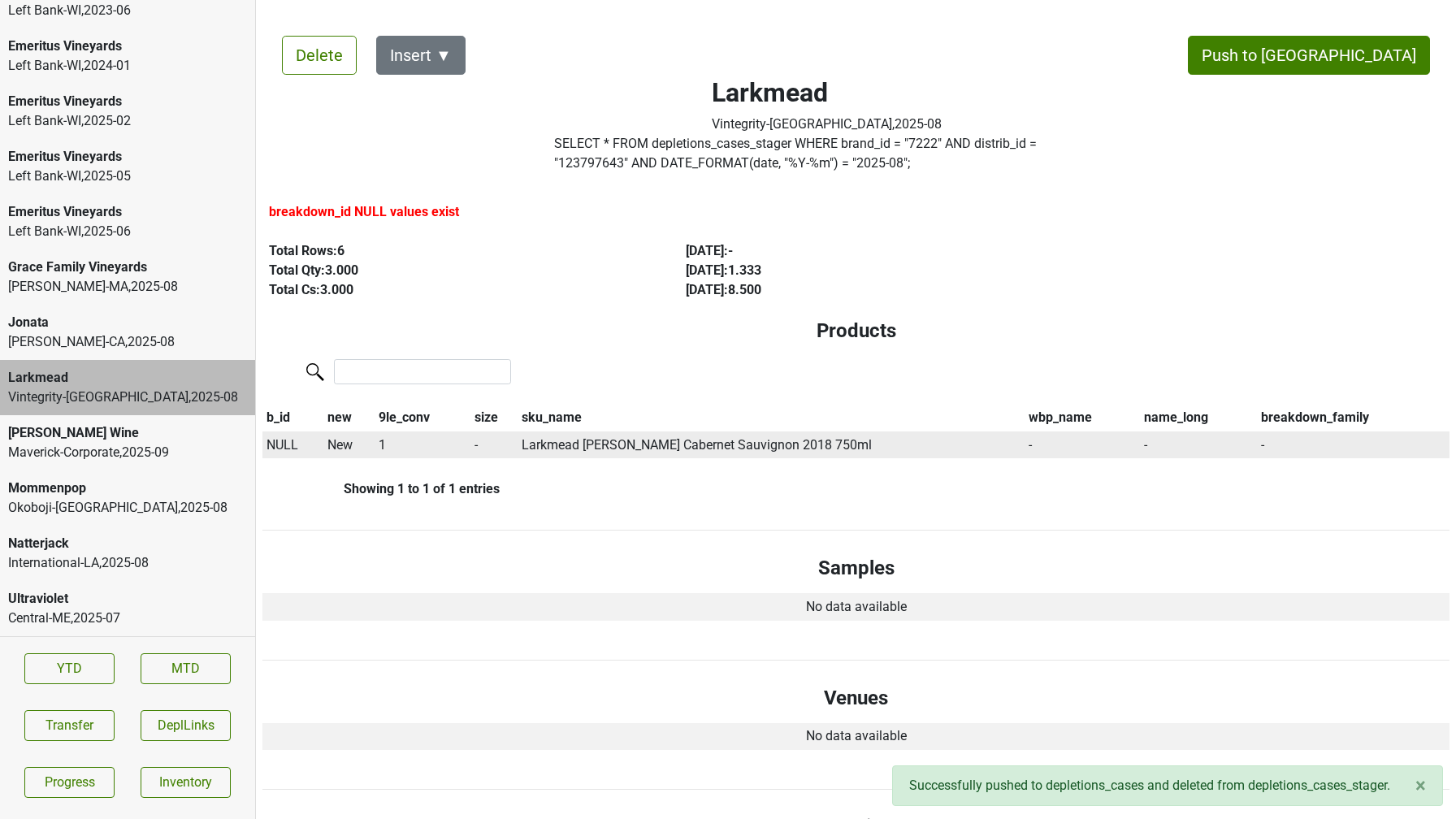
click at [280, 443] on span "NULL" at bounding box center [282, 445] width 31 height 16
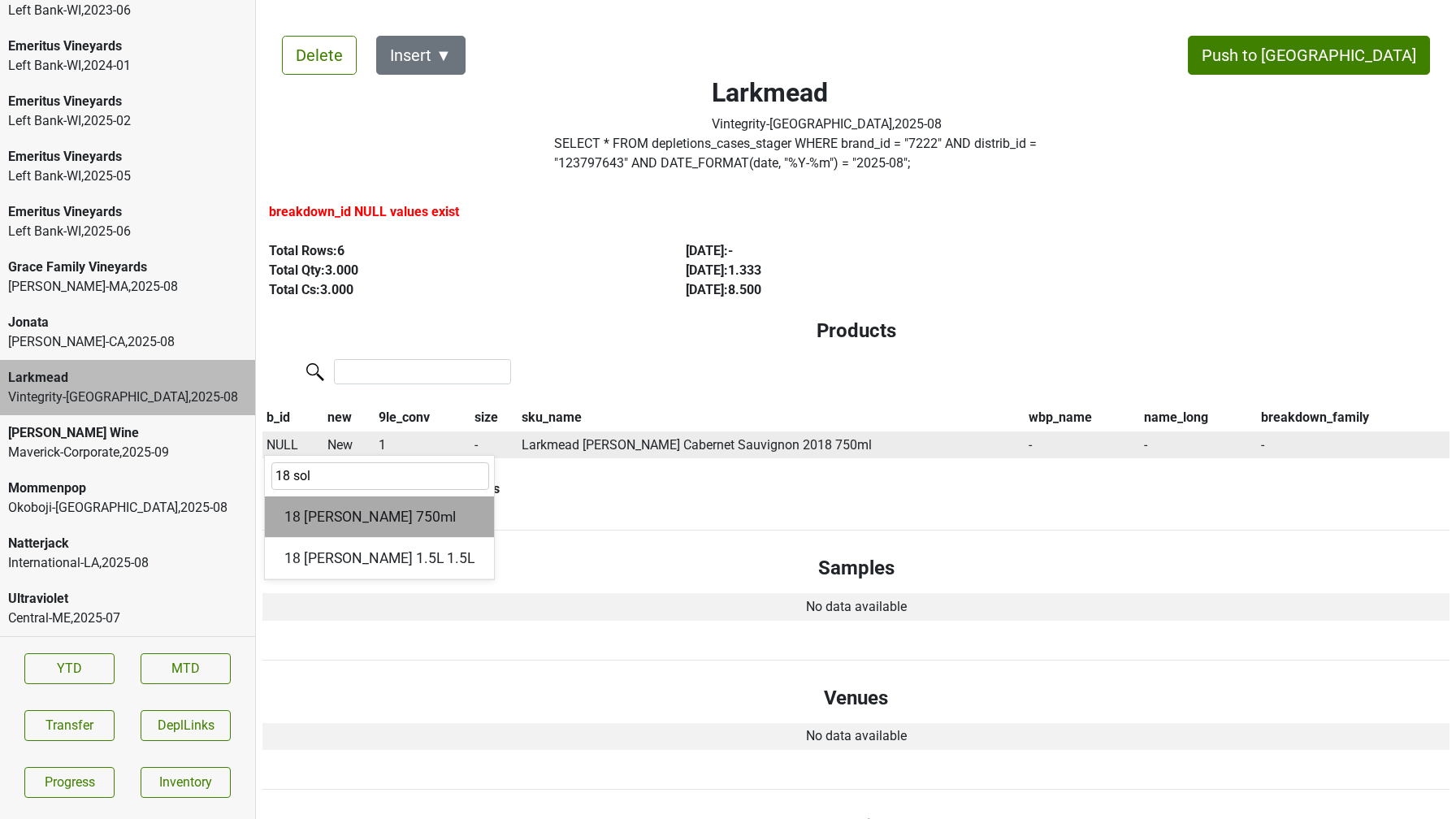
type input "18 sol"
click at [329, 510] on div "18 Solari 750ml" at bounding box center [379, 517] width 229 height 41
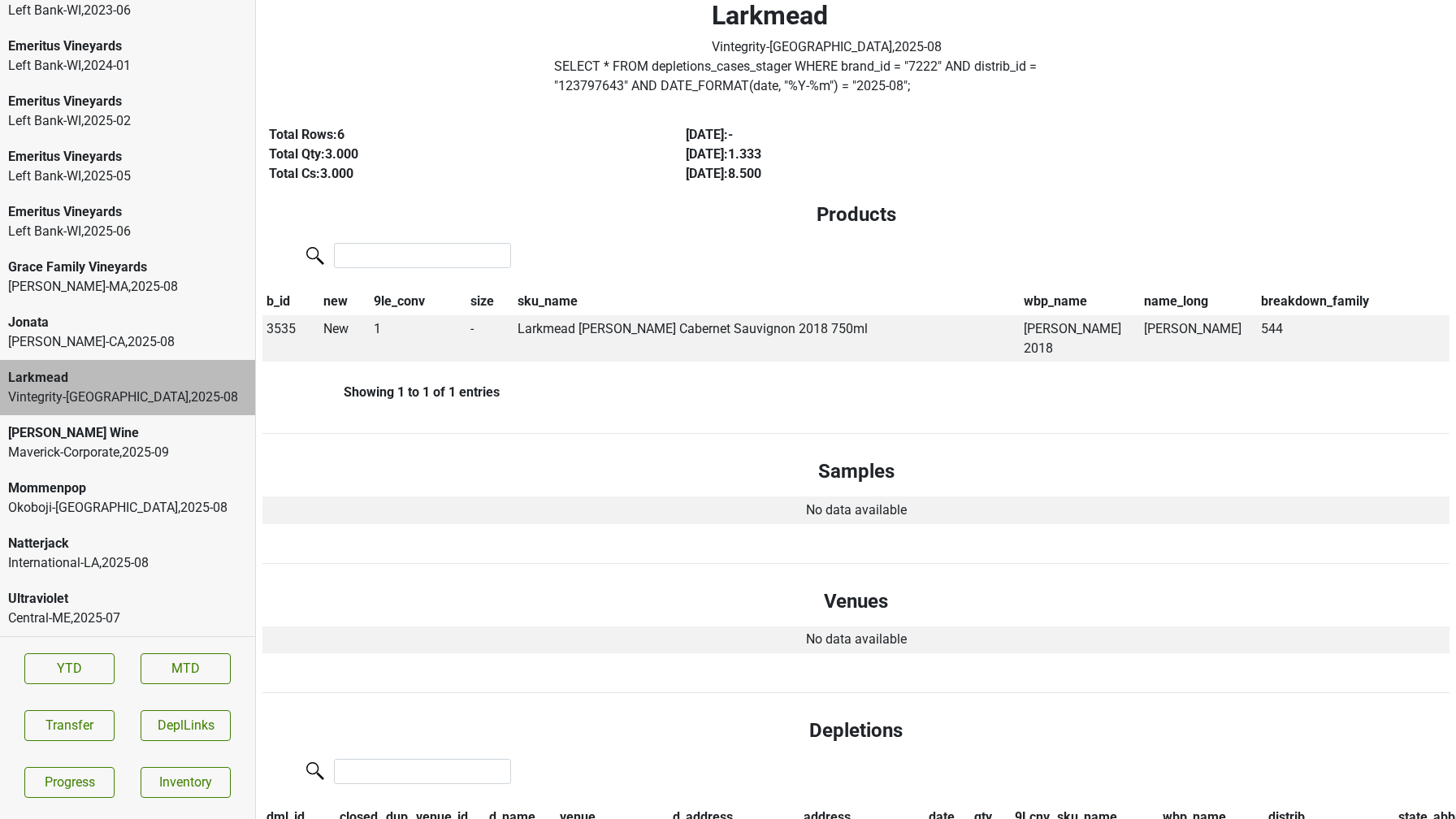
scroll to position [0, 0]
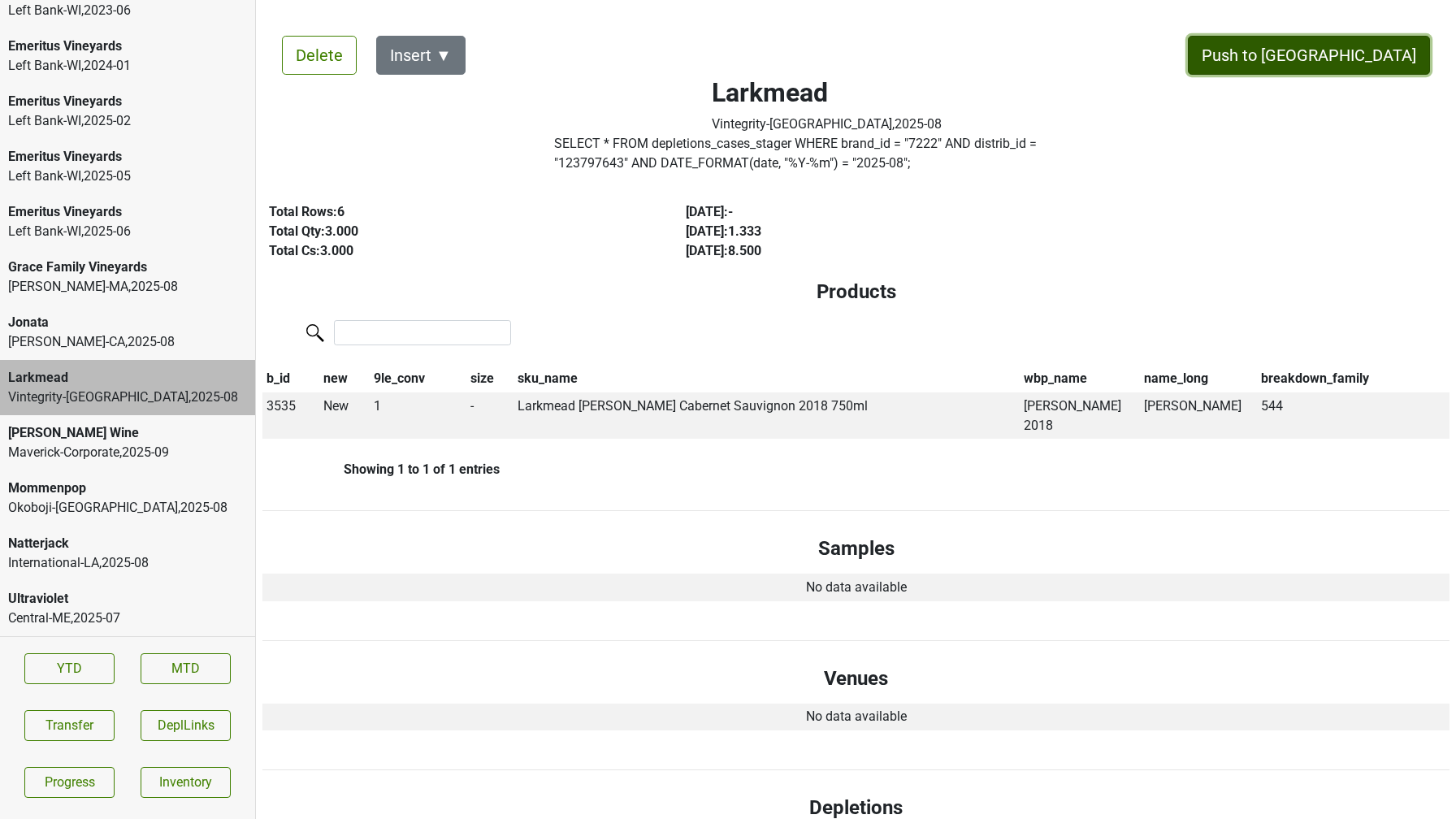
click at [1334, 65] on button "Push to DC" at bounding box center [1308, 56] width 242 height 39
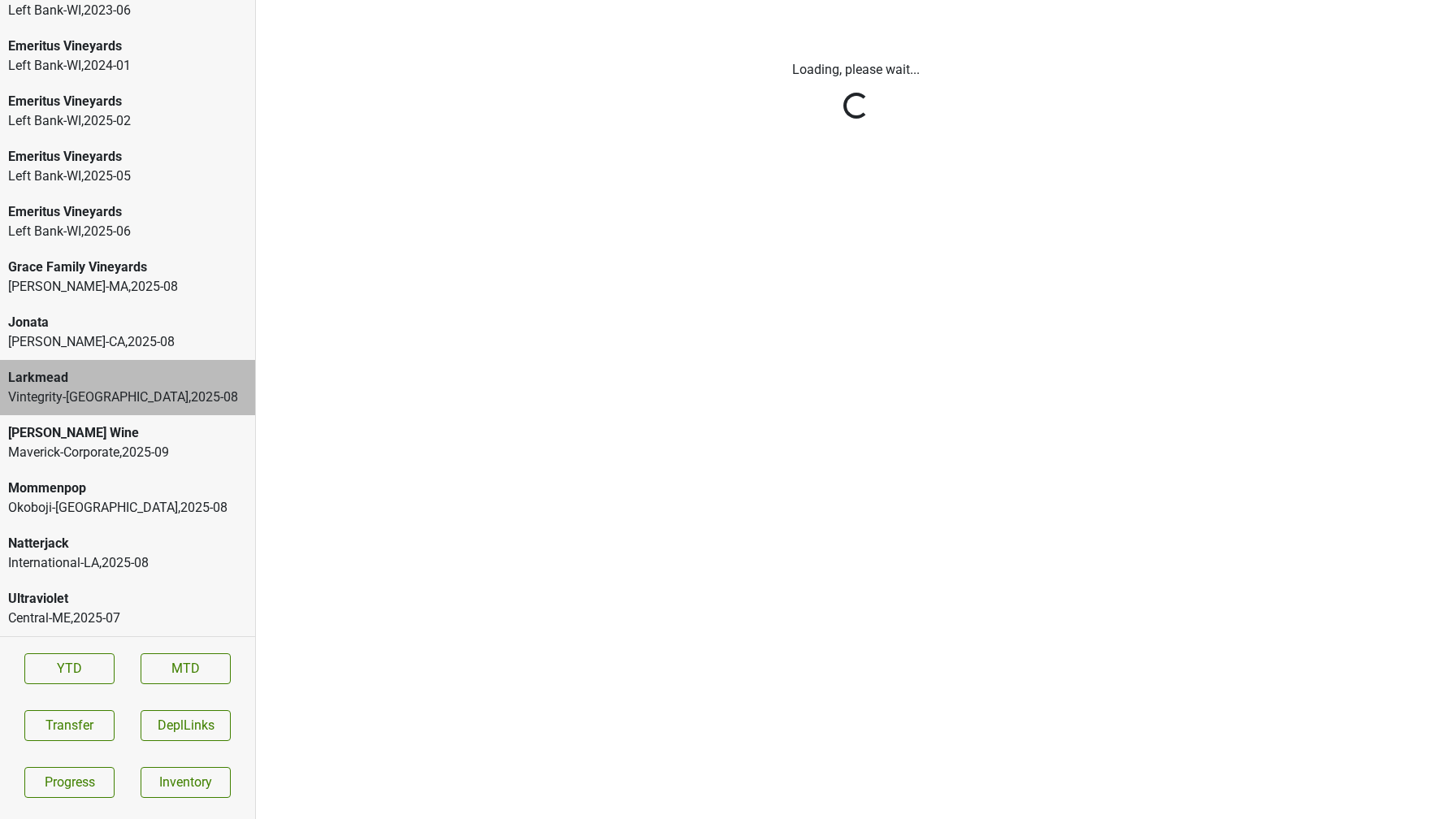
scroll to position [2901, 0]
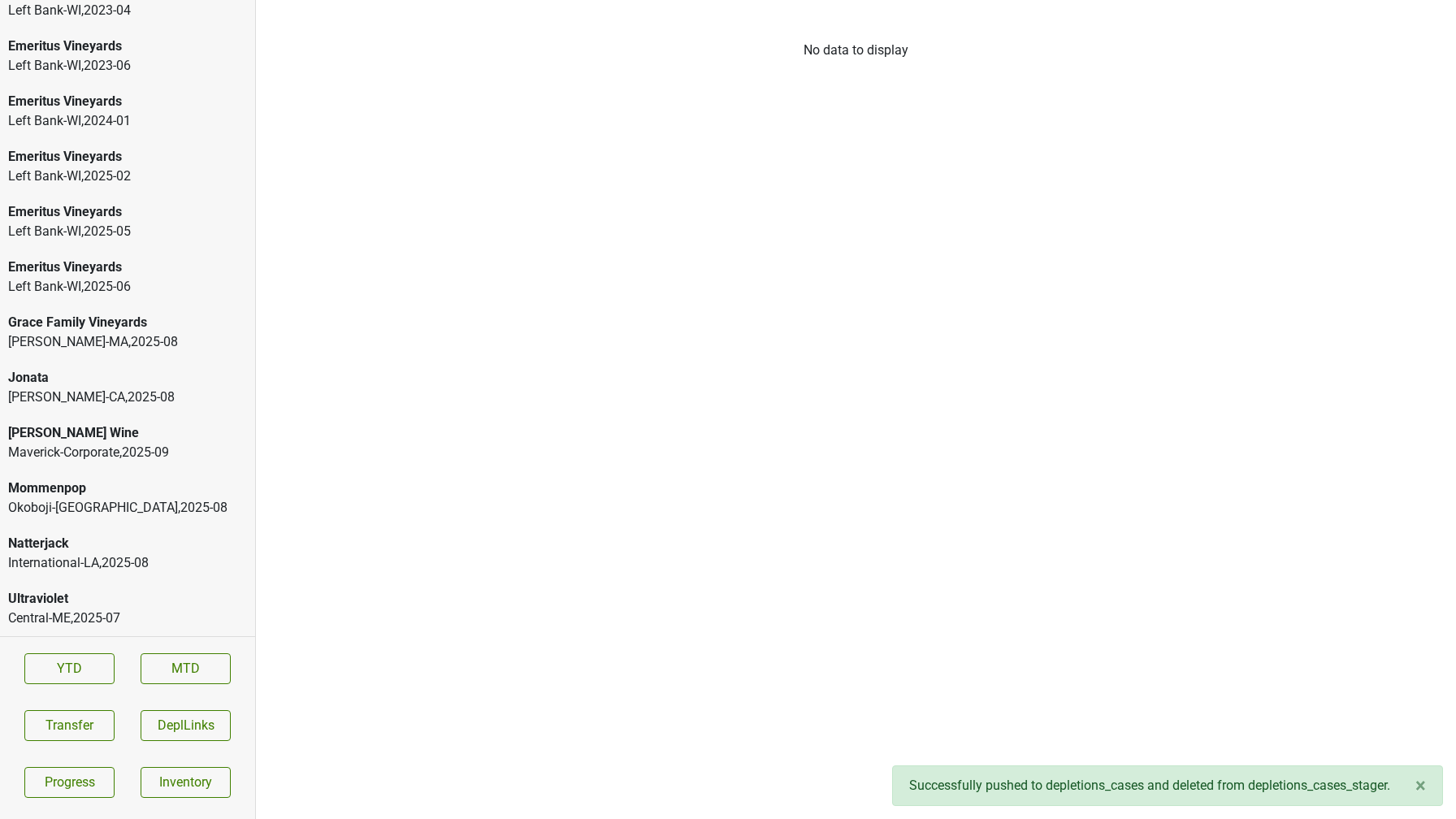
click at [128, 381] on div "Jonata" at bounding box center [127, 378] width 239 height 20
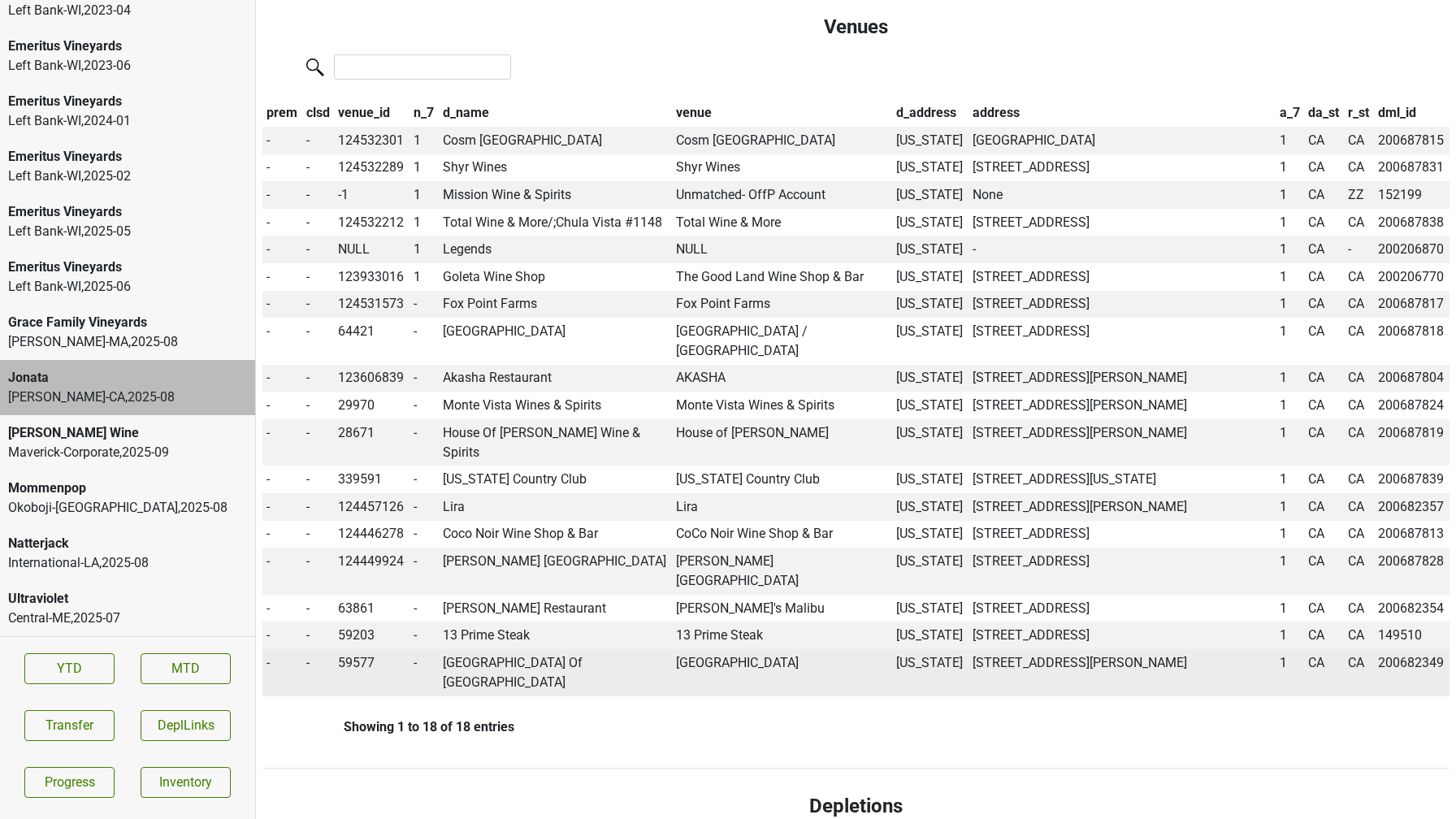
scroll to position [818, 0]
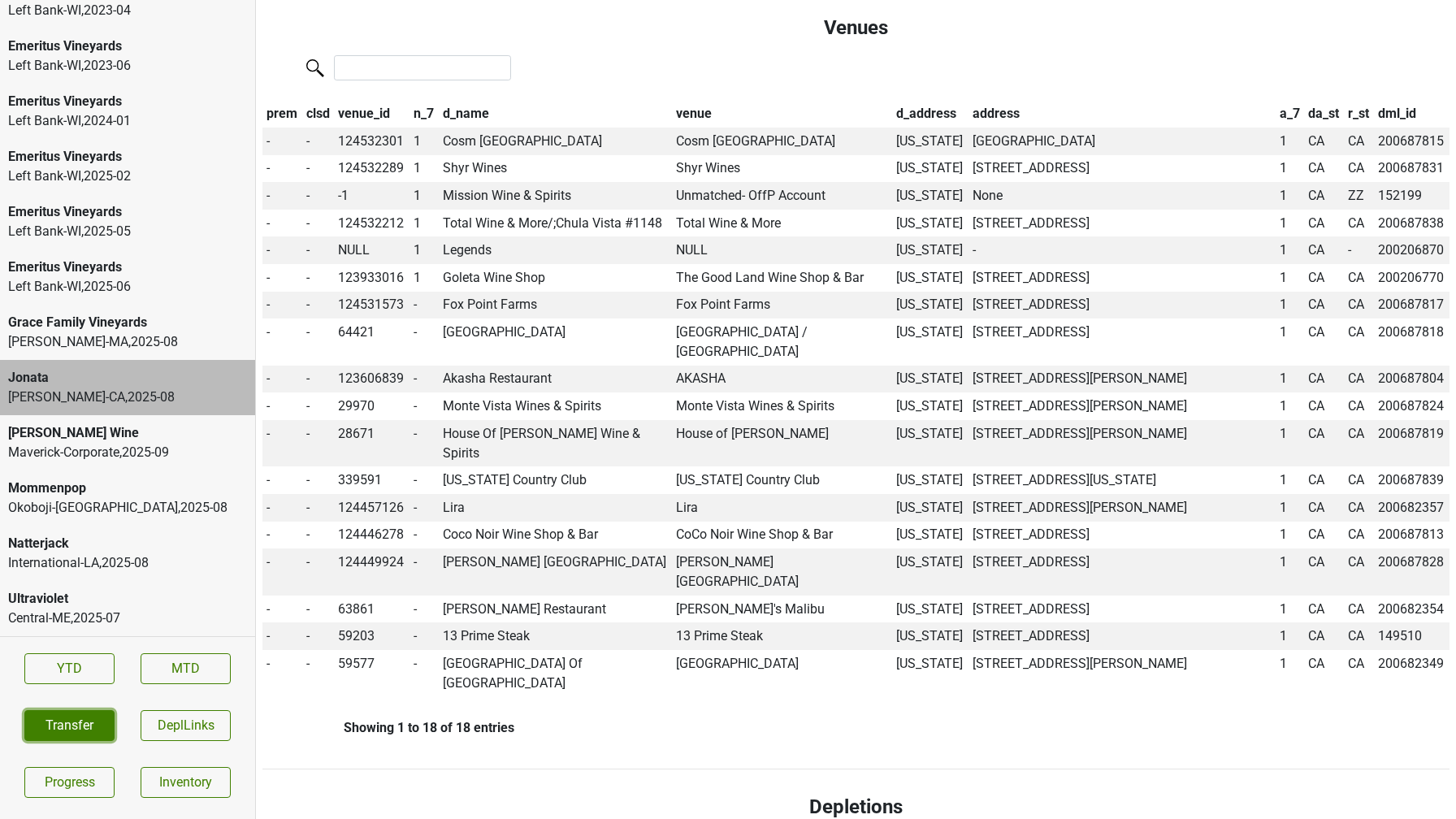
click at [69, 729] on button "Transfer" at bounding box center [70, 726] width 90 height 31
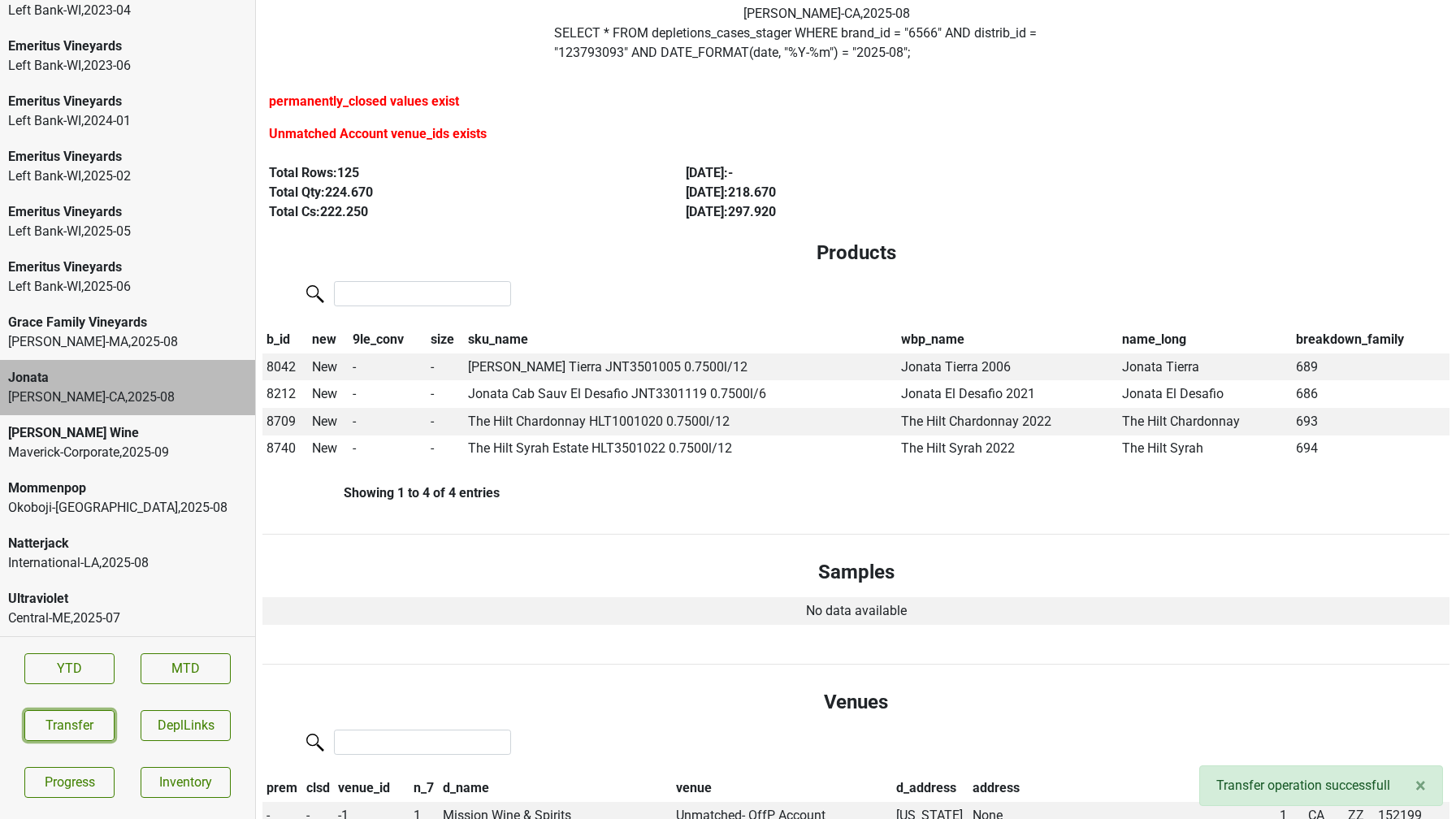
scroll to position [112, 0]
click at [282, 367] on span "8042" at bounding box center [281, 366] width 29 height 16
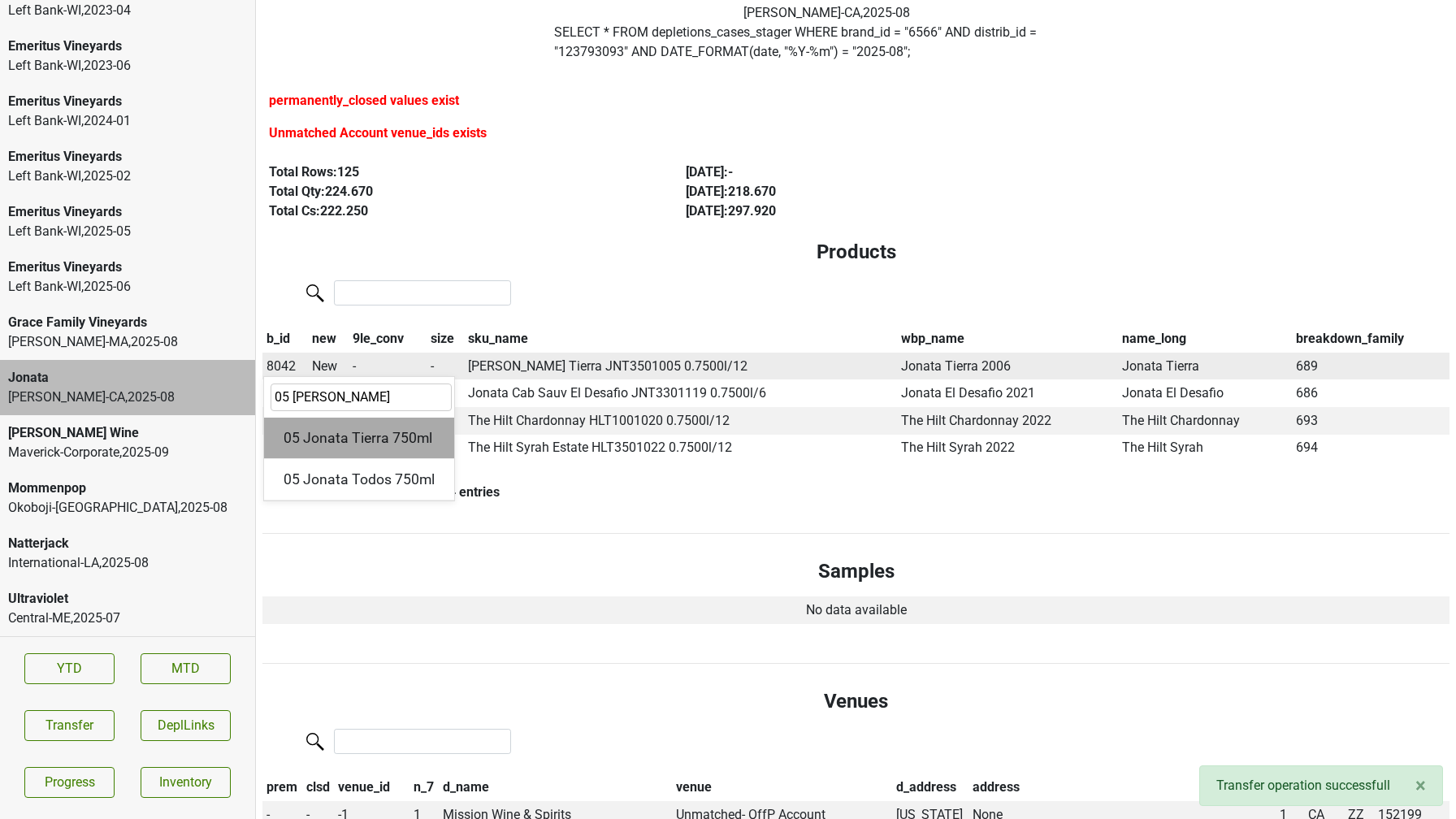
type input "05 jonata t"
click at [343, 432] on div "05 Jonata Tierra 750ml" at bounding box center [359, 438] width 190 height 41
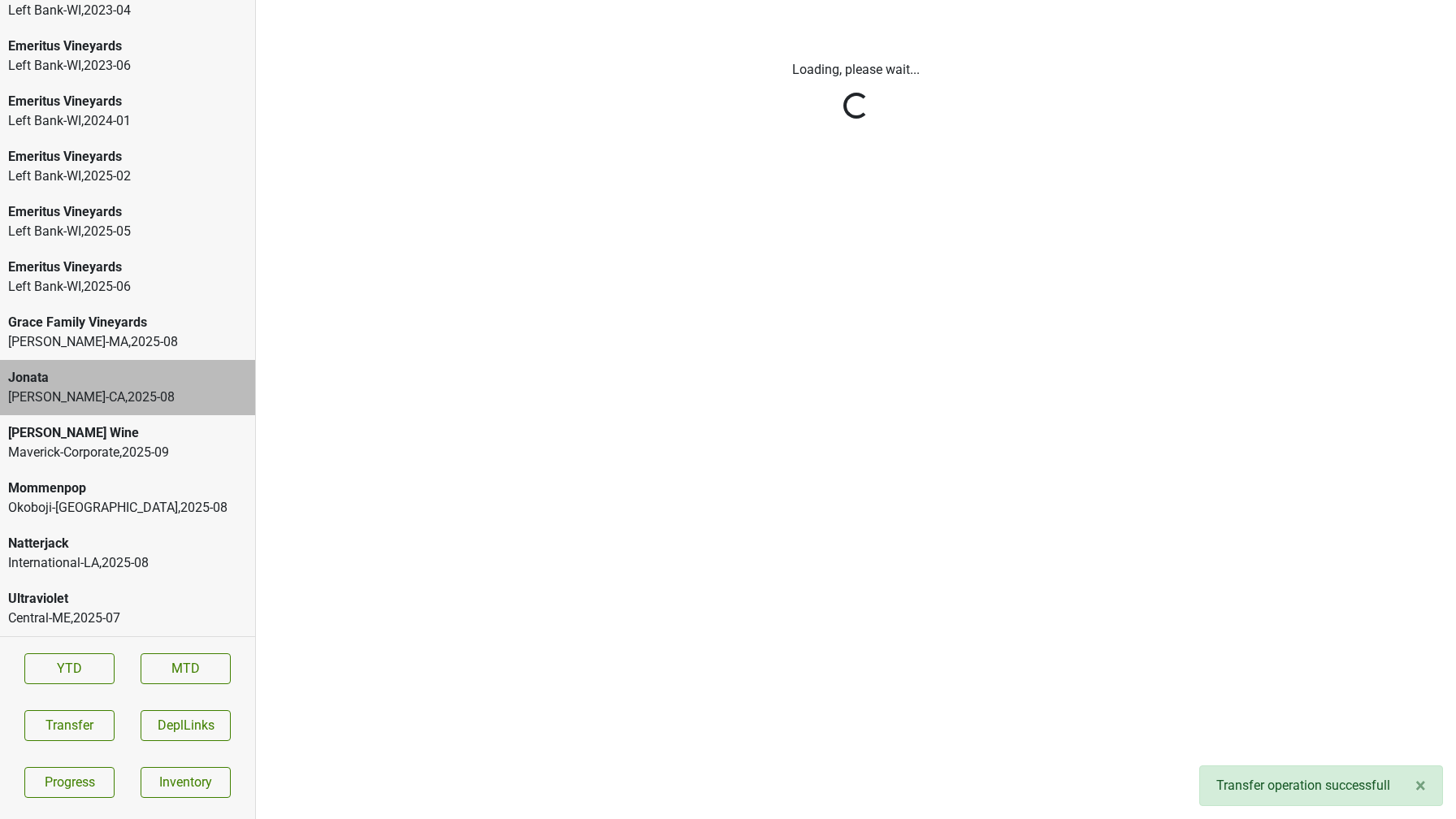
scroll to position [0, 0]
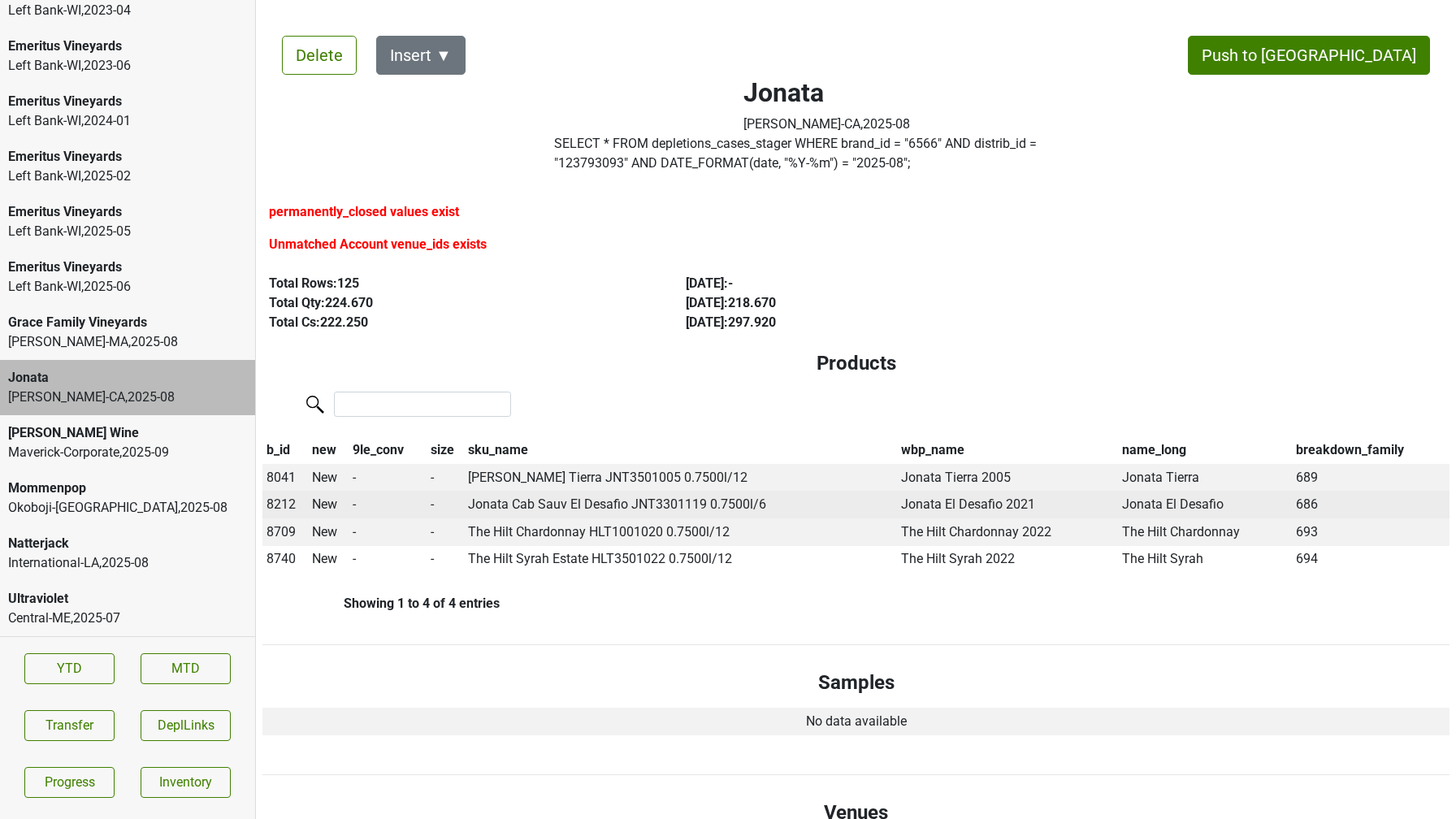
click at [284, 506] on span "8212" at bounding box center [281, 505] width 29 height 16
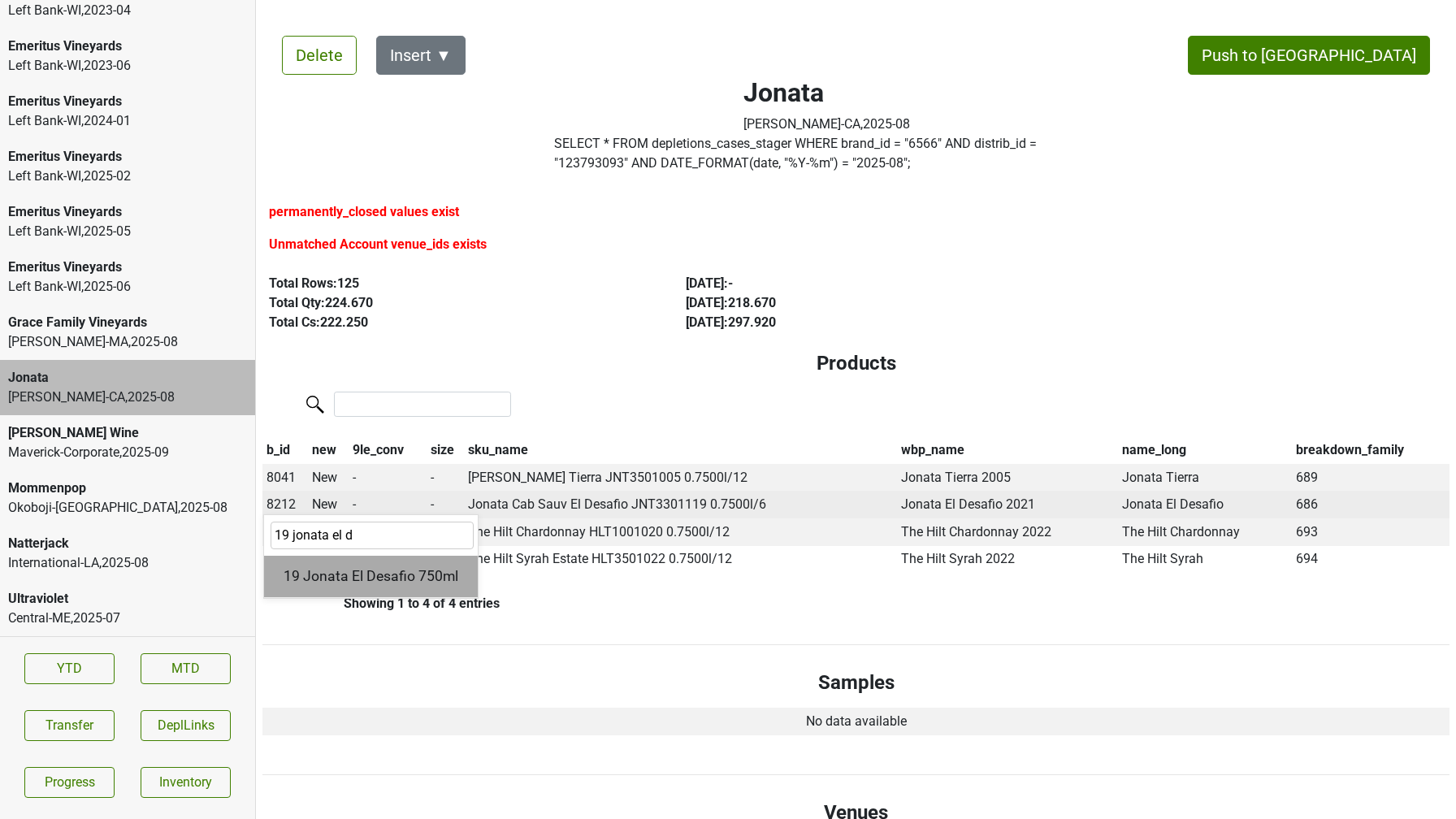
type input "19 jonata el d"
click at [333, 570] on div "19 Jonata El Desafio 750ml" at bounding box center [371, 577] width 213 height 41
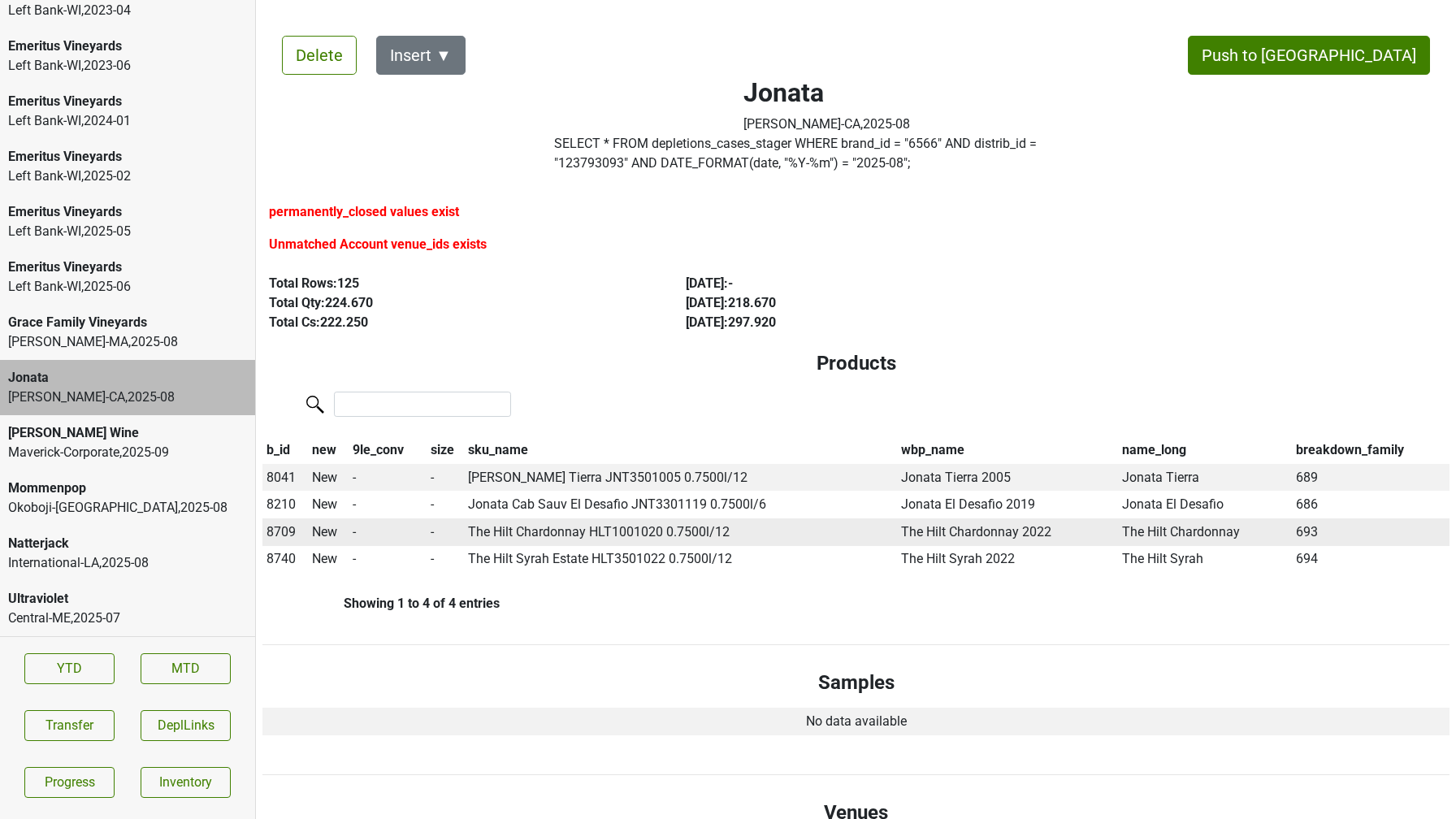
click at [276, 529] on span "8709" at bounding box center [281, 532] width 29 height 16
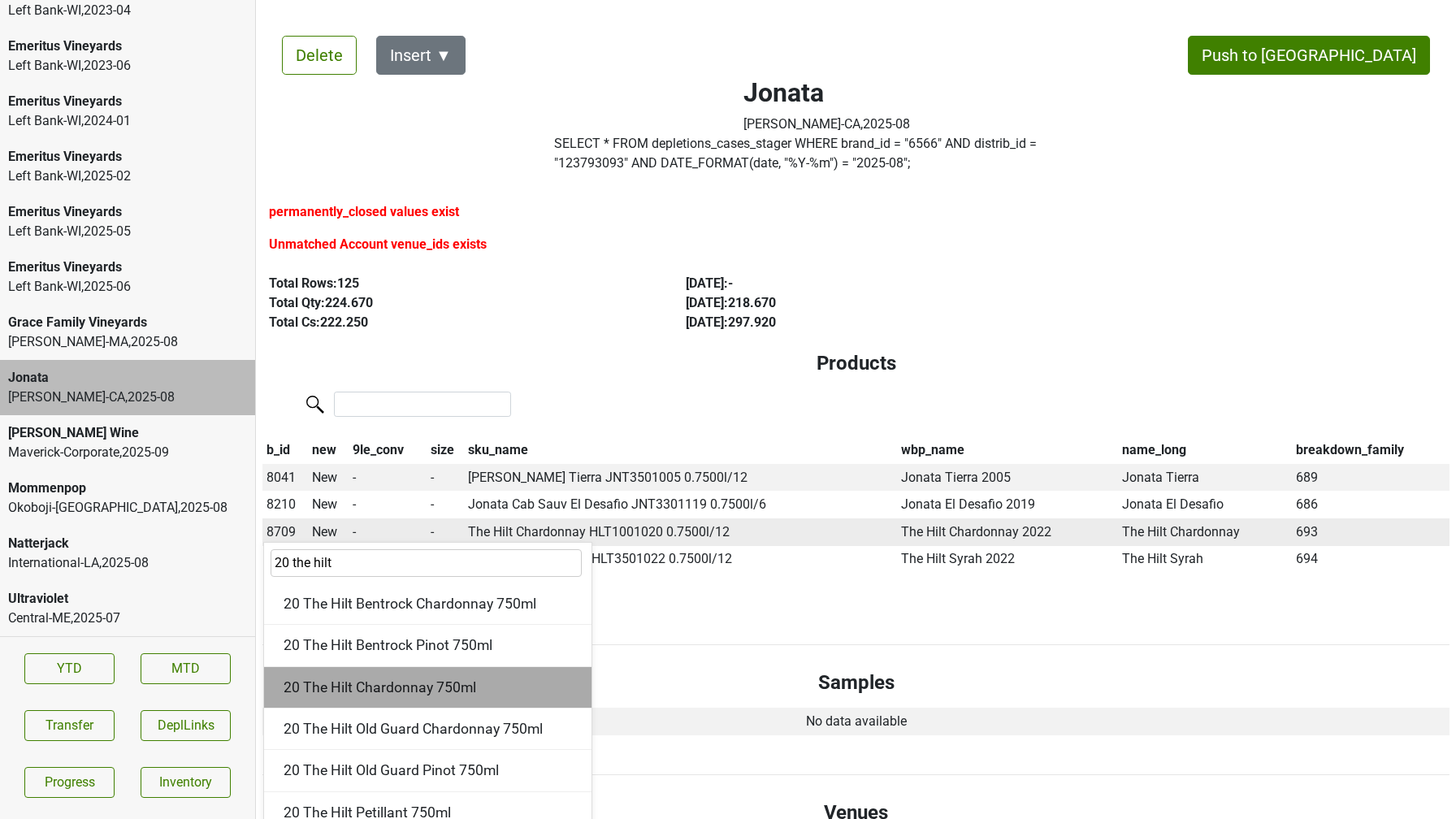
type input "20 the hilt"
click at [321, 685] on div "20 The Hilt Chardonnay 750ml" at bounding box center [428, 688] width 327 height 41
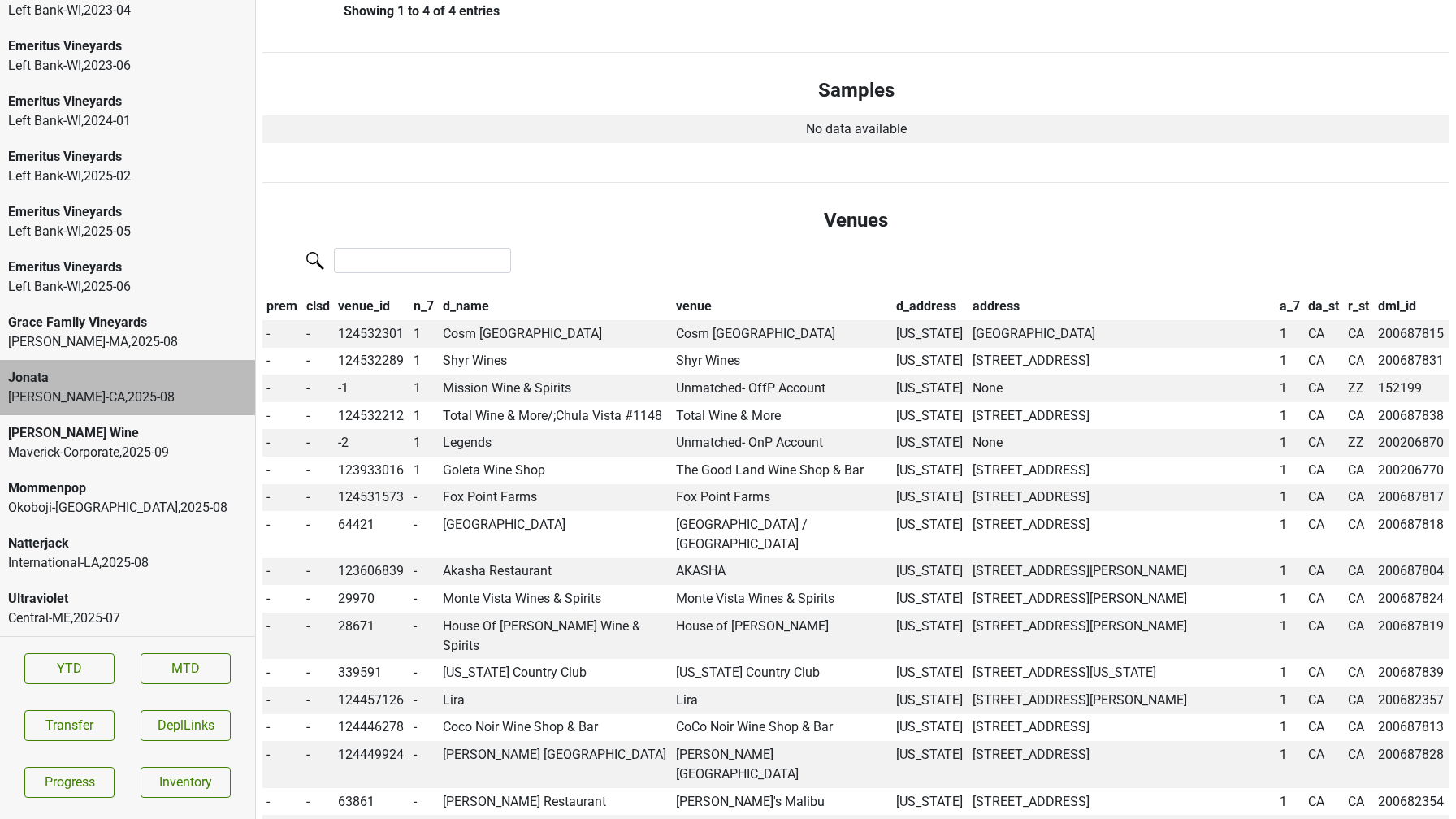
scroll to position [602, 0]
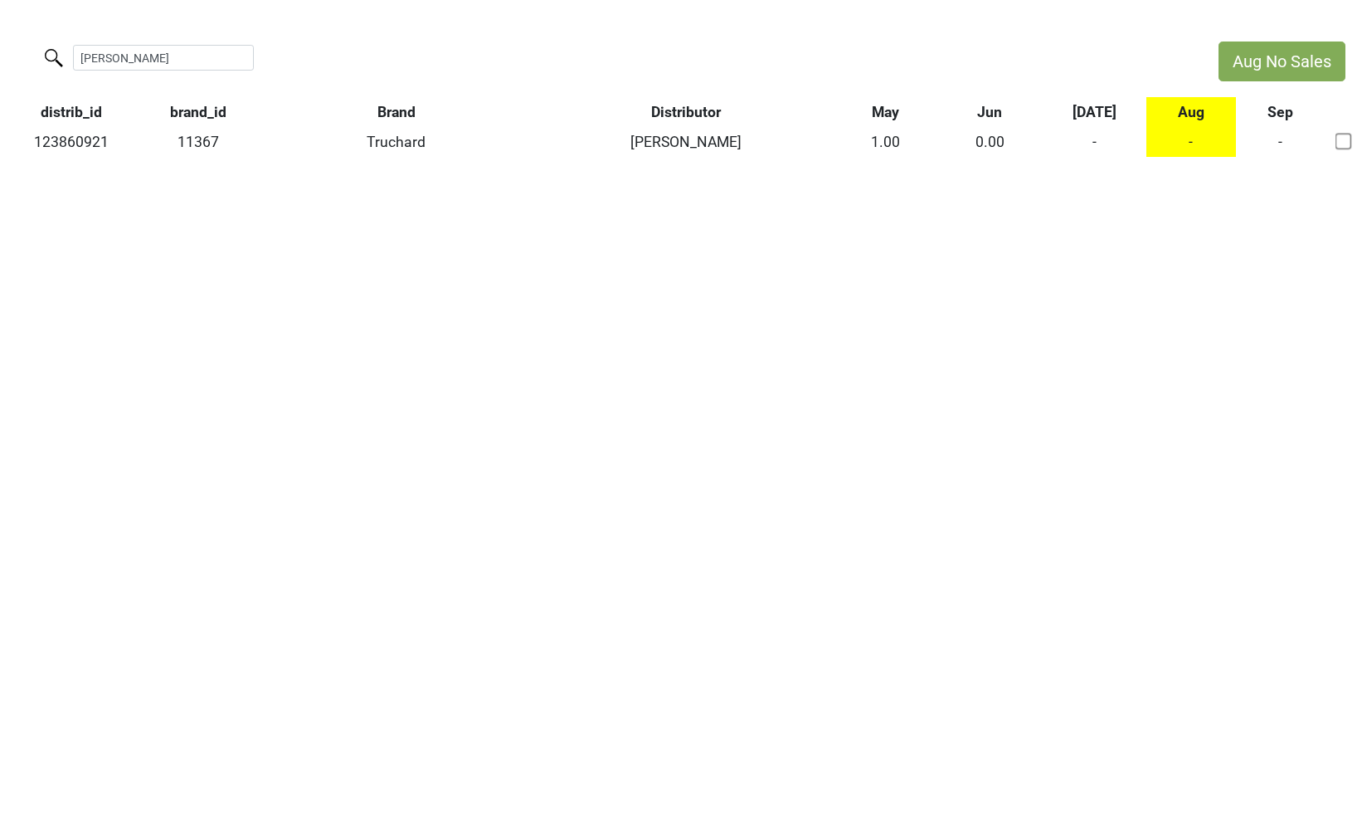
drag, startPoint x: 0, startPoint y: 0, endPoint x: -24, endPoint y: 4, distance: 24.4
click at [0, 4] on html "Aug No Sales dimitri distrib_id brand_id Brand Distributor May Jun Jul Aug Sep …" at bounding box center [681, 99] width 1362 height 198
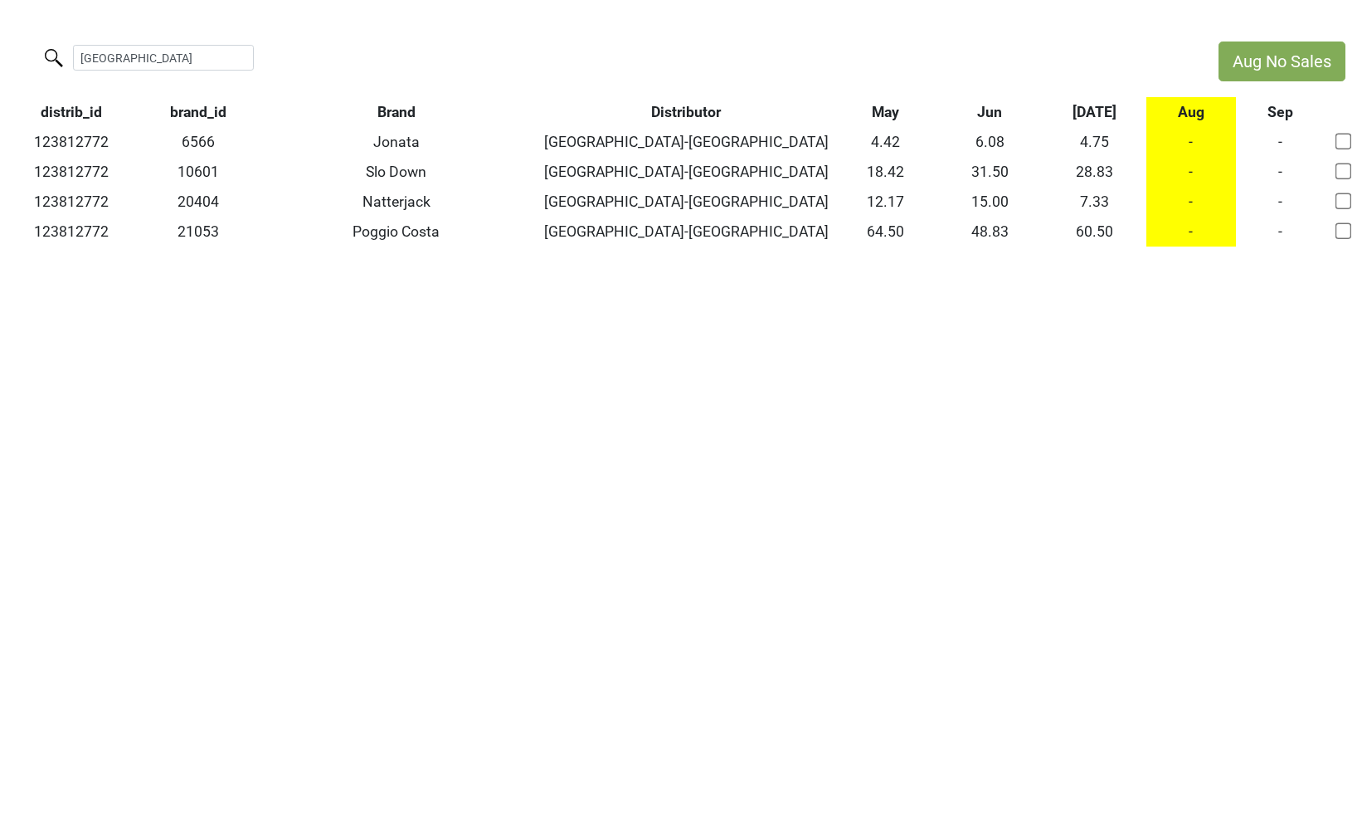
type input "vine street"
